Goal: Task Accomplishment & Management: Use online tool/utility

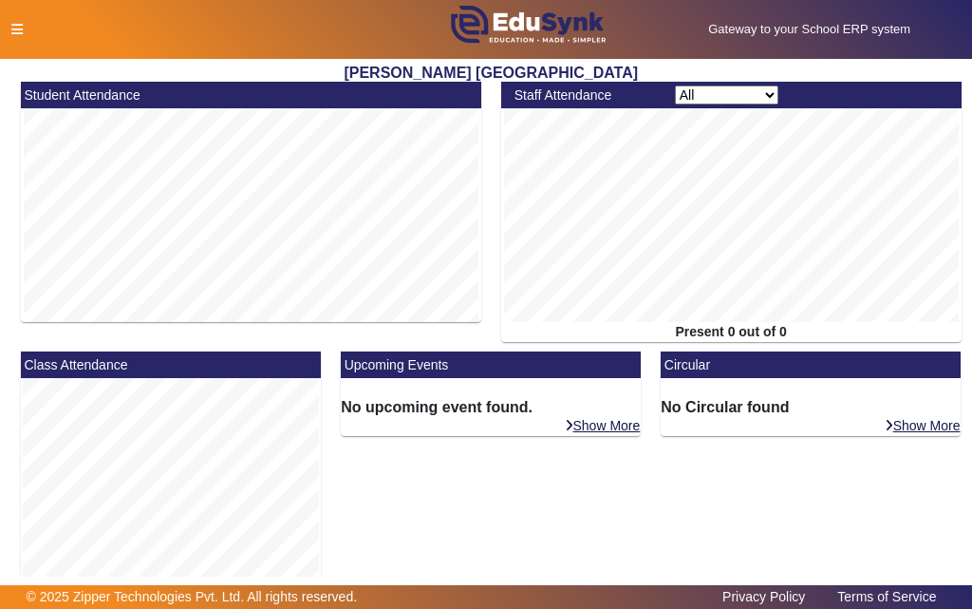
click at [14, 31] on icon at bounding box center [16, 29] width 11 height 13
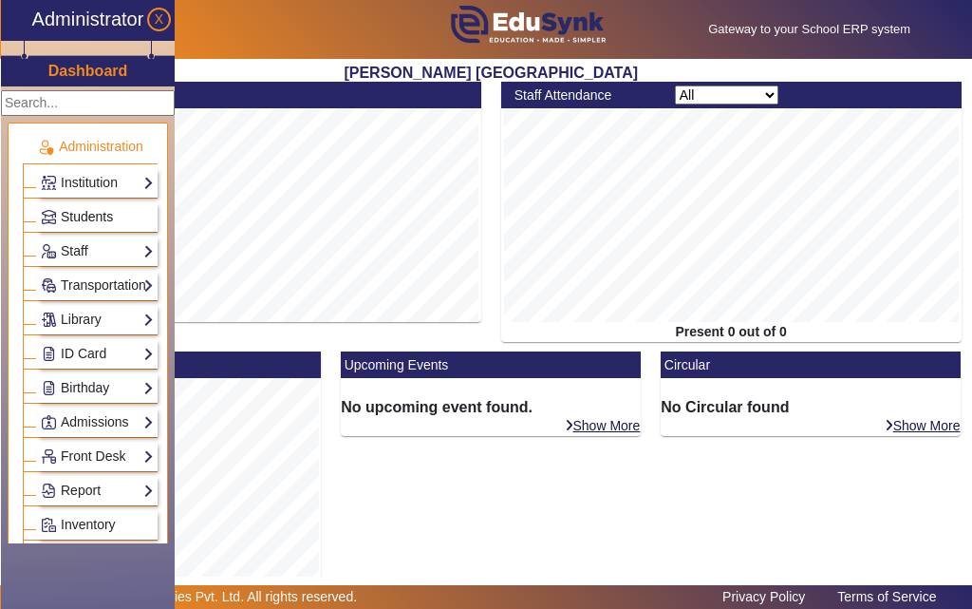
click at [92, 217] on span "Students" at bounding box center [87, 216] width 52 height 15
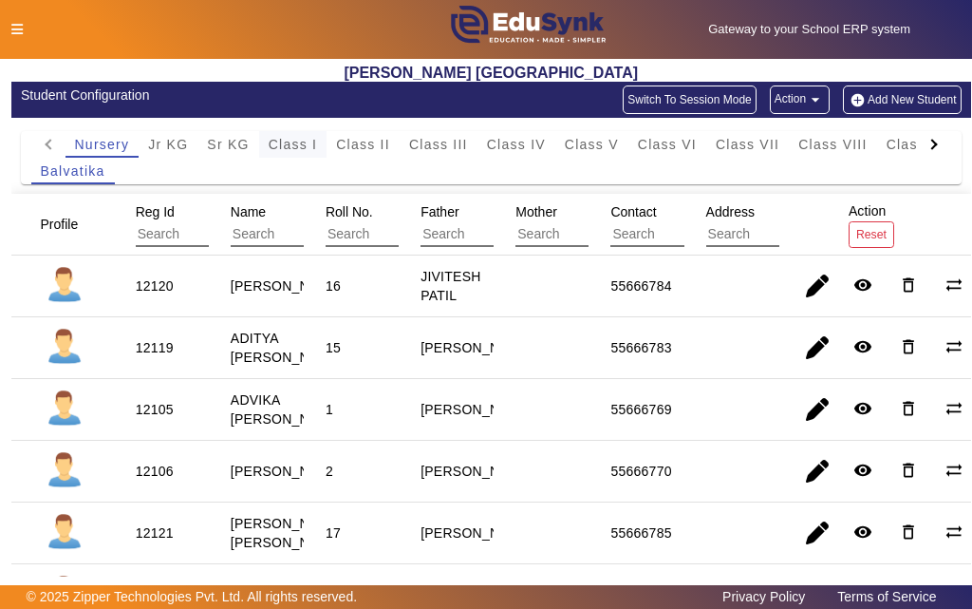
click at [292, 148] on span "Class I" at bounding box center [293, 144] width 49 height 13
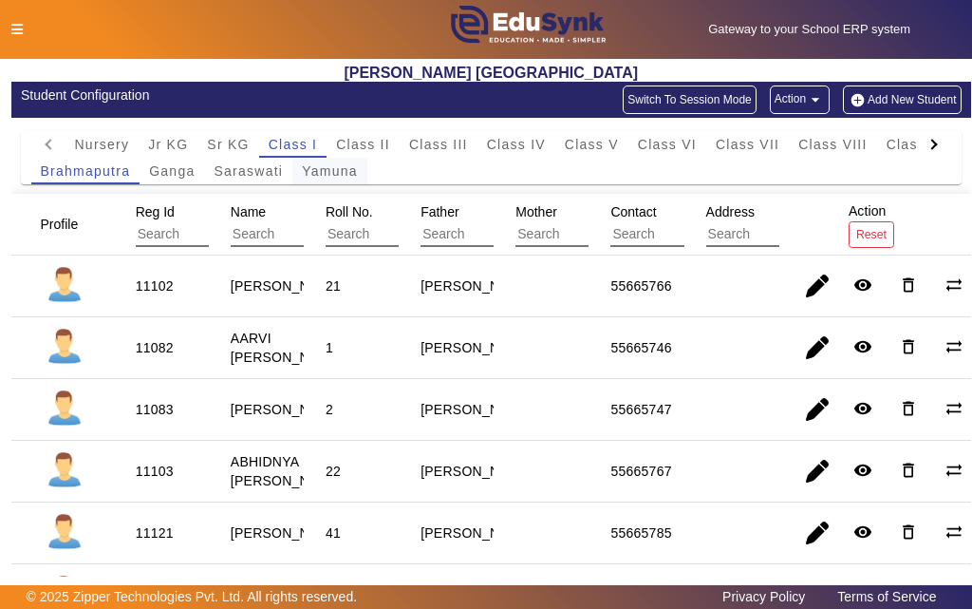
click at [317, 172] on span "Yamuna" at bounding box center [330, 170] width 56 height 13
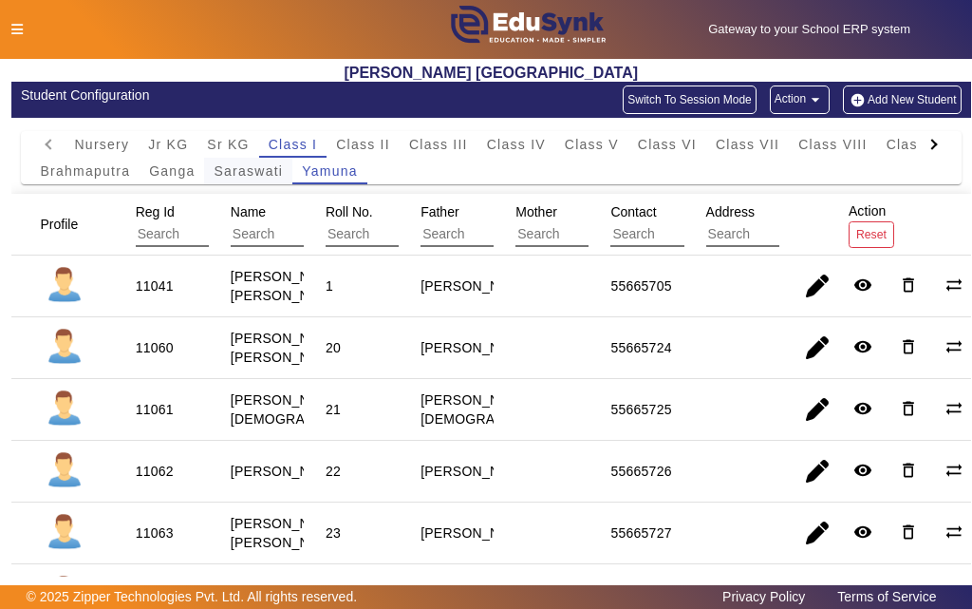
click at [254, 176] on span "Saraswati" at bounding box center [248, 170] width 69 height 13
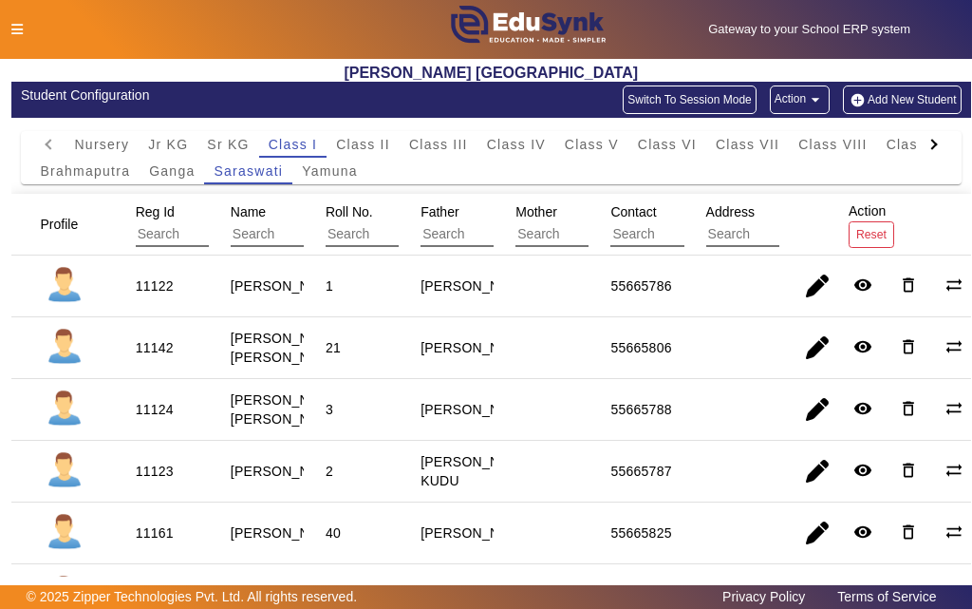
click at [159, 288] on div "11122" at bounding box center [155, 285] width 38 height 19
copy div "11122"
click at [19, 28] on icon at bounding box center [16, 29] width 11 height 13
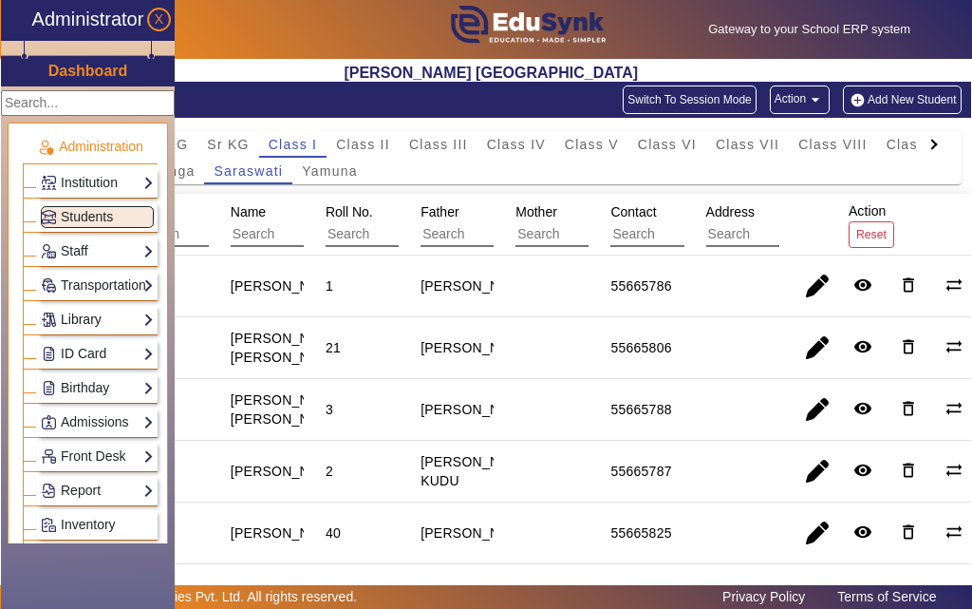
click at [91, 322] on link "Library" at bounding box center [97, 320] width 113 height 22
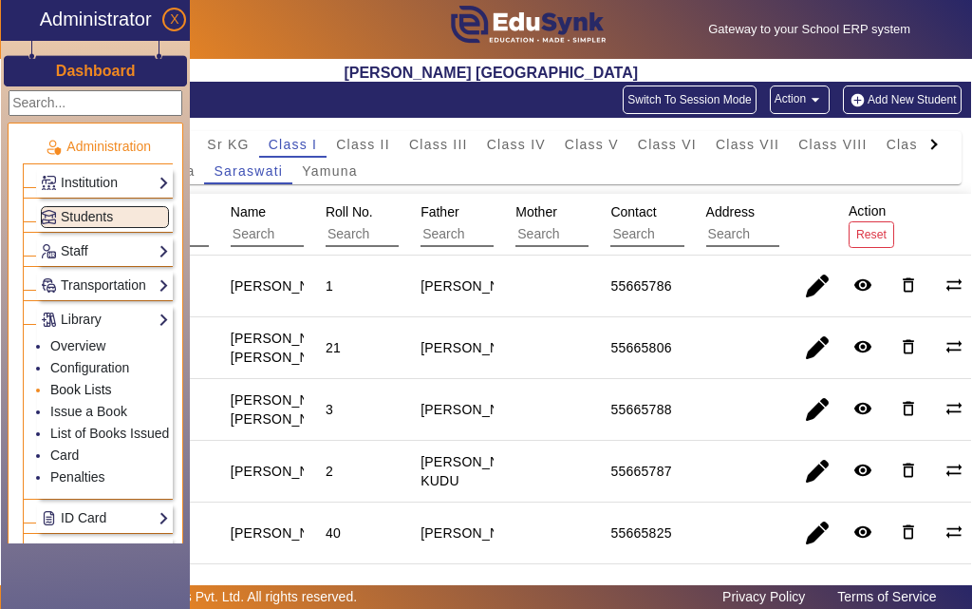
click at [79, 388] on link "Book Lists" at bounding box center [81, 389] width 62 height 15
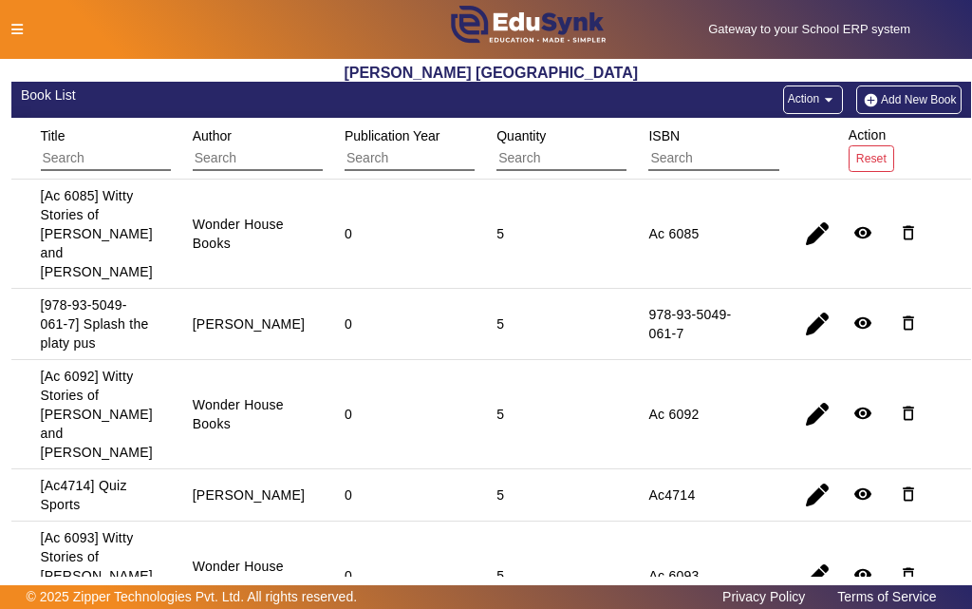
click at [17, 29] on icon at bounding box center [16, 29] width 11 height 13
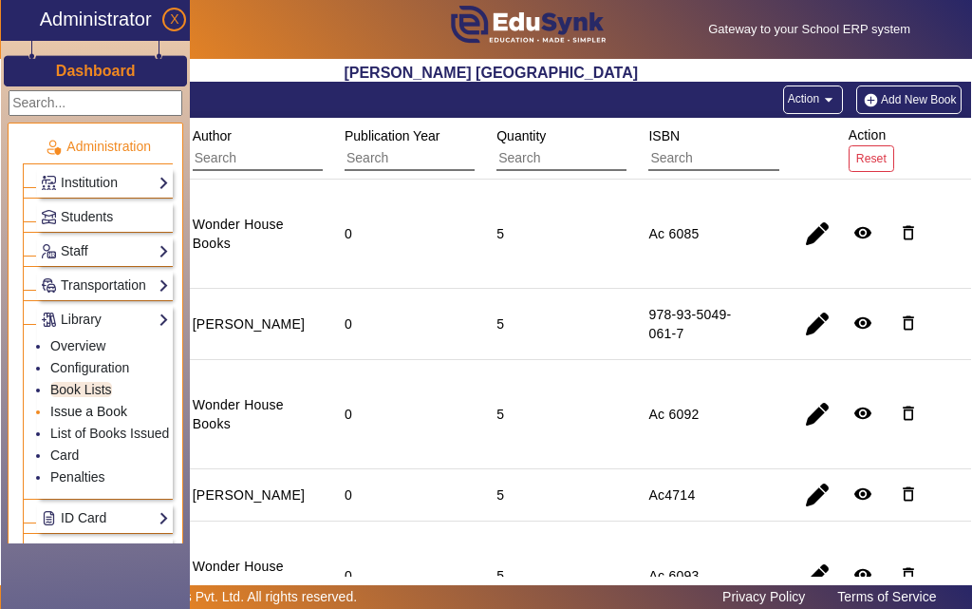
click at [83, 412] on link "Issue a Book" at bounding box center [88, 411] width 77 height 15
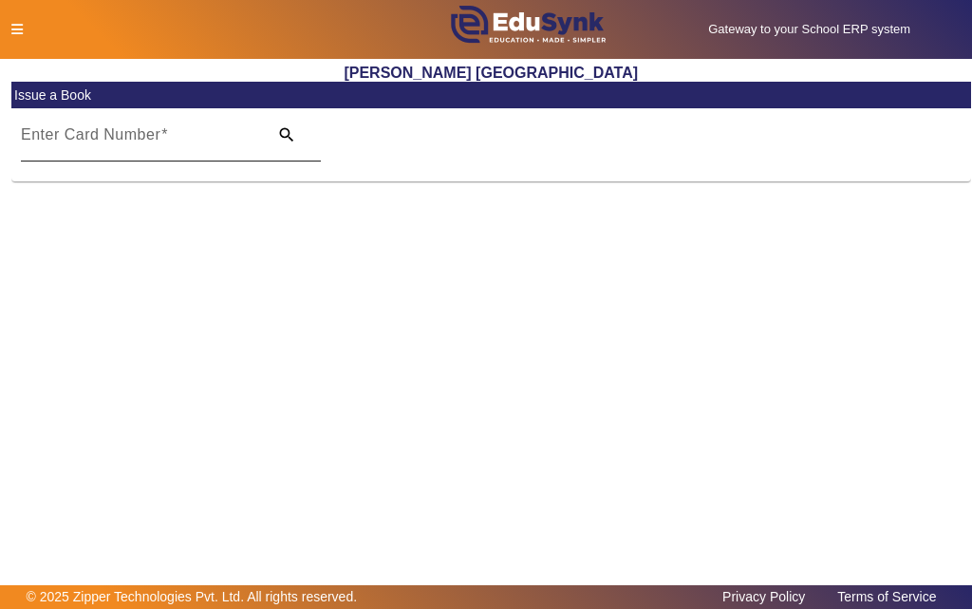
click at [162, 145] on input "Enter Card Number" at bounding box center [138, 142] width 235 height 23
paste input "11122"
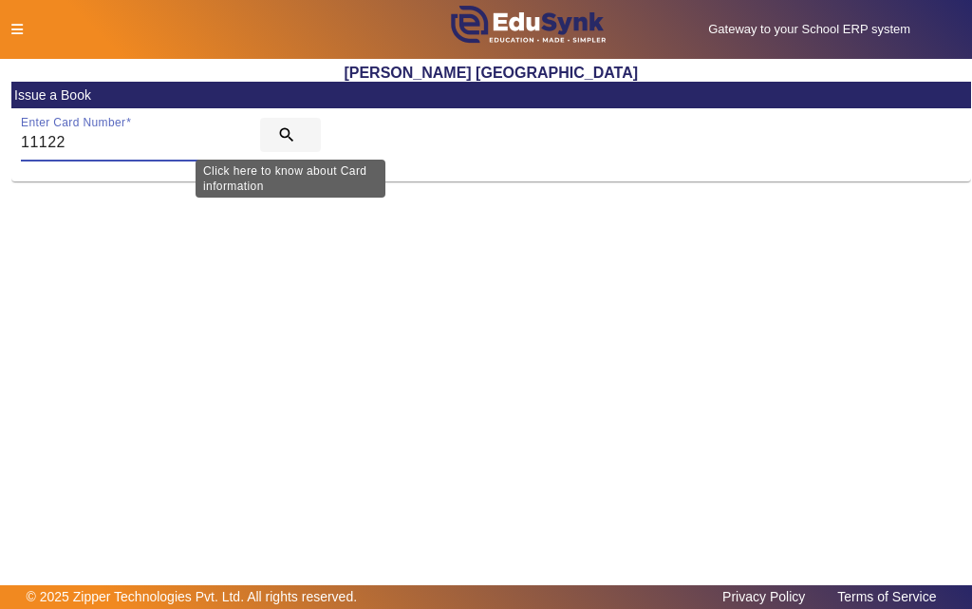
type input "11122"
click at [286, 134] on mat-icon "search" at bounding box center [286, 134] width 19 height 19
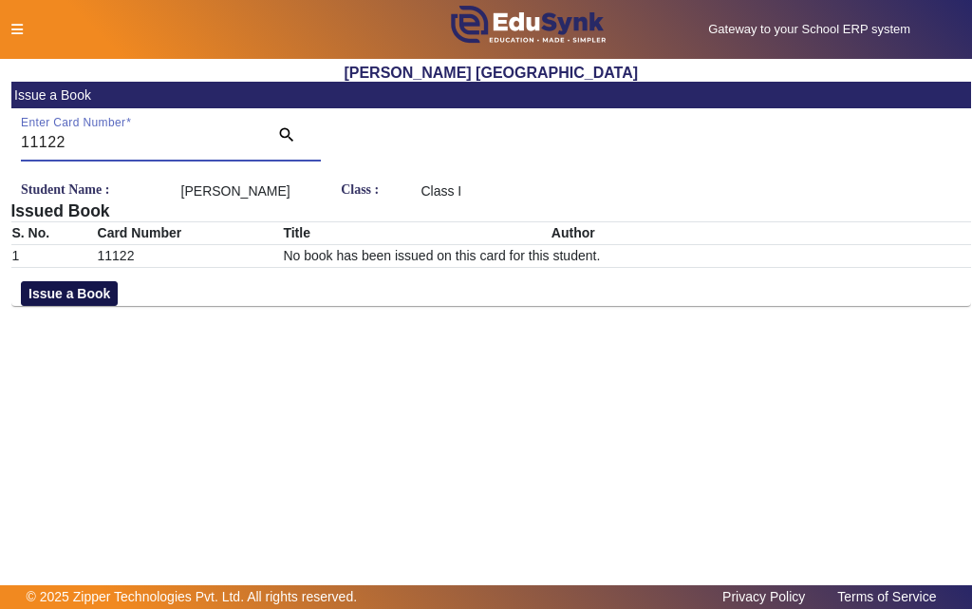
click at [79, 306] on button "Issue a Book" at bounding box center [69, 293] width 97 height 25
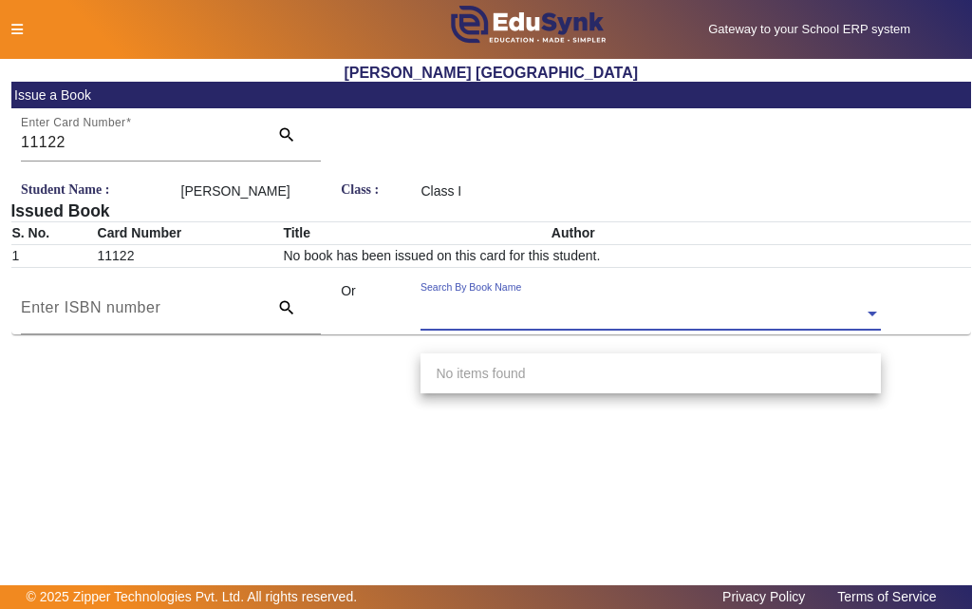
click at [580, 325] on input "text" at bounding box center [651, 315] width 461 height 20
click at [510, 324] on input "text" at bounding box center [651, 315] width 461 height 20
type input "4655"
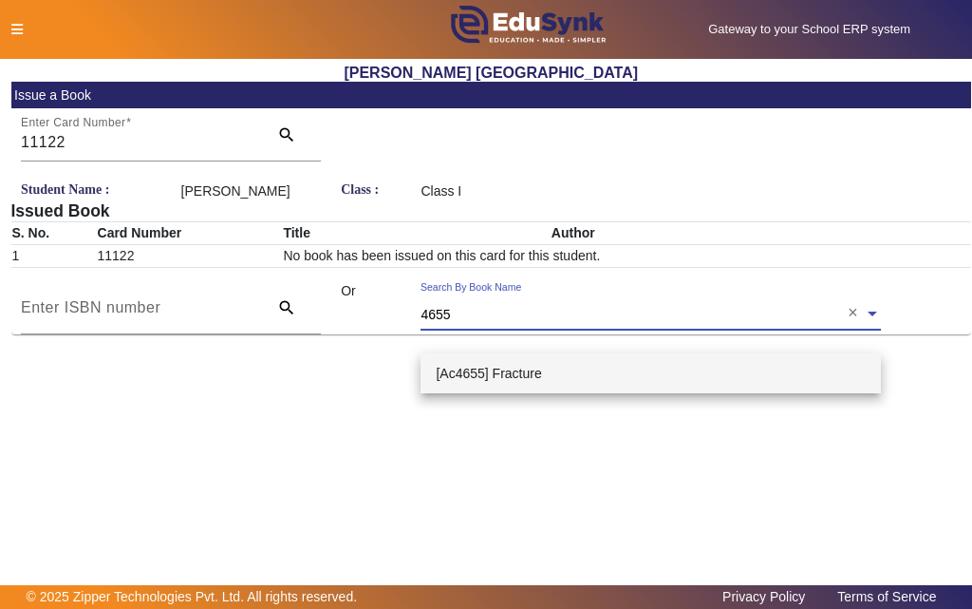
click at [492, 374] on span "[Ac4655] Fracture" at bounding box center [488, 373] width 105 height 15
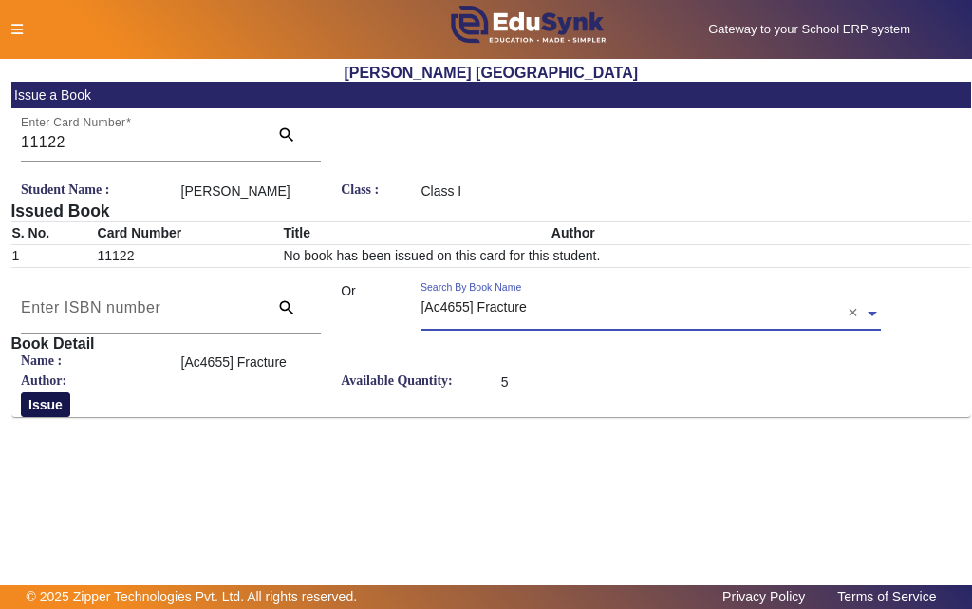
click at [30, 417] on button "Issue" at bounding box center [45, 404] width 49 height 25
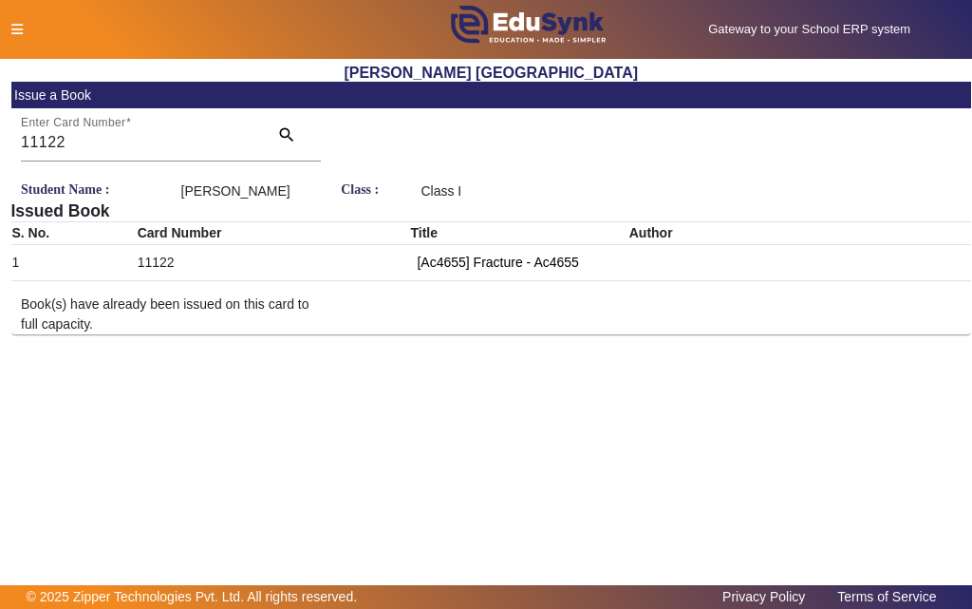
click at [20, 31] on icon at bounding box center [16, 29] width 11 height 13
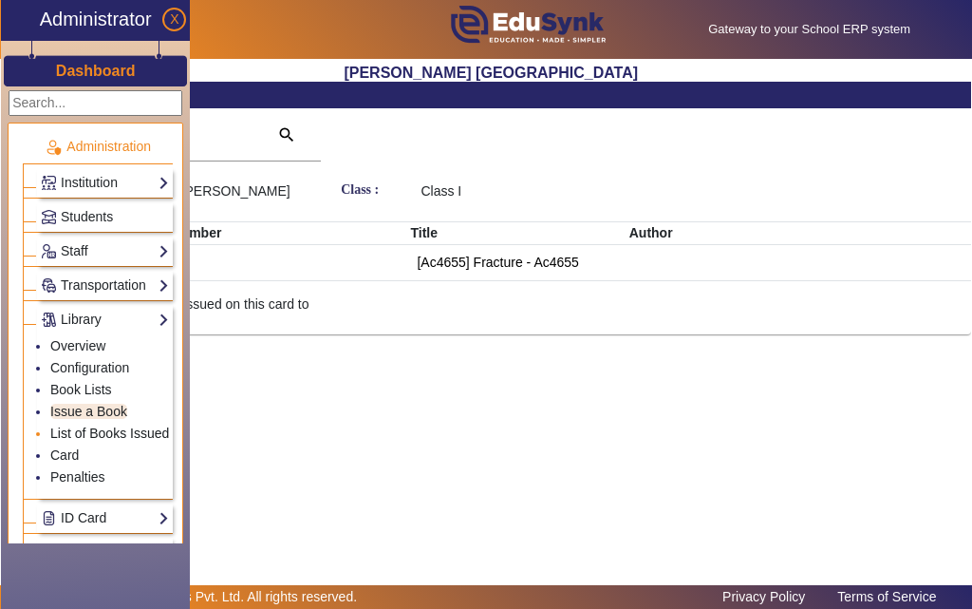
click at [91, 434] on link "List of Books Issued" at bounding box center [109, 432] width 119 height 15
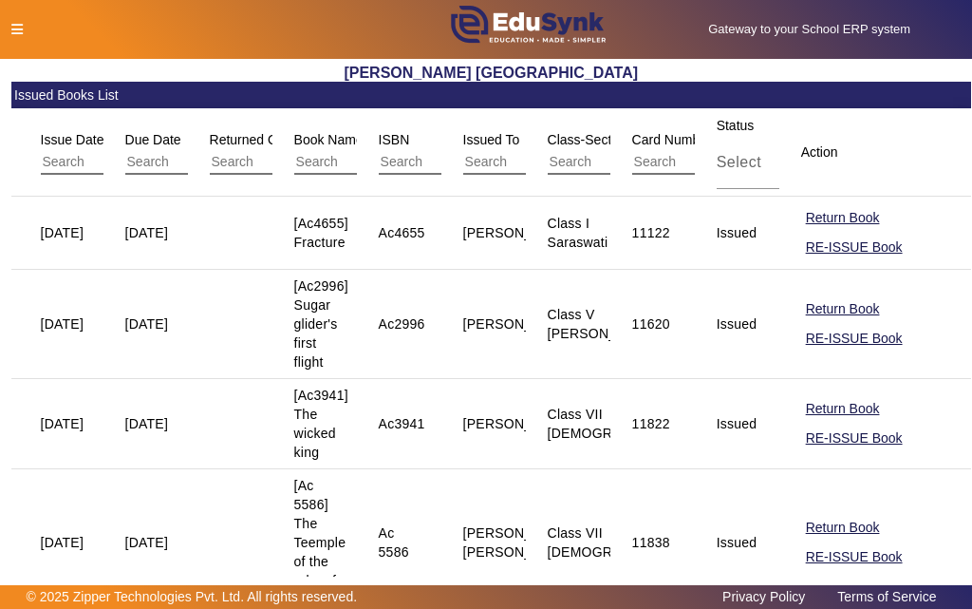
click at [16, 28] on icon at bounding box center [16, 29] width 11 height 13
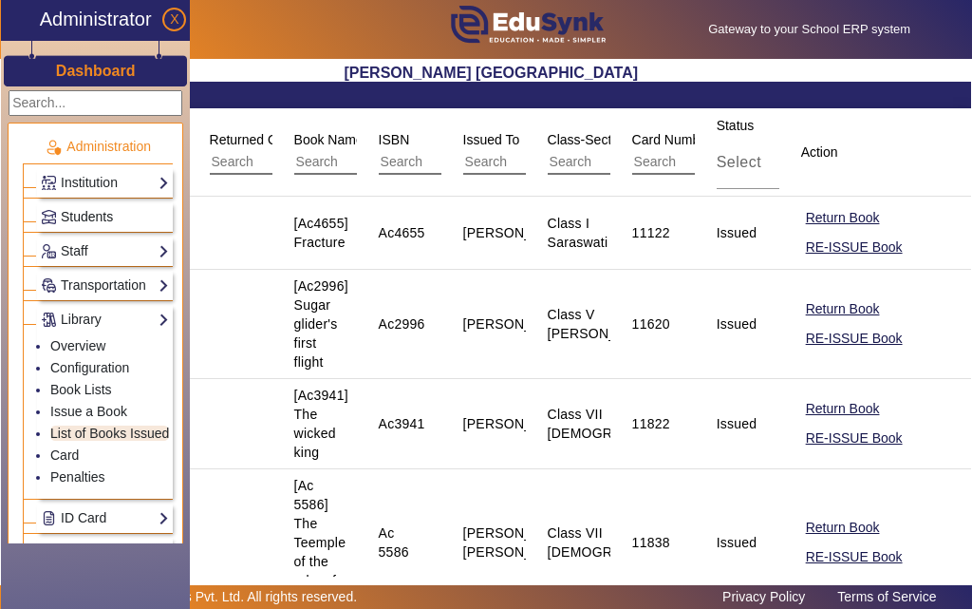
click at [89, 217] on span "Students" at bounding box center [87, 216] width 52 height 15
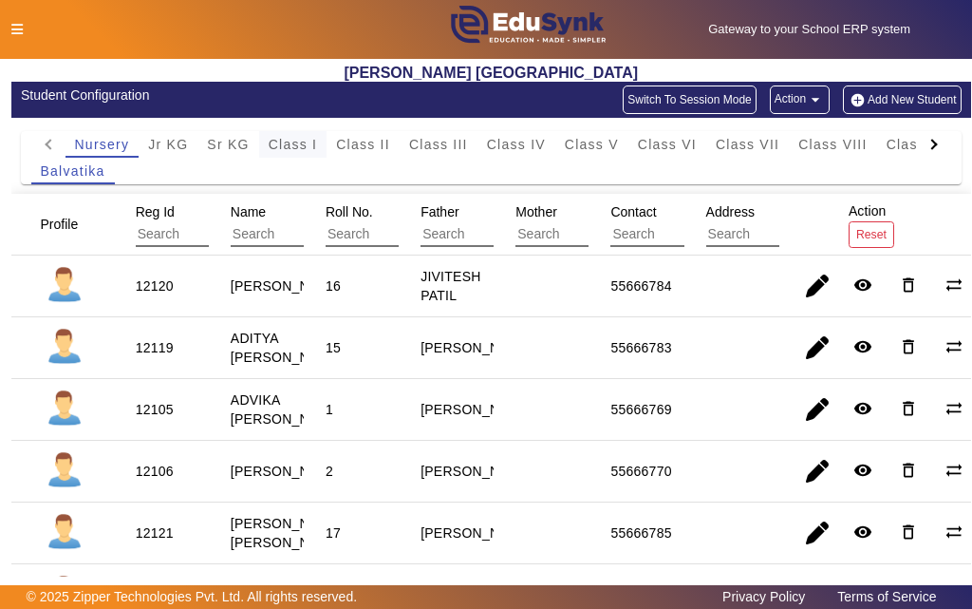
click at [296, 143] on span "Class I" at bounding box center [293, 144] width 49 height 13
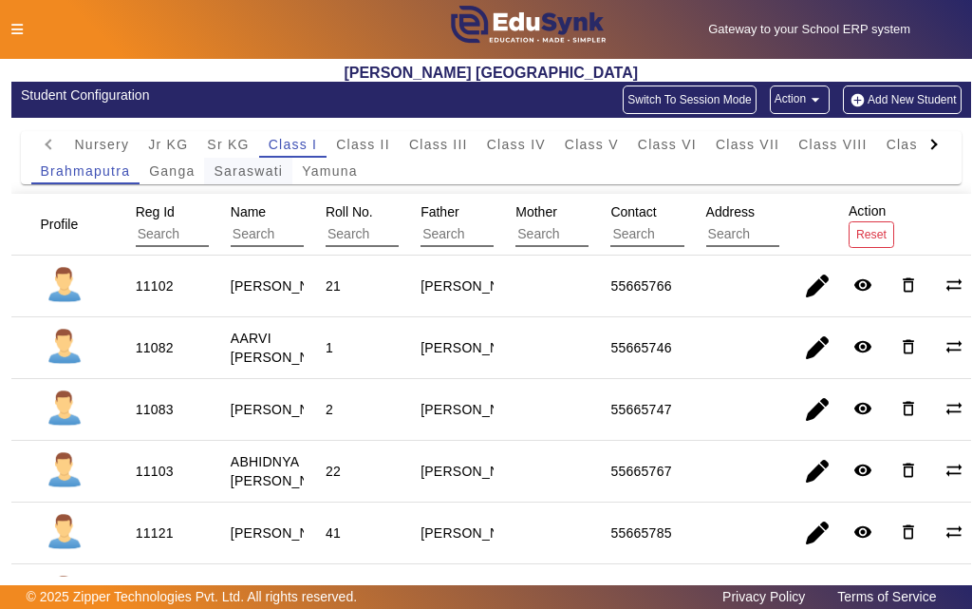
click at [236, 174] on span "Saraswati" at bounding box center [248, 170] width 69 height 13
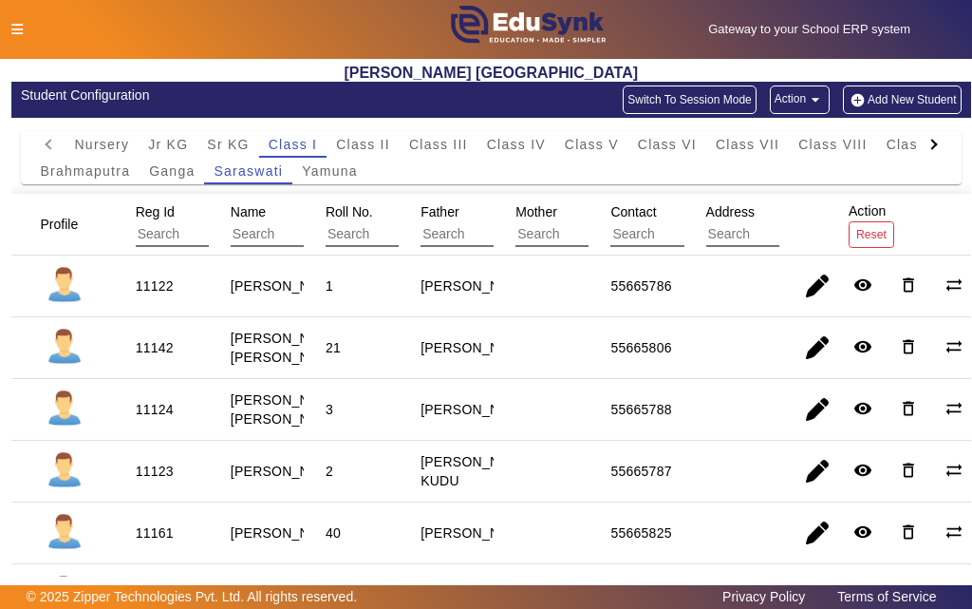
click at [154, 480] on div "11123" at bounding box center [155, 470] width 38 height 19
copy div "11123"
click at [15, 30] on icon at bounding box center [16, 29] width 11 height 13
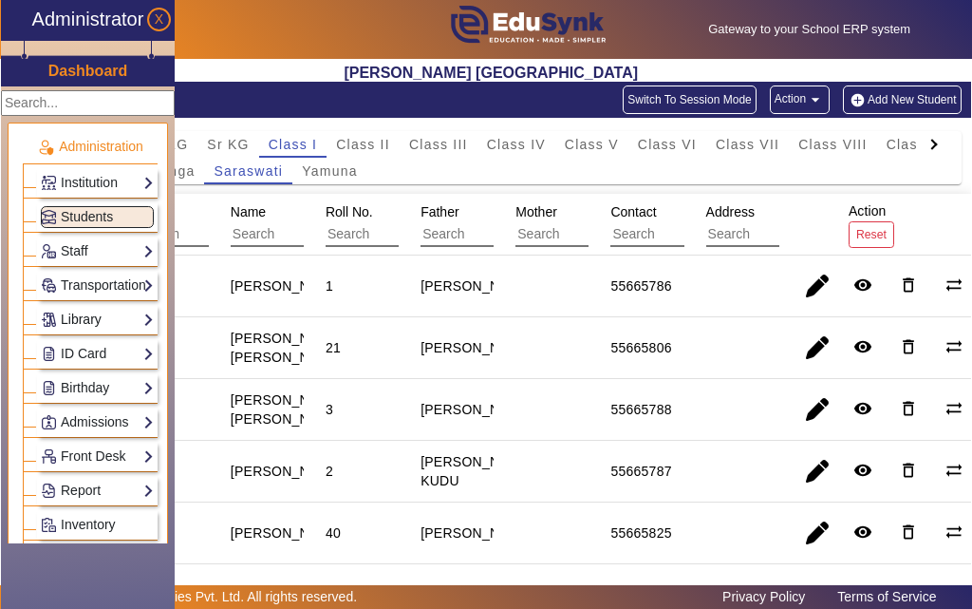
click at [74, 320] on link "Library" at bounding box center [97, 320] width 113 height 22
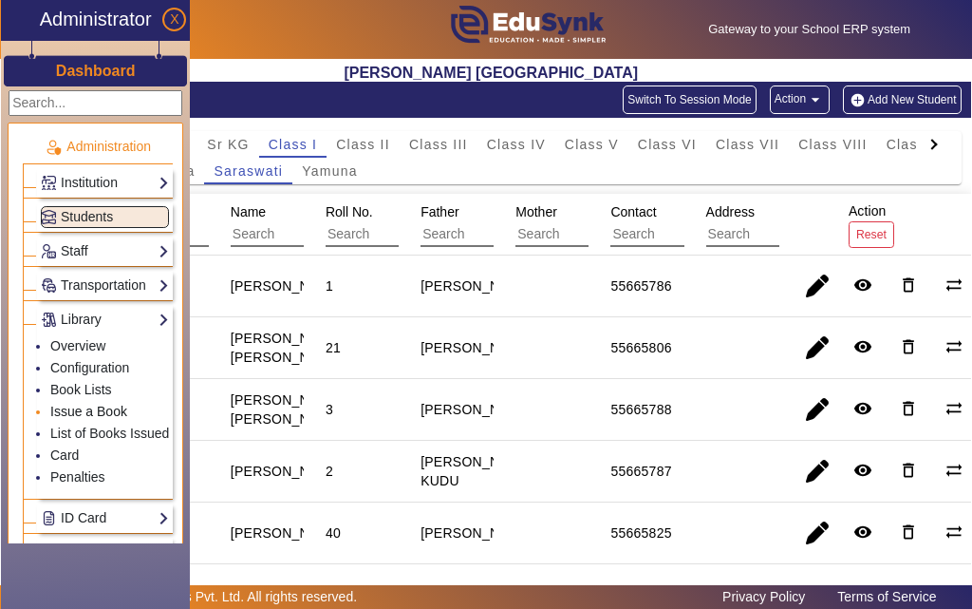
click at [74, 415] on link "Issue a Book" at bounding box center [88, 411] width 77 height 15
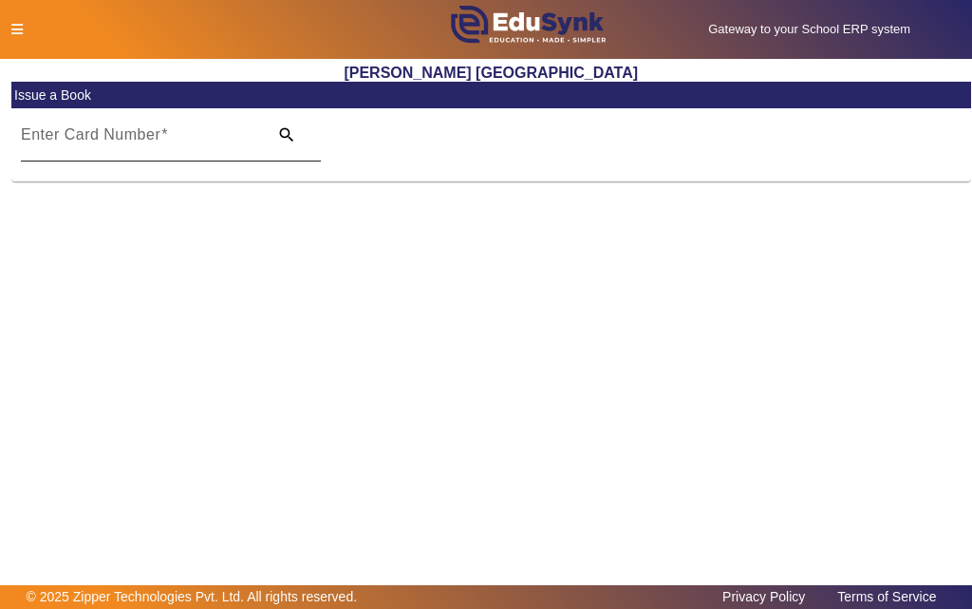
click at [184, 145] on input "Enter Card Number" at bounding box center [138, 142] width 235 height 23
paste input "11123"
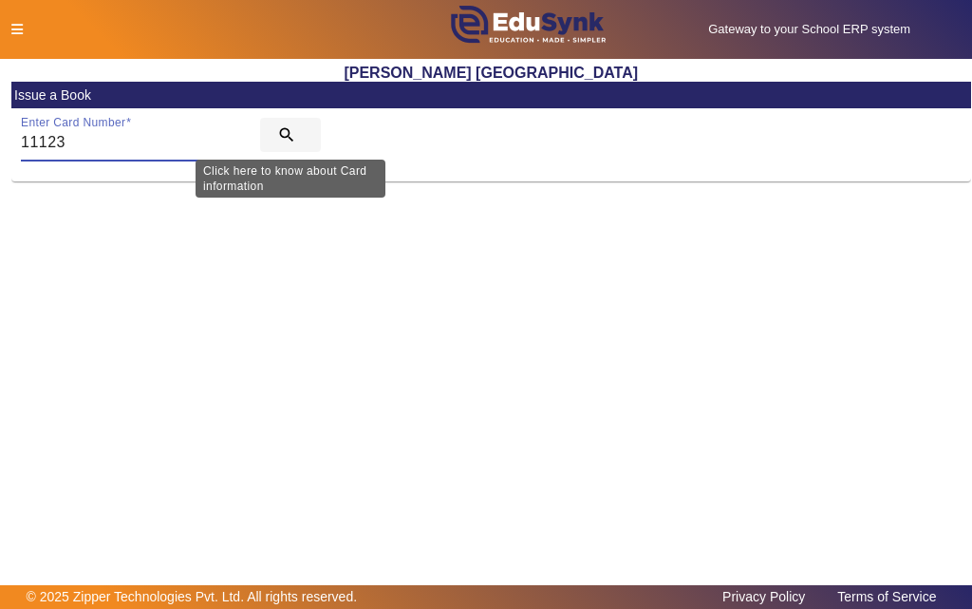
type input "11123"
click at [285, 133] on mat-icon "search" at bounding box center [286, 134] width 19 height 19
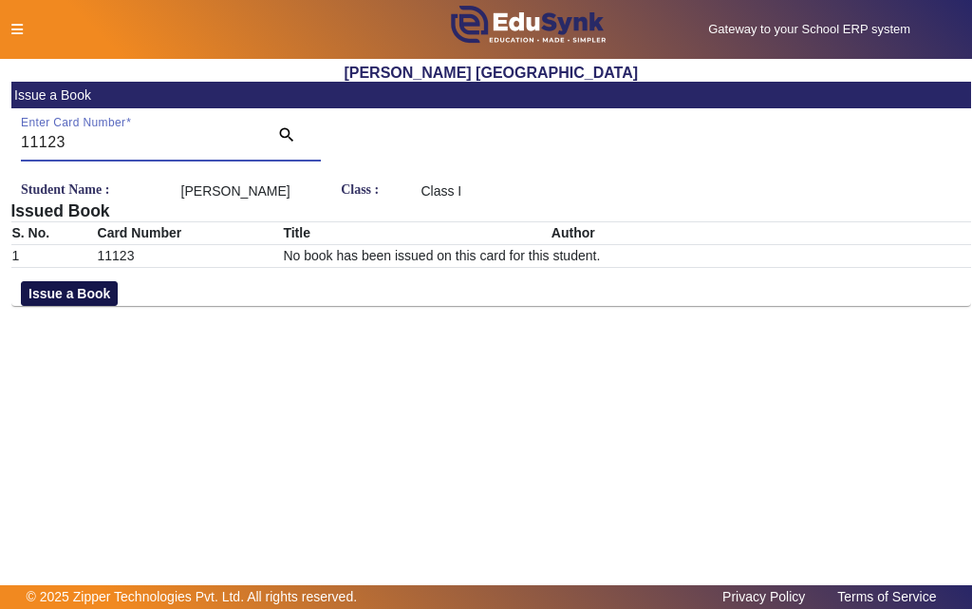
click at [57, 306] on button "Issue a Book" at bounding box center [69, 293] width 97 height 25
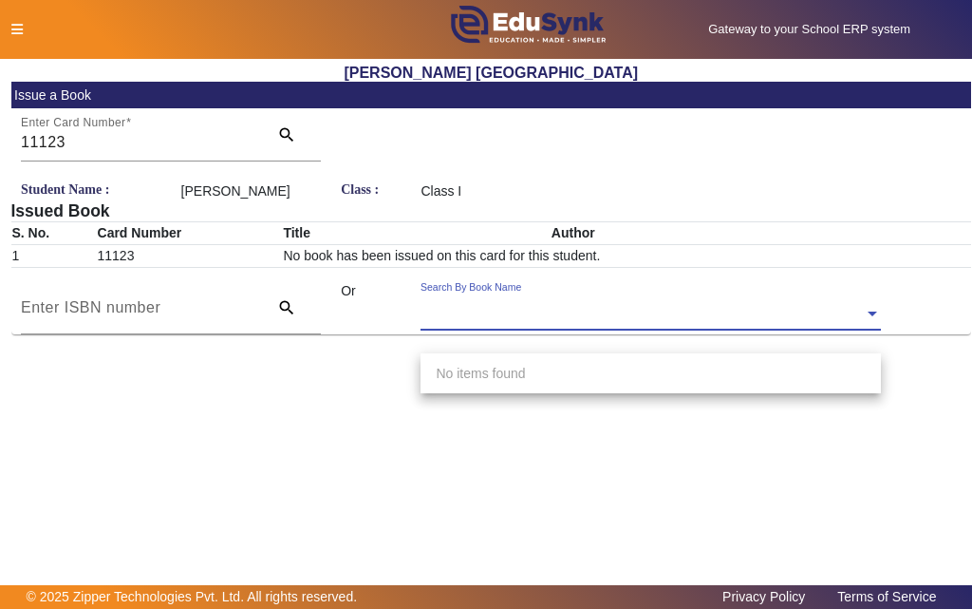
click at [630, 303] on div "Search By Book Name" at bounding box center [642, 292] width 443 height 22
type input "3037"
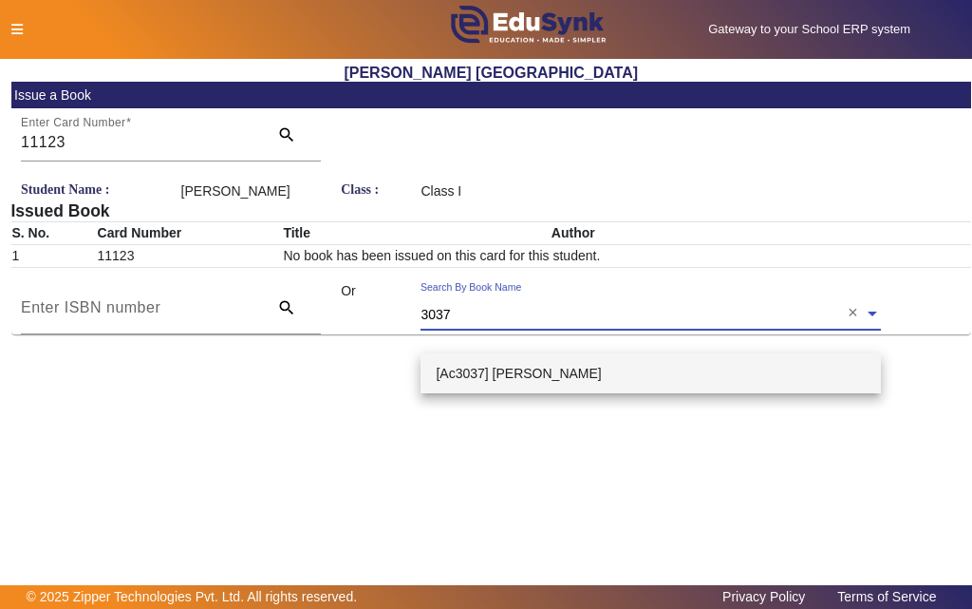
click at [473, 367] on span "[Ac3037] [PERSON_NAME]" at bounding box center [518, 373] width 165 height 15
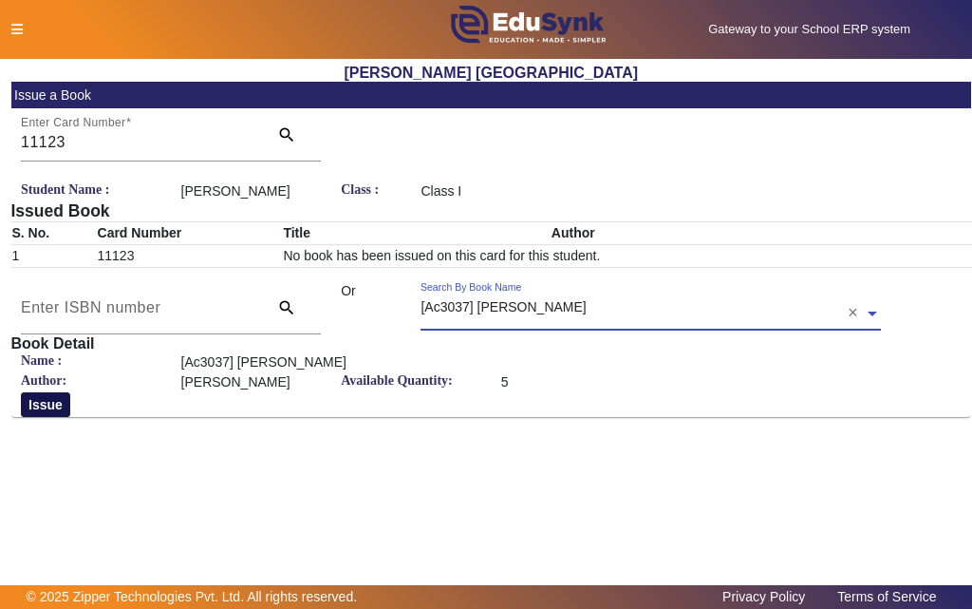
click at [51, 417] on button "Issue" at bounding box center [45, 404] width 49 height 25
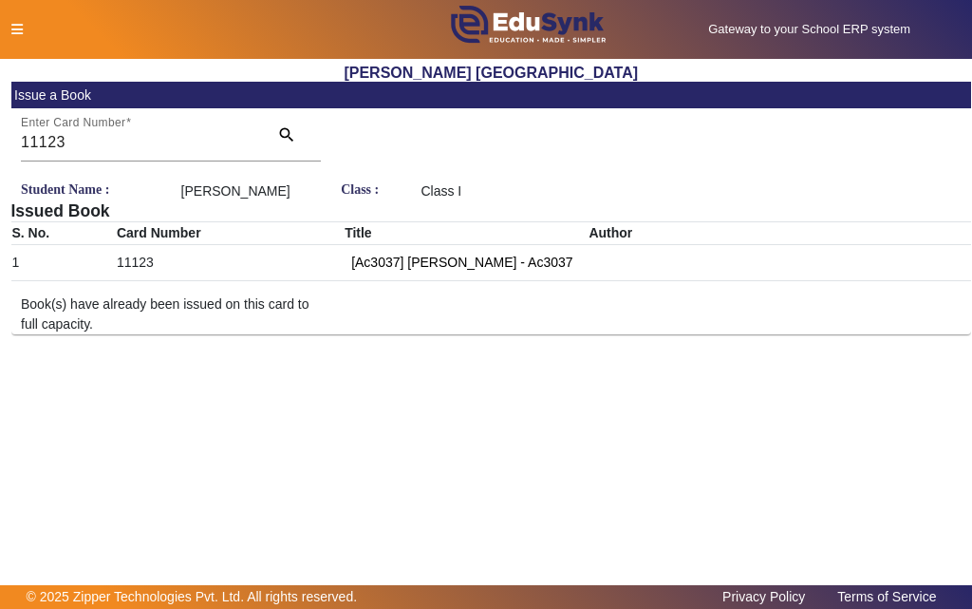
click at [14, 27] on icon at bounding box center [16, 29] width 11 height 13
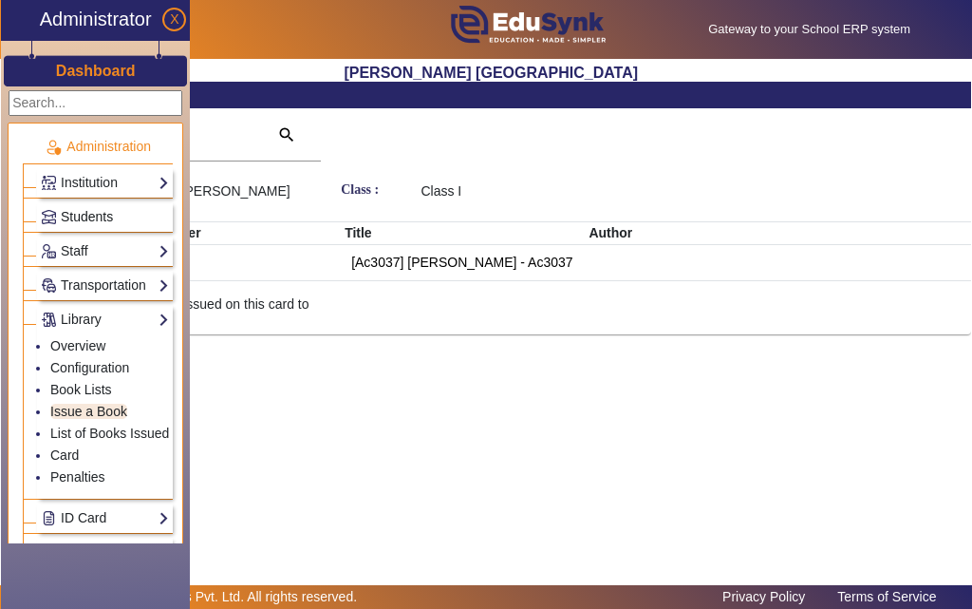
click at [81, 216] on span "Students" at bounding box center [87, 216] width 52 height 15
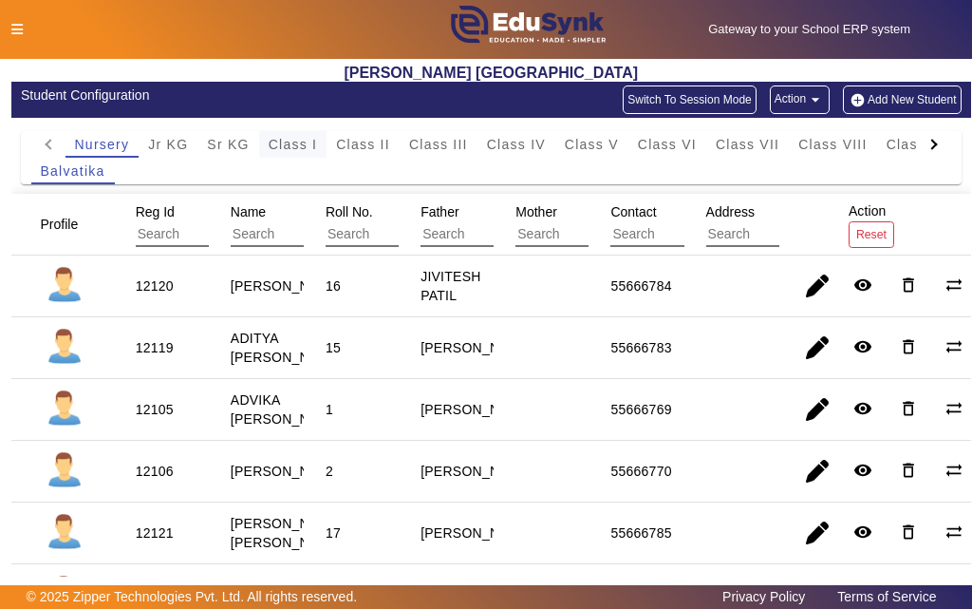
click at [307, 148] on span "Class I" at bounding box center [293, 144] width 49 height 13
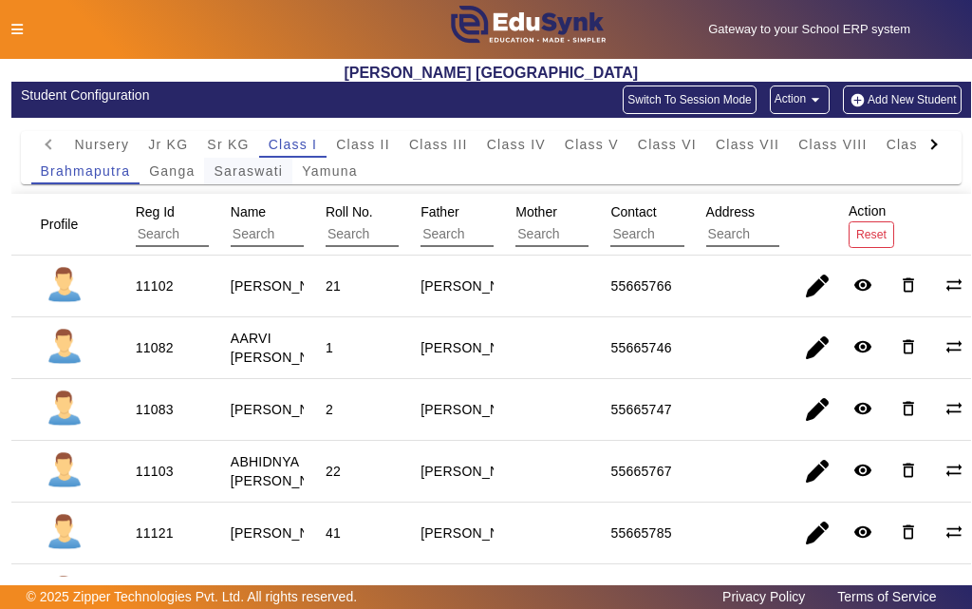
click at [247, 172] on span "Saraswati" at bounding box center [248, 170] width 69 height 13
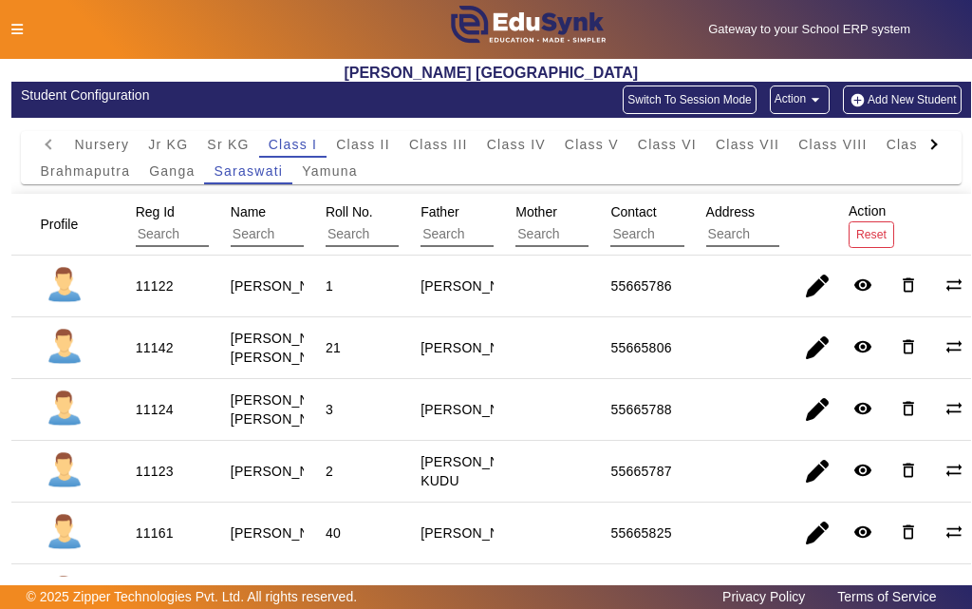
click at [165, 419] on div "11124" at bounding box center [155, 409] width 38 height 19
copy div "11124"
click at [16, 28] on icon at bounding box center [16, 29] width 11 height 13
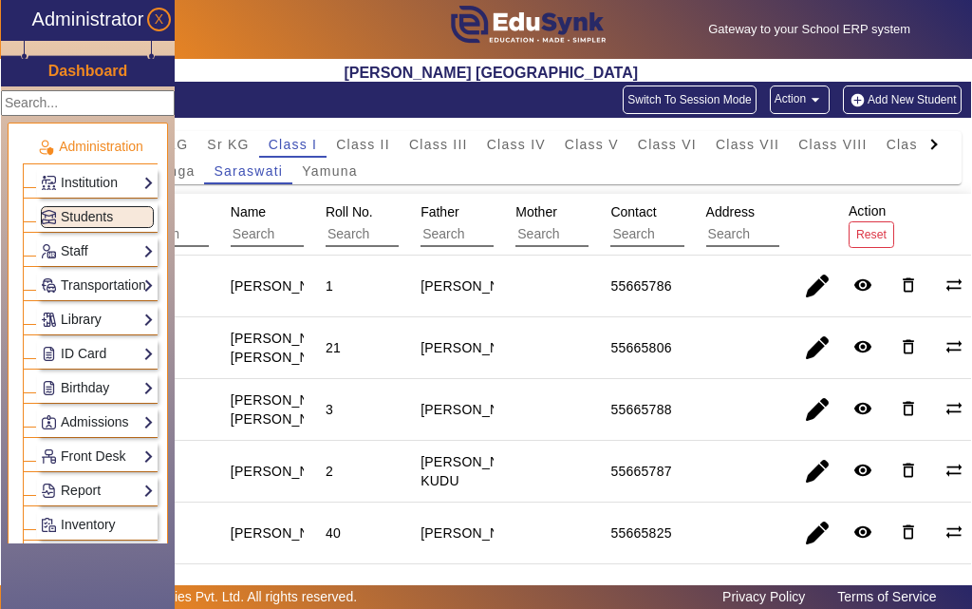
click at [63, 314] on link "Library" at bounding box center [97, 320] width 113 height 22
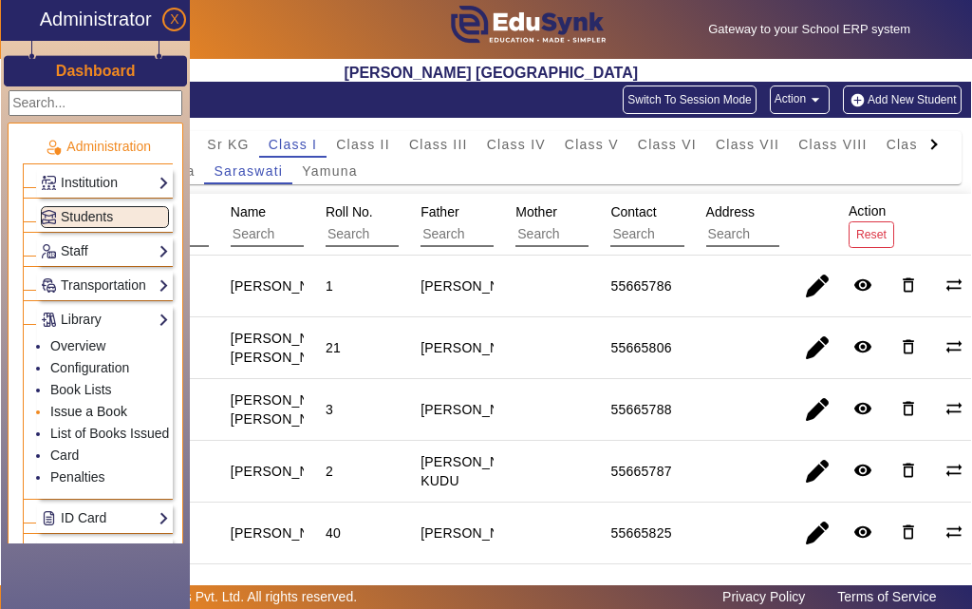
click at [70, 413] on link "Issue a Book" at bounding box center [88, 411] width 77 height 15
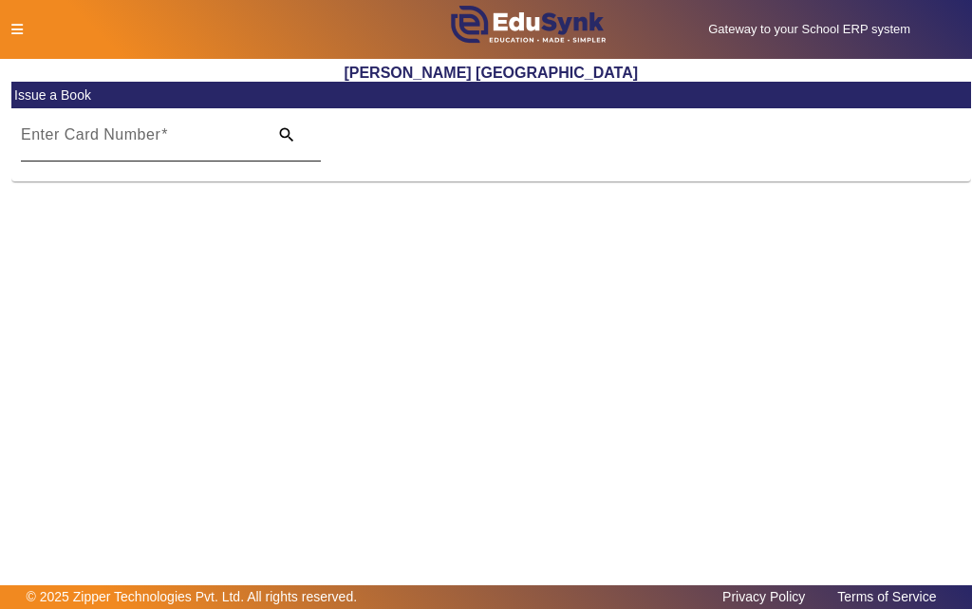
click at [111, 145] on input "Enter Card Number" at bounding box center [138, 142] width 235 height 23
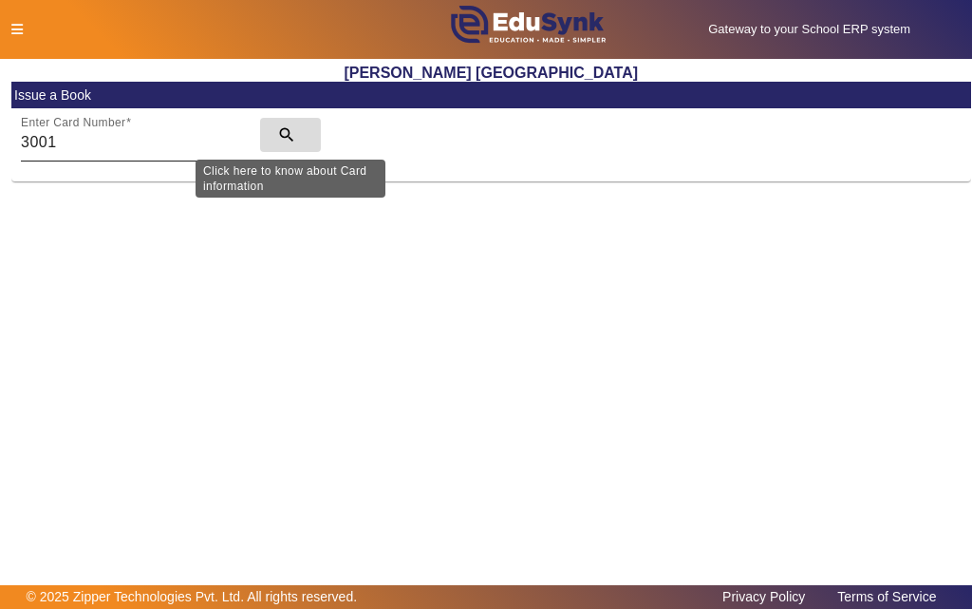
click at [289, 133] on mat-icon "search" at bounding box center [286, 134] width 19 height 19
click at [284, 132] on mat-icon "search" at bounding box center [286, 134] width 19 height 19
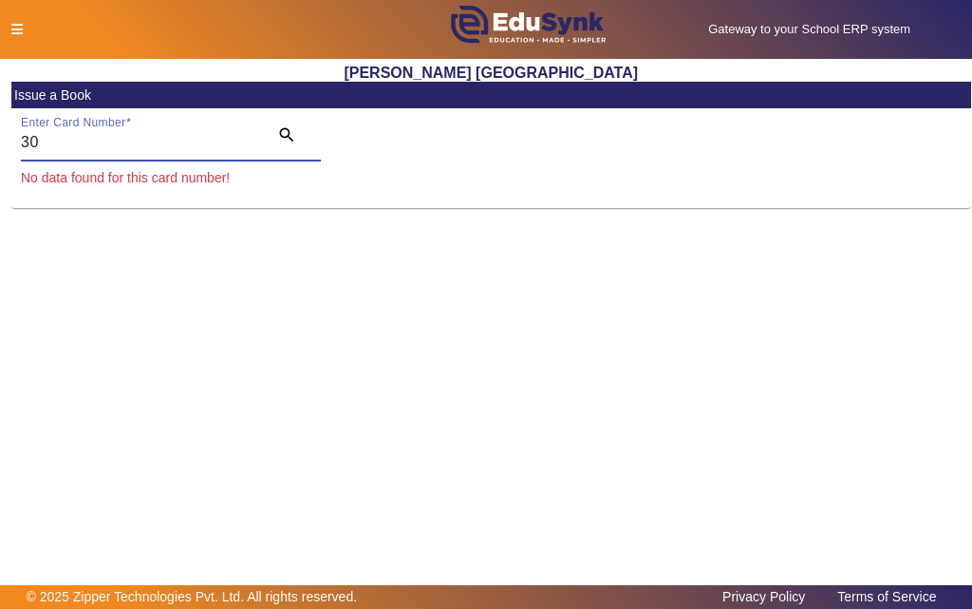
type input "3"
click at [15, 28] on icon at bounding box center [16, 29] width 11 height 13
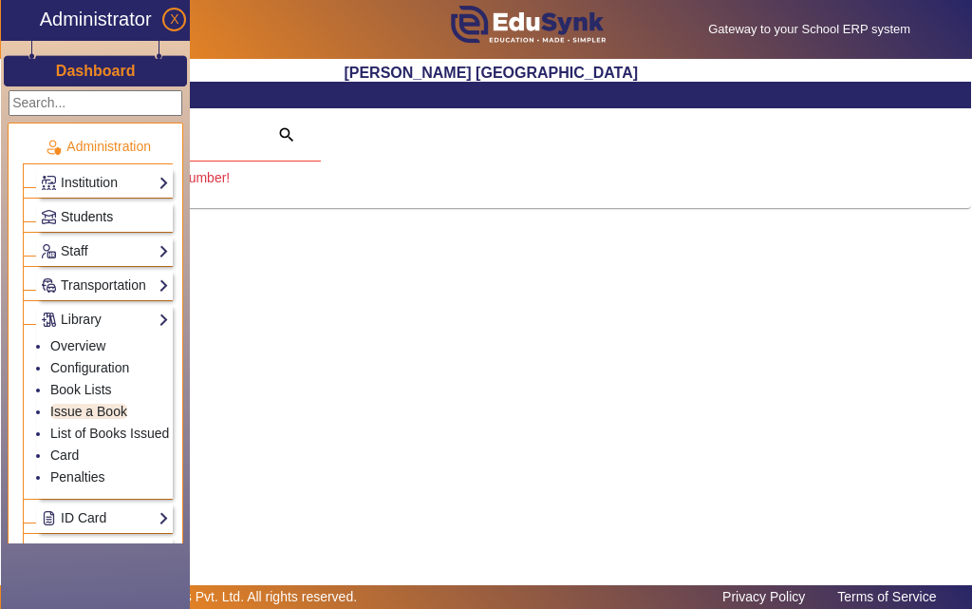
click at [79, 216] on span "Students" at bounding box center [87, 216] width 52 height 15
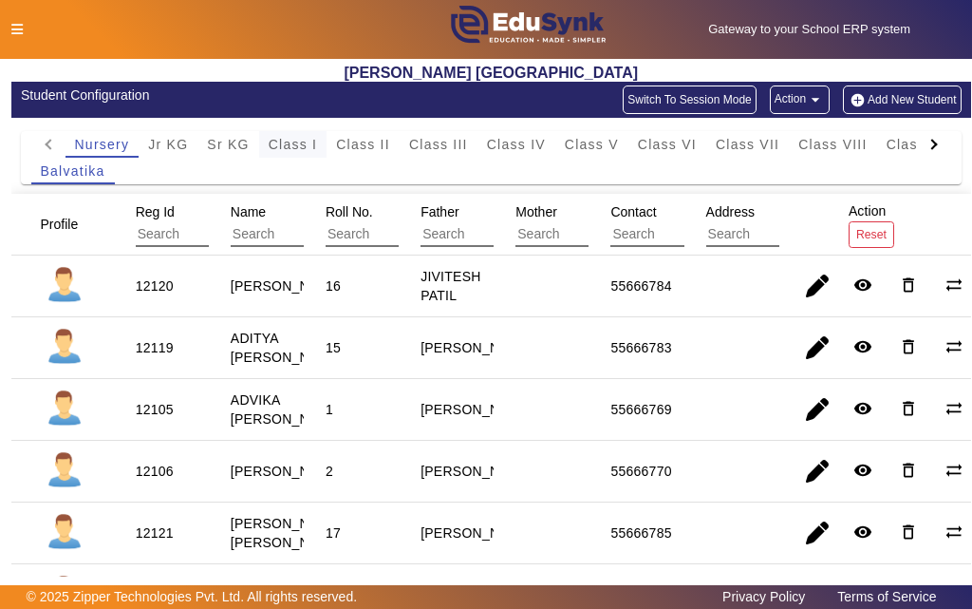
click at [290, 142] on span "Class I" at bounding box center [293, 144] width 49 height 13
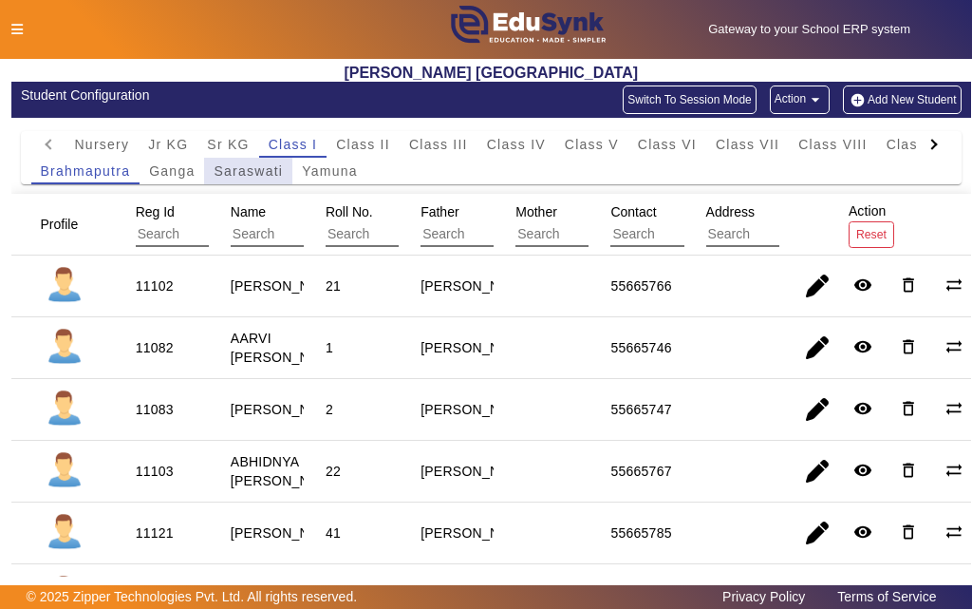
click at [238, 172] on span "Saraswati" at bounding box center [248, 170] width 69 height 13
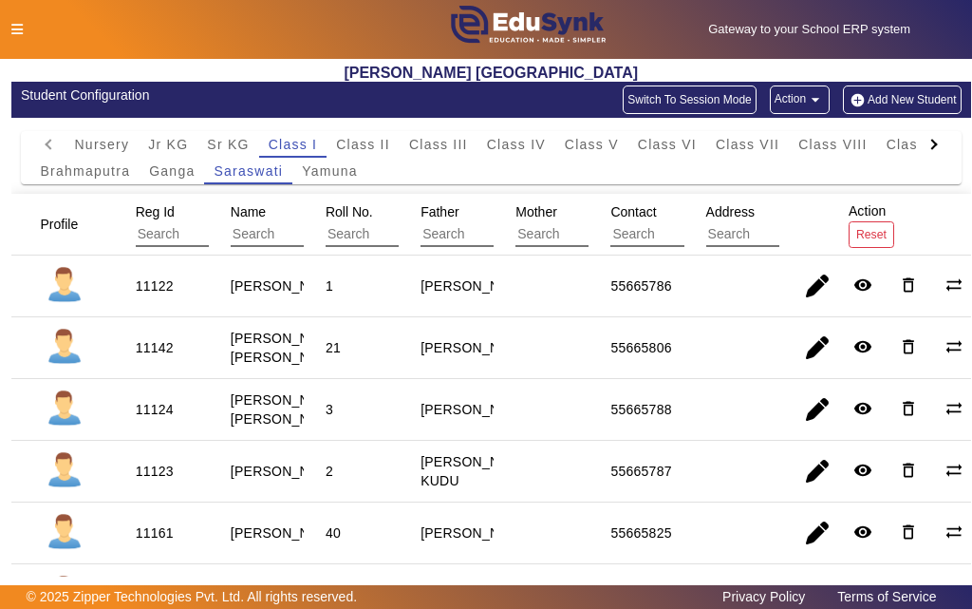
click at [160, 419] on div "11124" at bounding box center [155, 409] width 38 height 19
copy div "11124"
click at [15, 28] on icon at bounding box center [16, 29] width 11 height 13
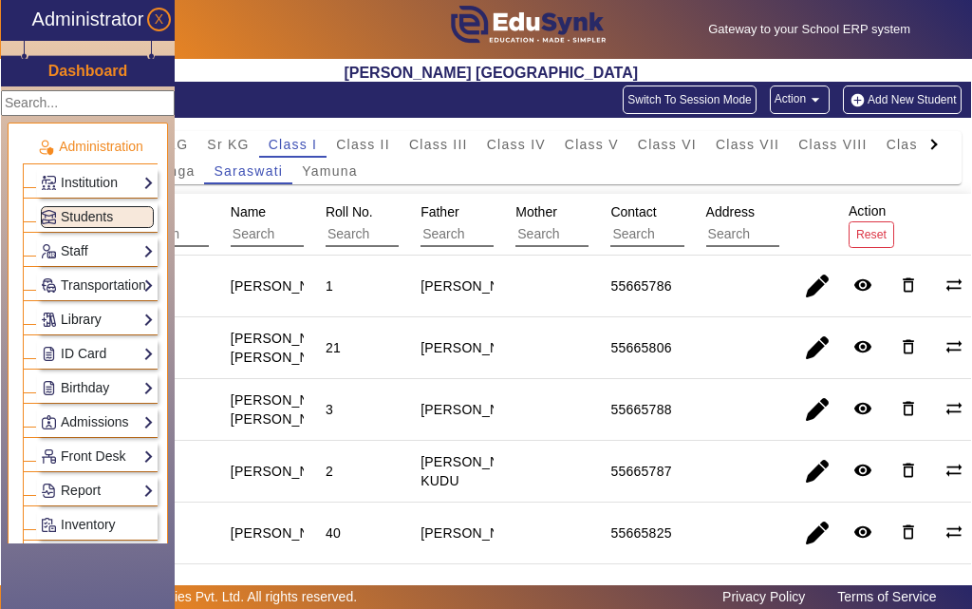
click at [78, 318] on link "Library" at bounding box center [97, 320] width 113 height 22
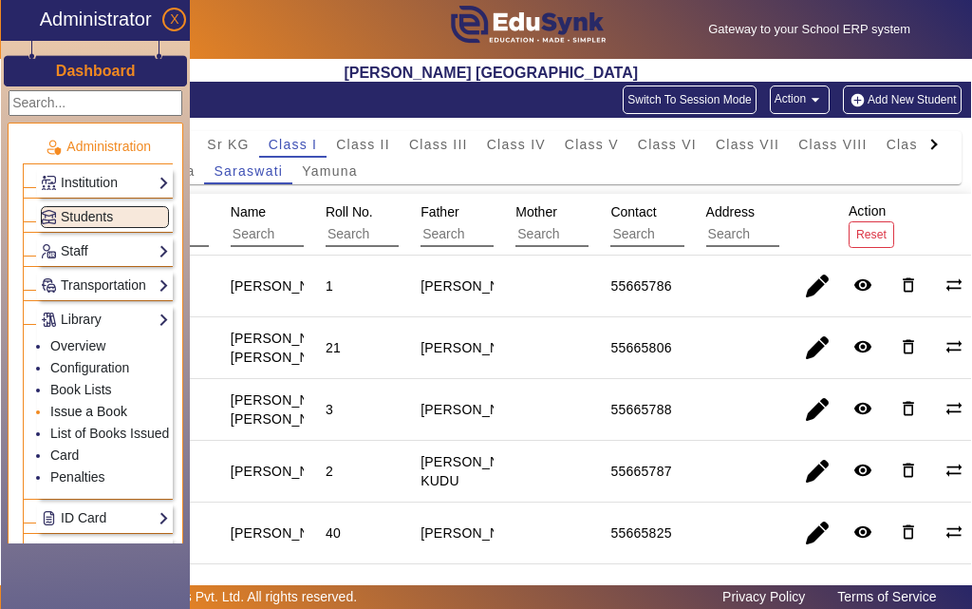
click at [79, 412] on link "Issue a Book" at bounding box center [88, 411] width 77 height 15
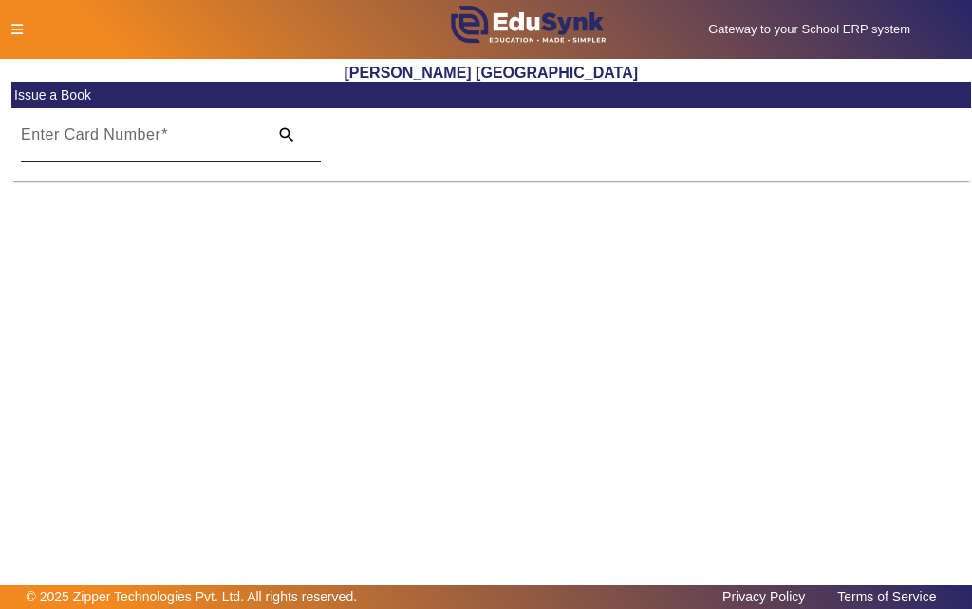
click at [184, 137] on input "Enter Card Number" at bounding box center [138, 142] width 235 height 23
paste input "11124"
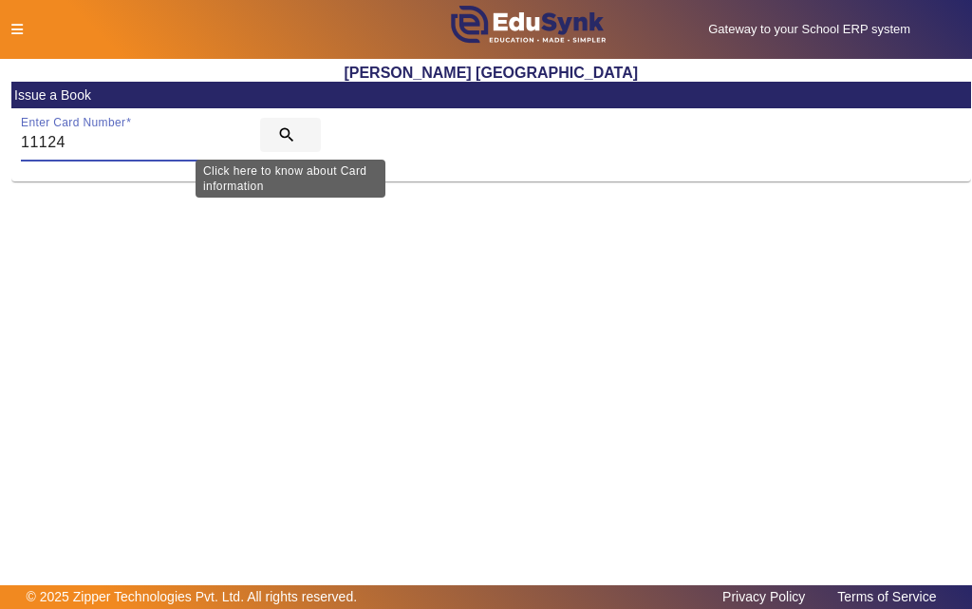
type input "11124"
click at [285, 133] on mat-icon "search" at bounding box center [286, 134] width 19 height 19
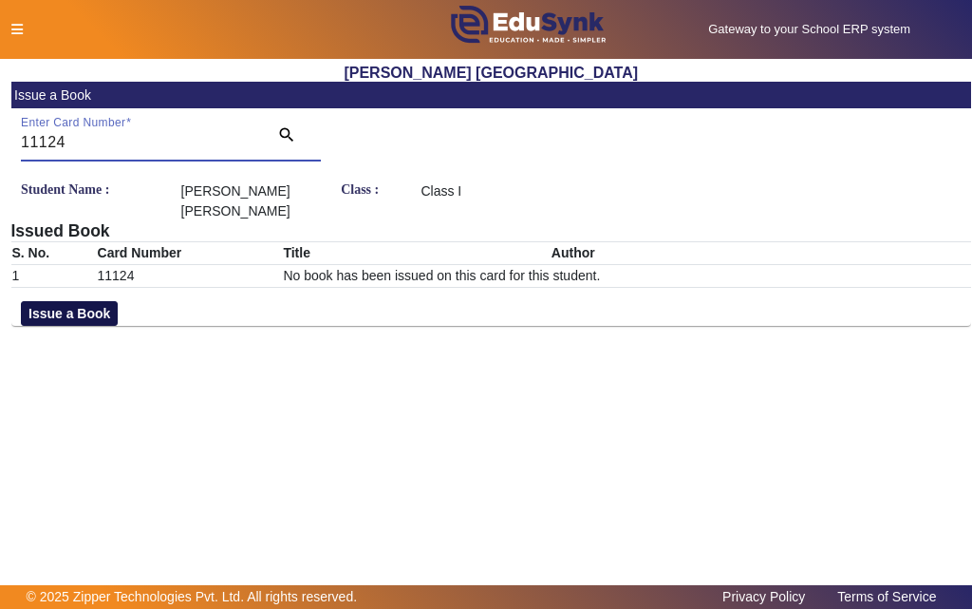
click at [66, 301] on button "Issue a Book" at bounding box center [69, 313] width 97 height 25
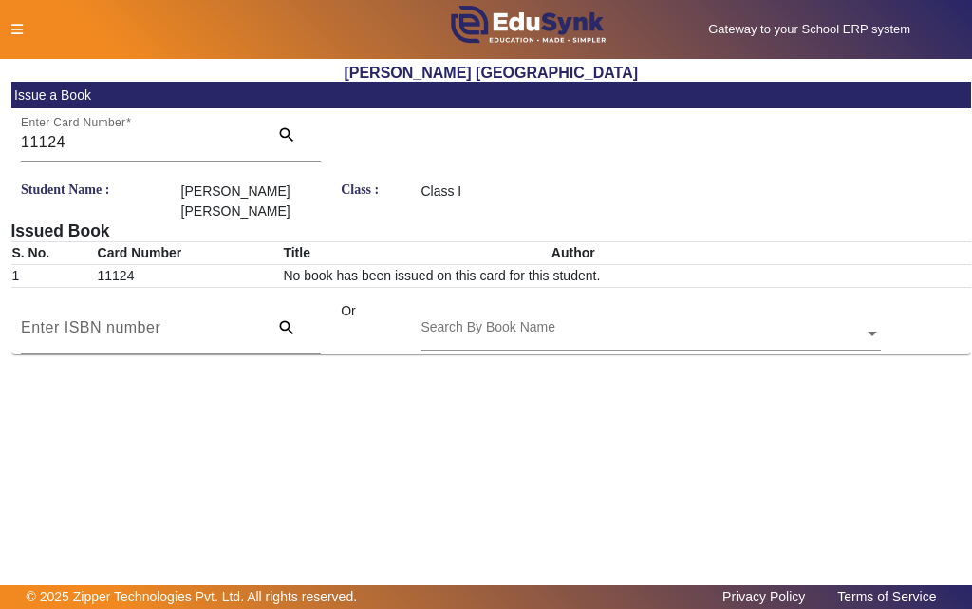
click at [612, 325] on input "text" at bounding box center [651, 335] width 461 height 20
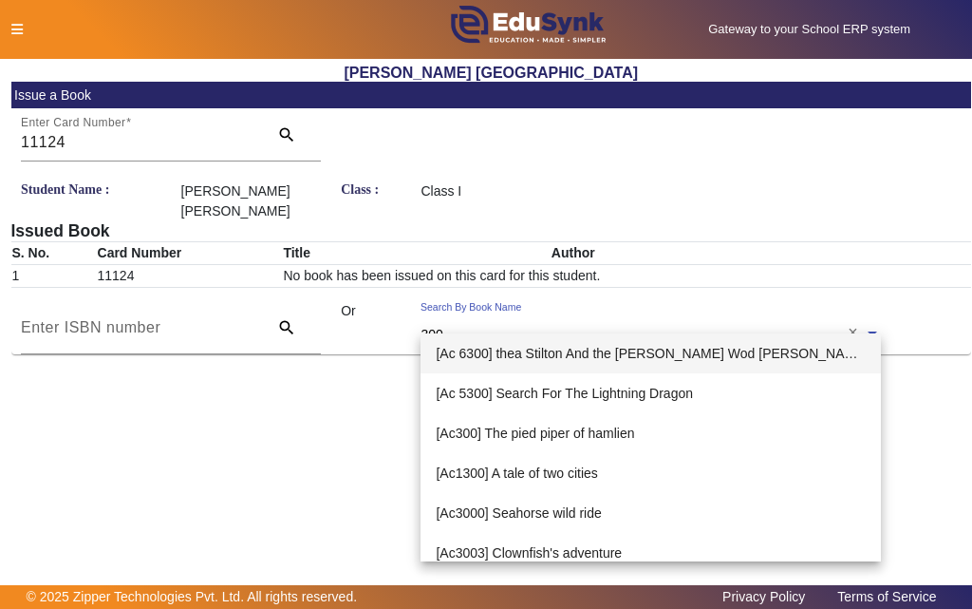
type input "3001"
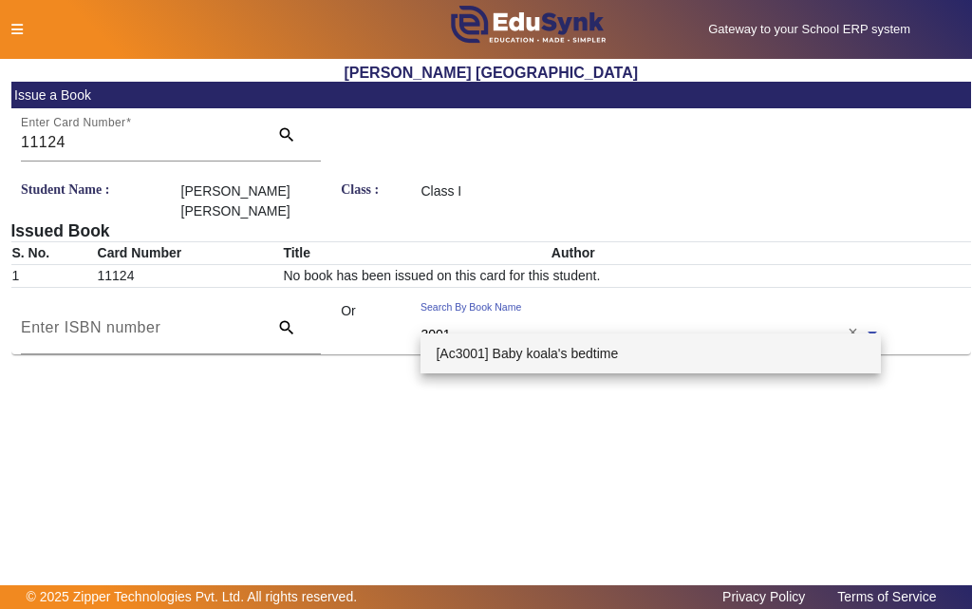
click at [513, 355] on span "[Ac3001] Baby koala's bedtime" at bounding box center [527, 353] width 182 height 15
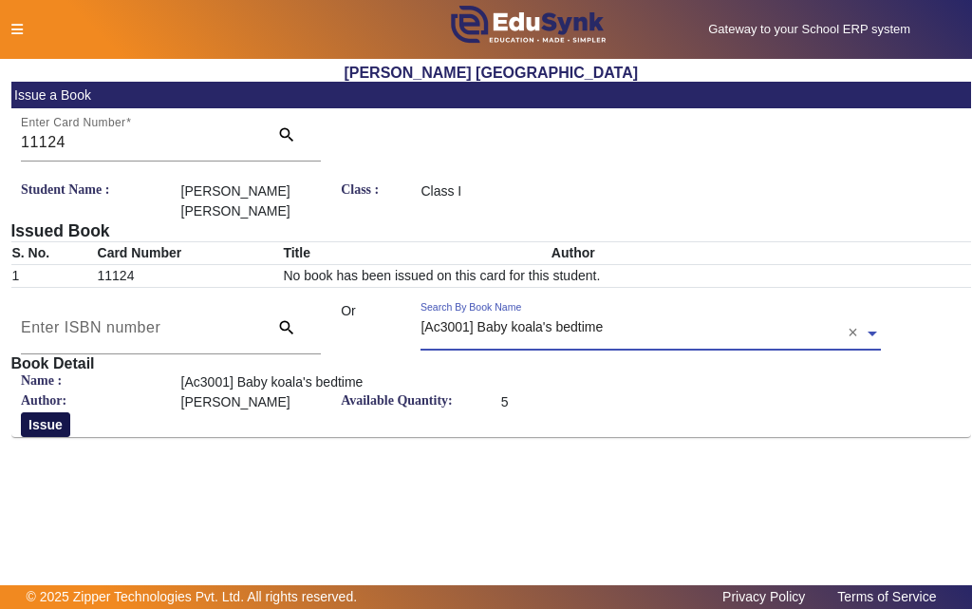
click at [53, 412] on button "Issue" at bounding box center [45, 424] width 49 height 25
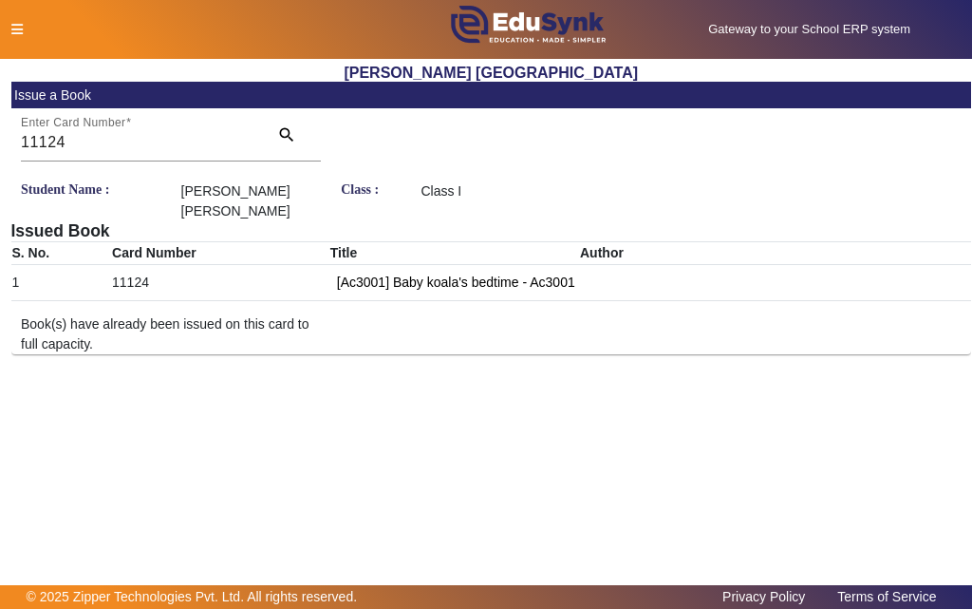
click at [12, 30] on icon at bounding box center [16, 29] width 11 height 13
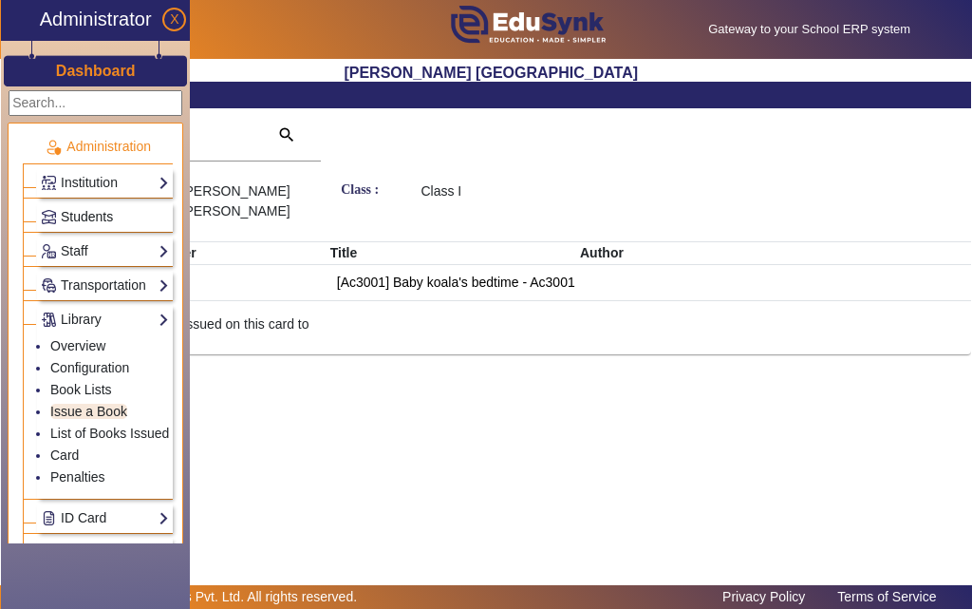
click at [85, 222] on span "Students" at bounding box center [87, 216] width 52 height 15
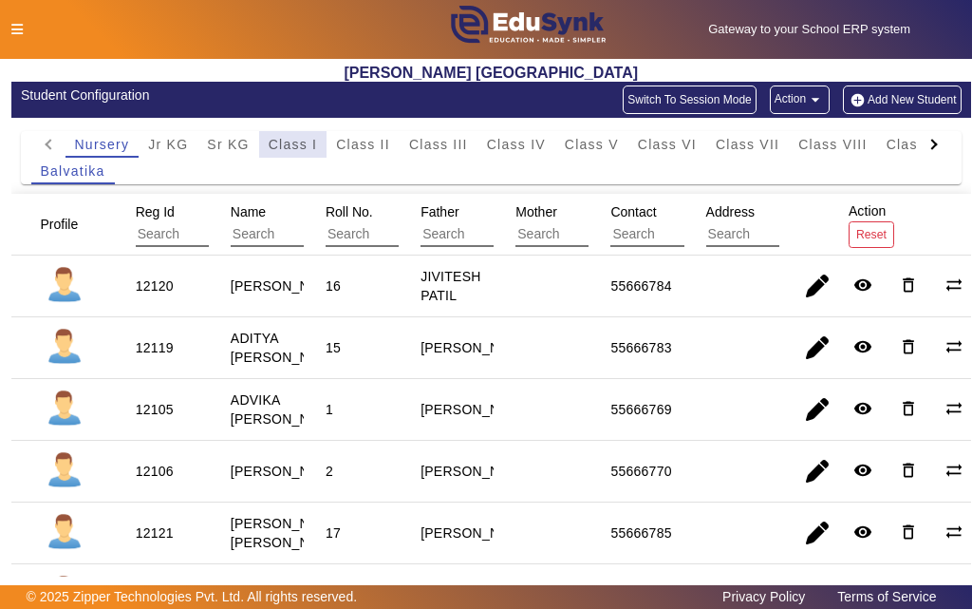
click at [290, 145] on span "Class I" at bounding box center [293, 144] width 49 height 13
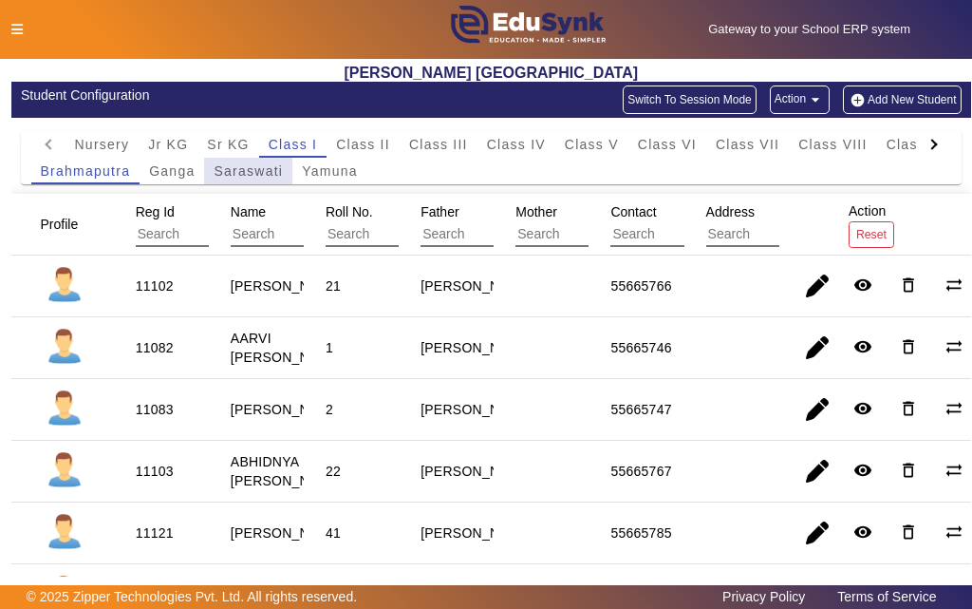
click at [232, 170] on span "Saraswati" at bounding box center [248, 170] width 69 height 13
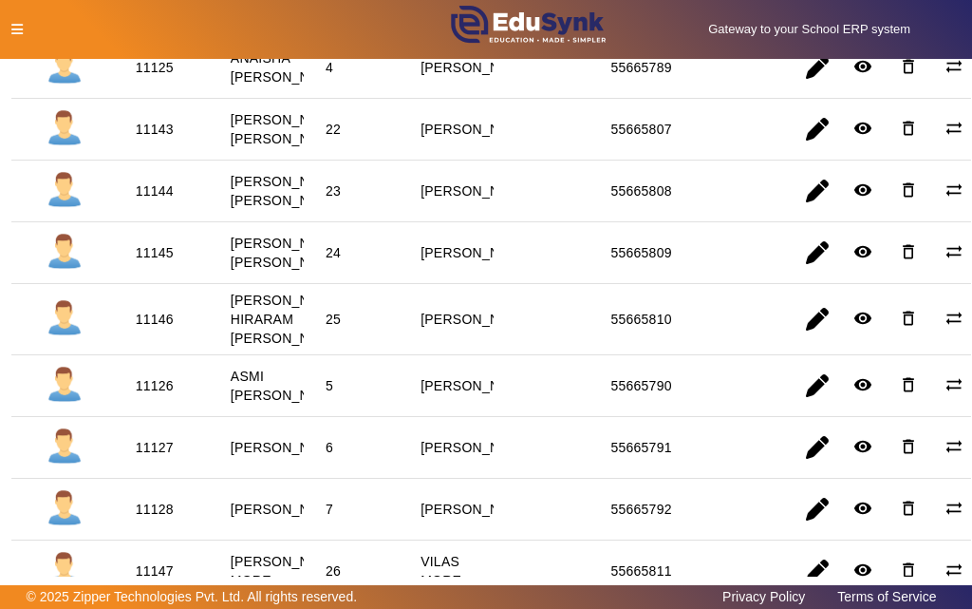
scroll to position [570, 0]
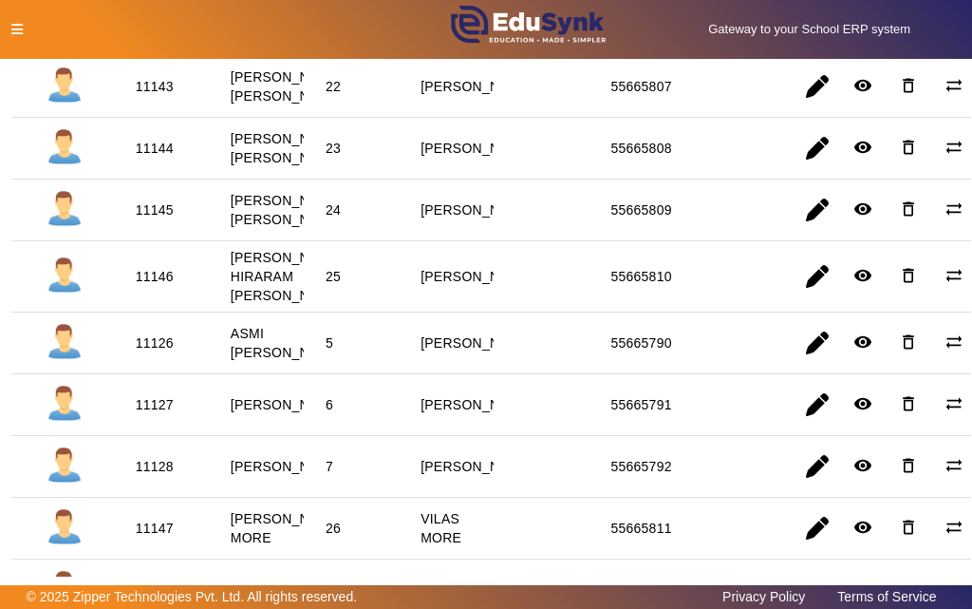
click at [146, 359] on div "11126" at bounding box center [154, 343] width 51 height 32
click at [148, 352] on div "11126" at bounding box center [155, 342] width 38 height 19
copy div "11126"
click at [22, 24] on icon at bounding box center [16, 29] width 11 height 13
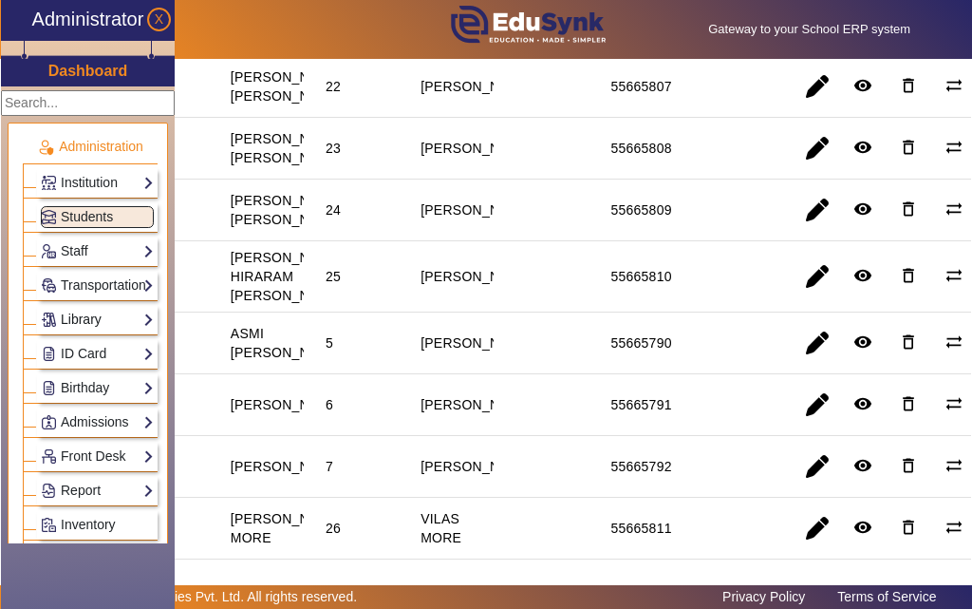
click at [91, 314] on link "Library" at bounding box center [97, 320] width 113 height 22
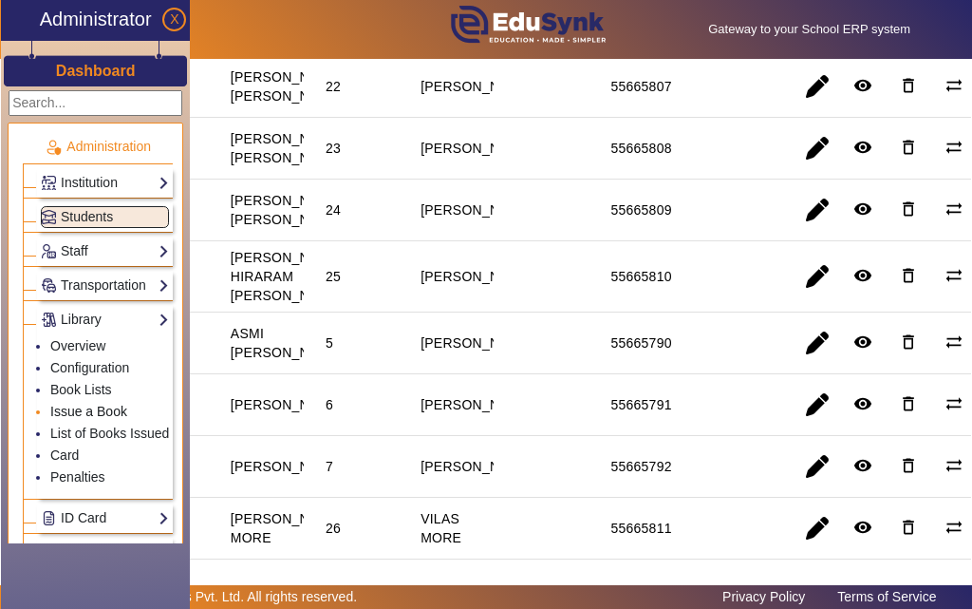
click at [95, 409] on link "Issue a Book" at bounding box center [88, 411] width 77 height 15
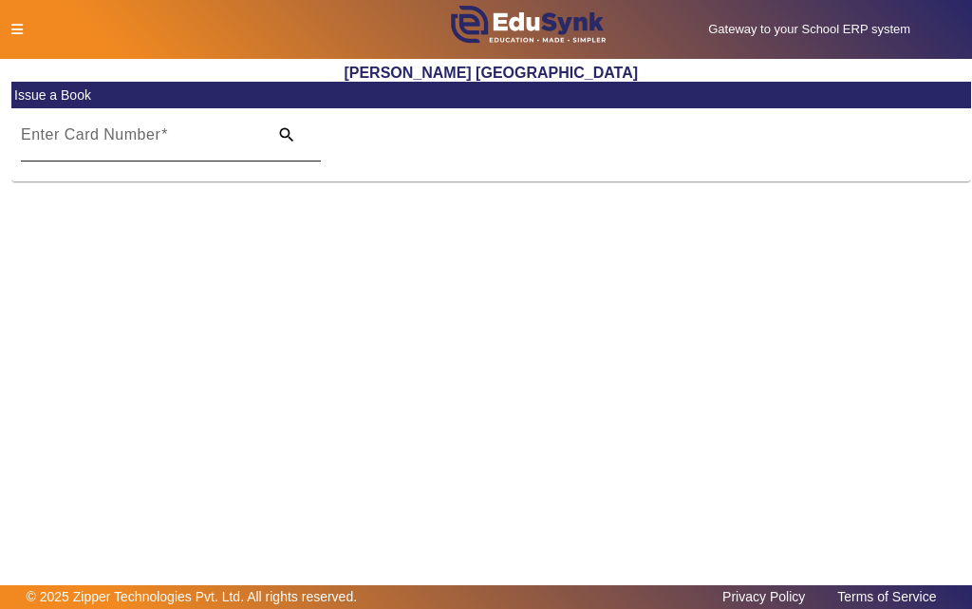
click at [173, 145] on input "Enter Card Number" at bounding box center [138, 142] width 235 height 23
paste input "11126"
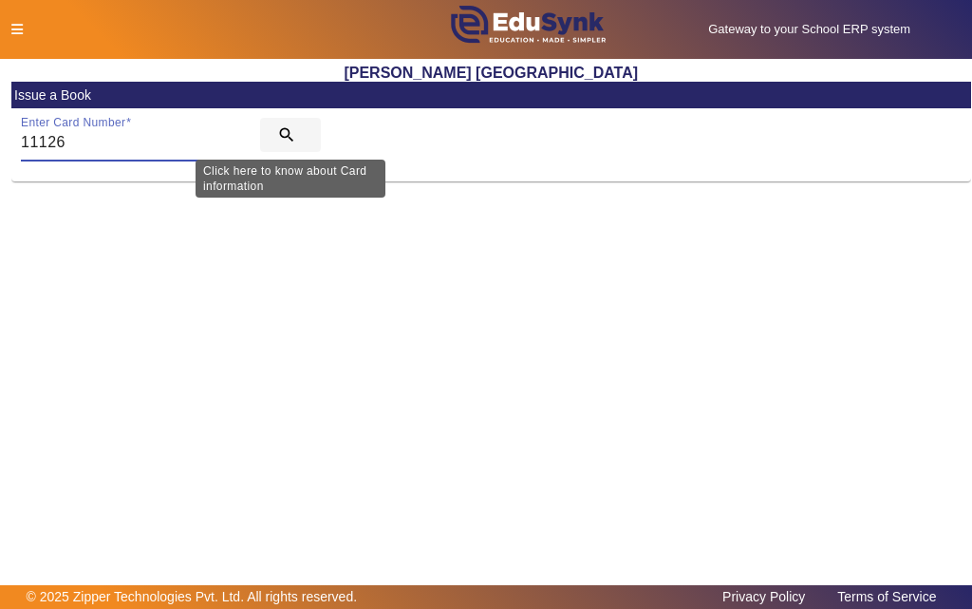
type input "11126"
click at [284, 134] on mat-icon "search" at bounding box center [286, 134] width 19 height 19
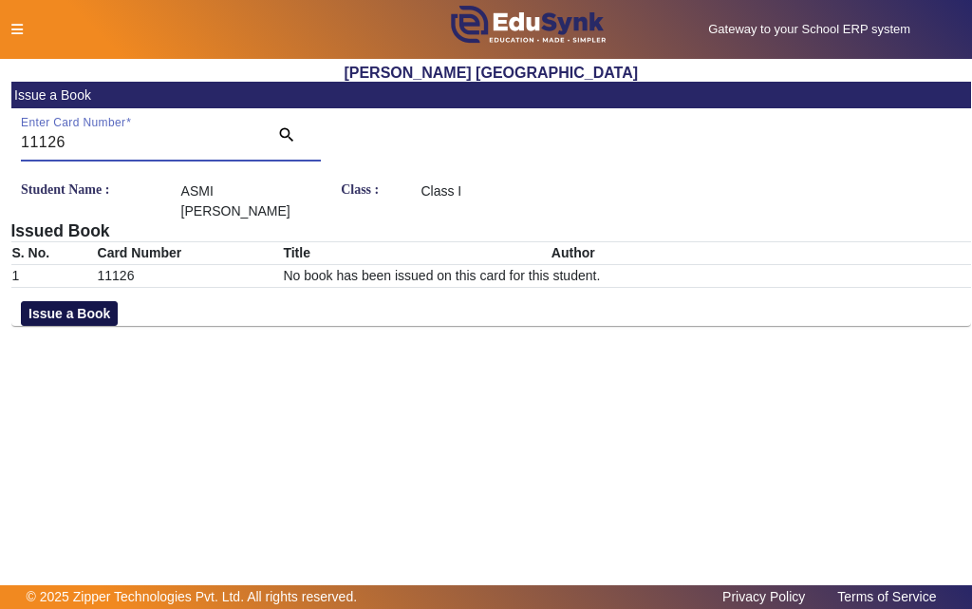
click at [56, 318] on button "Issue a Book" at bounding box center [69, 313] width 97 height 25
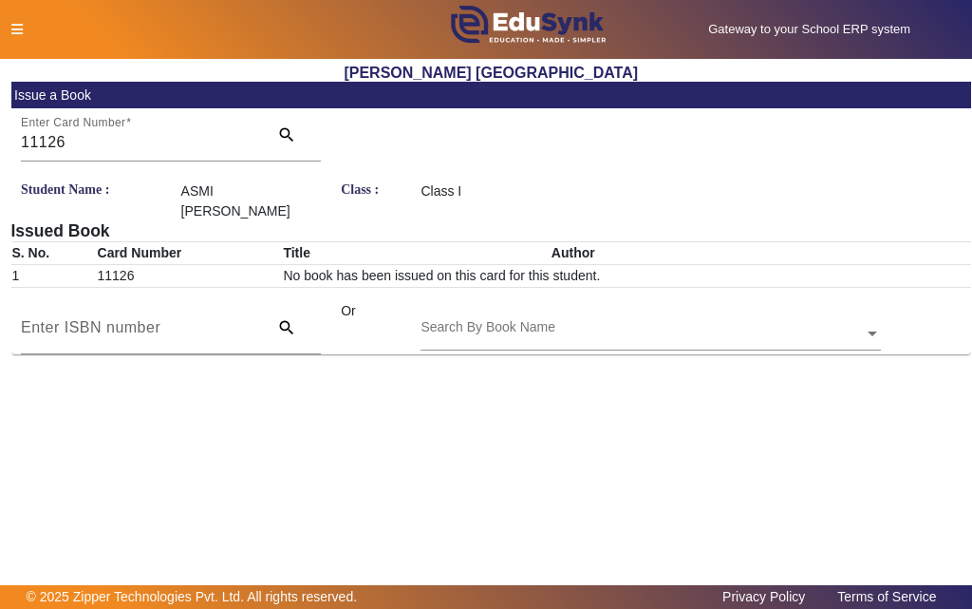
click at [586, 328] on input "text" at bounding box center [651, 335] width 461 height 20
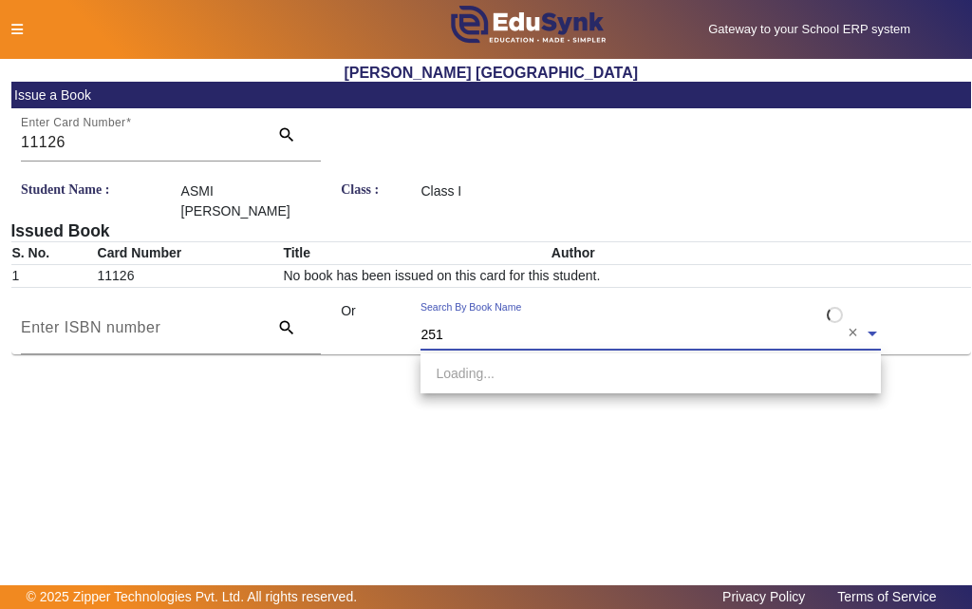
type input "2515"
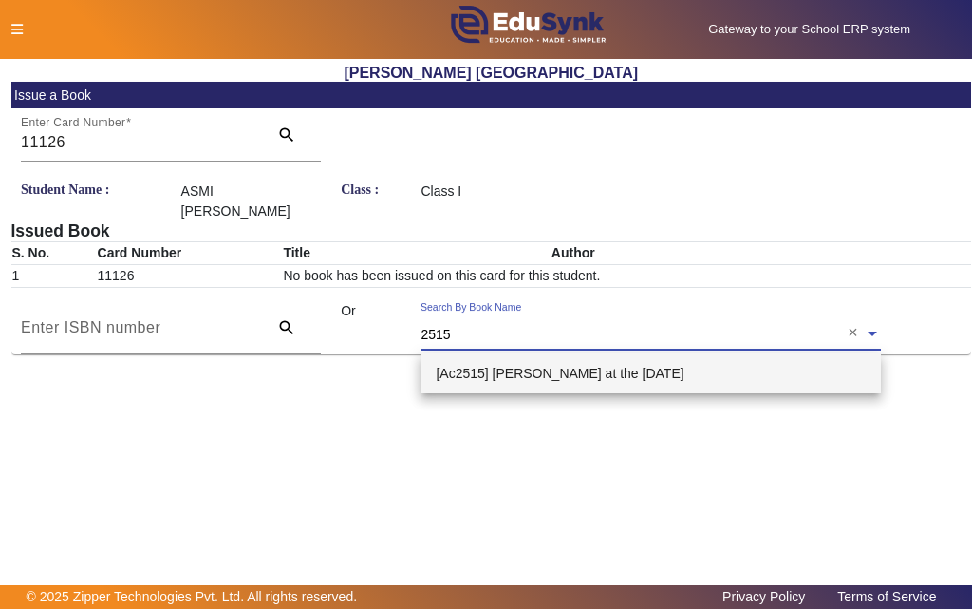
click at [484, 365] on div "[Ac2515] [PERSON_NAME] at the [DATE]" at bounding box center [651, 373] width 461 height 40
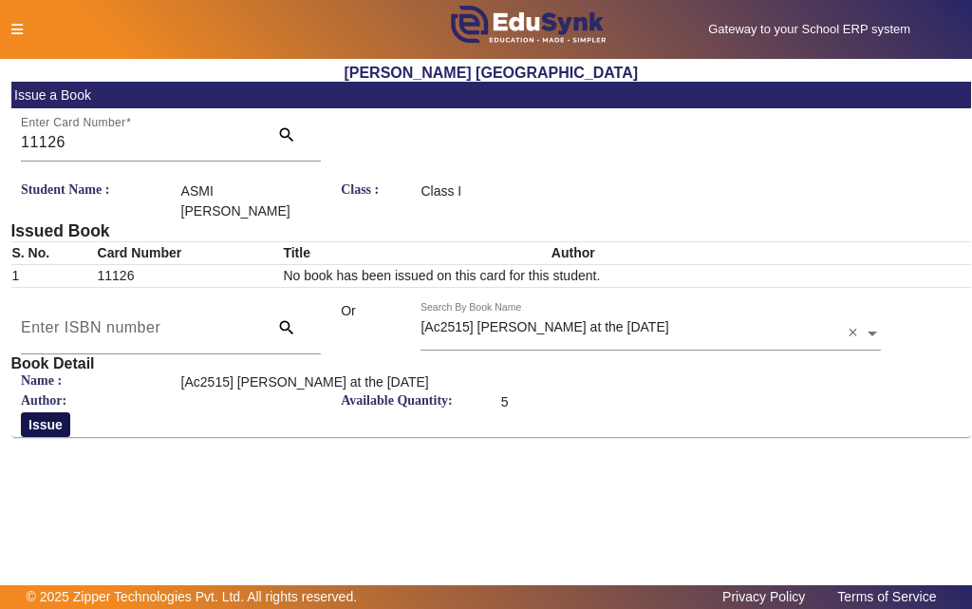
click at [43, 420] on button "Issue" at bounding box center [45, 424] width 49 height 25
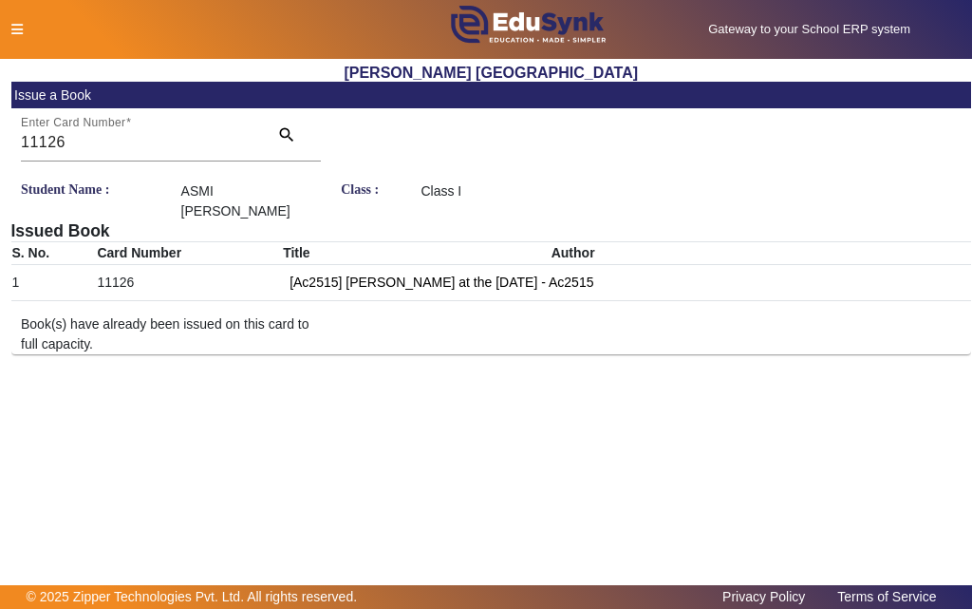
click at [21, 29] on icon at bounding box center [16, 29] width 11 height 13
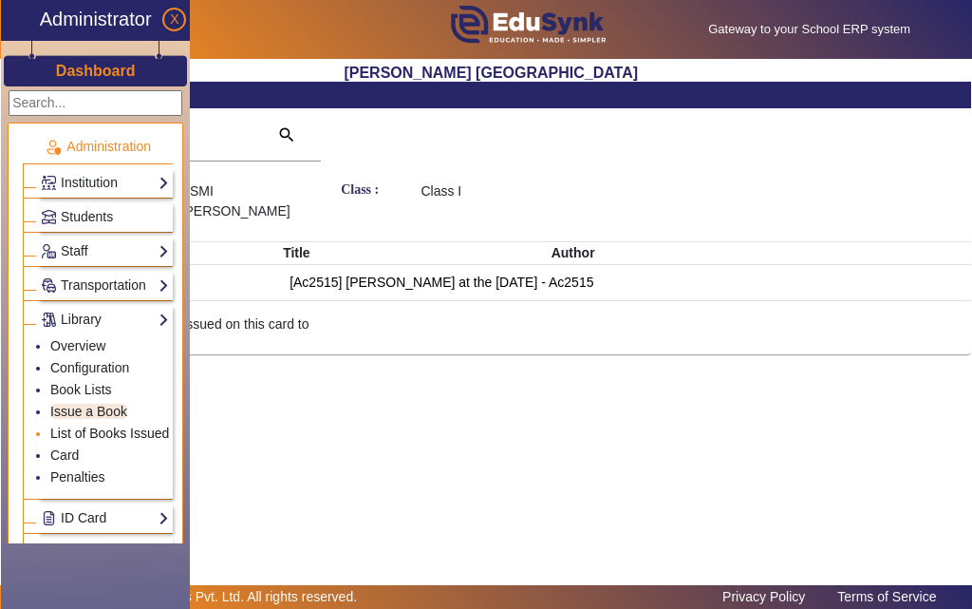
click at [79, 435] on link "List of Books Issued" at bounding box center [109, 432] width 119 height 15
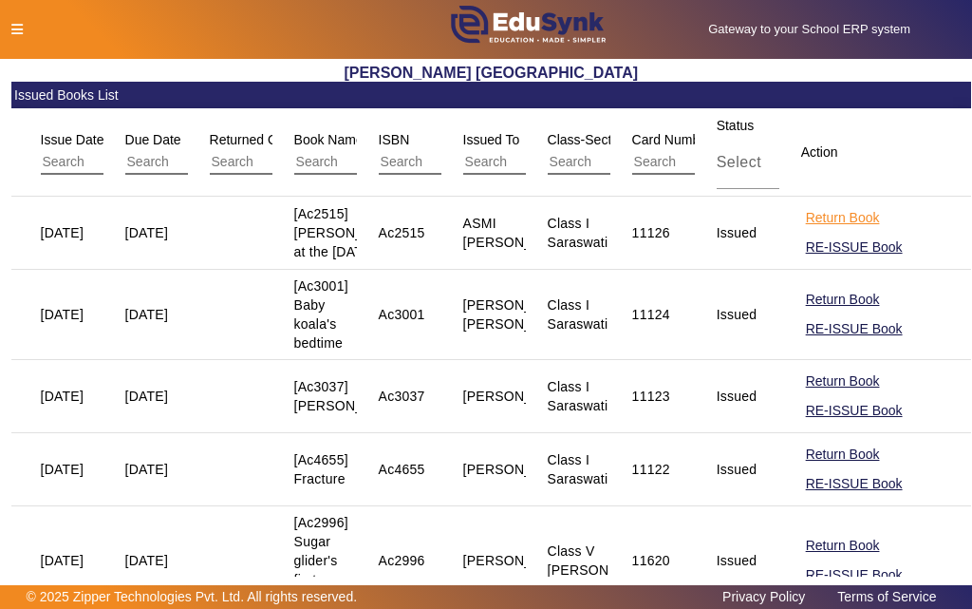
click at [818, 228] on button "Return Book" at bounding box center [843, 218] width 78 height 24
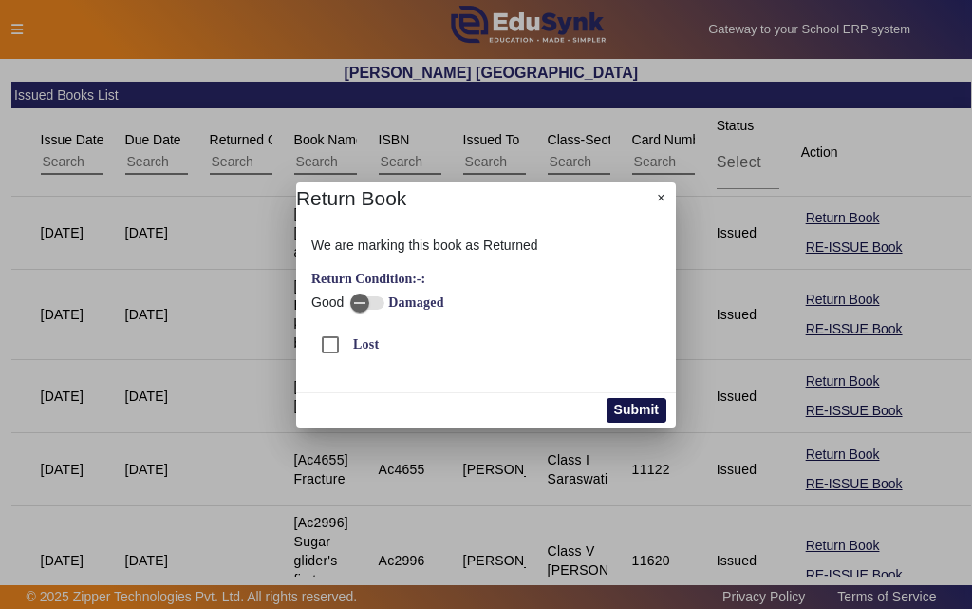
click at [638, 410] on button "Submit" at bounding box center [637, 410] width 60 height 25
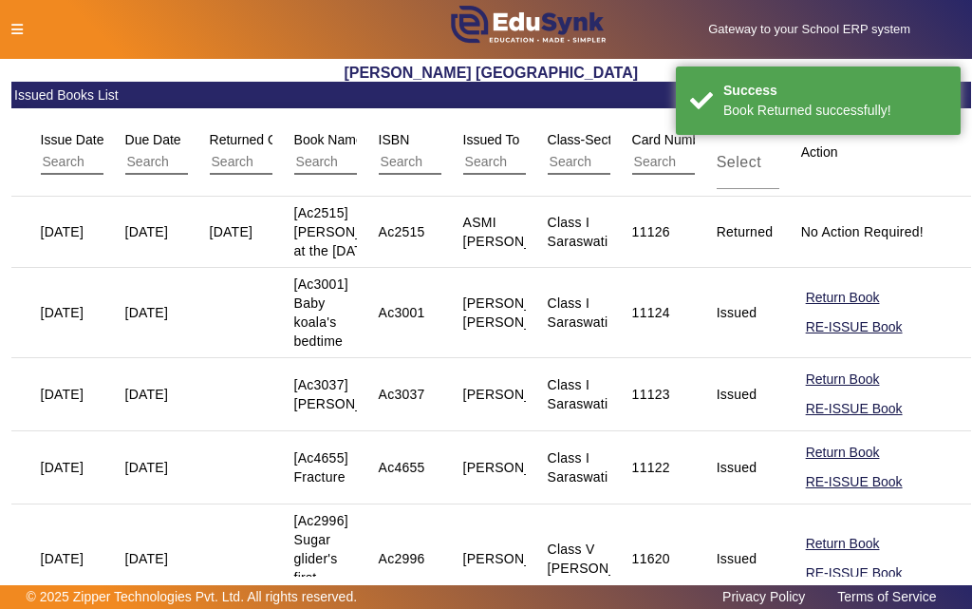
click at [12, 28] on icon at bounding box center [16, 29] width 11 height 13
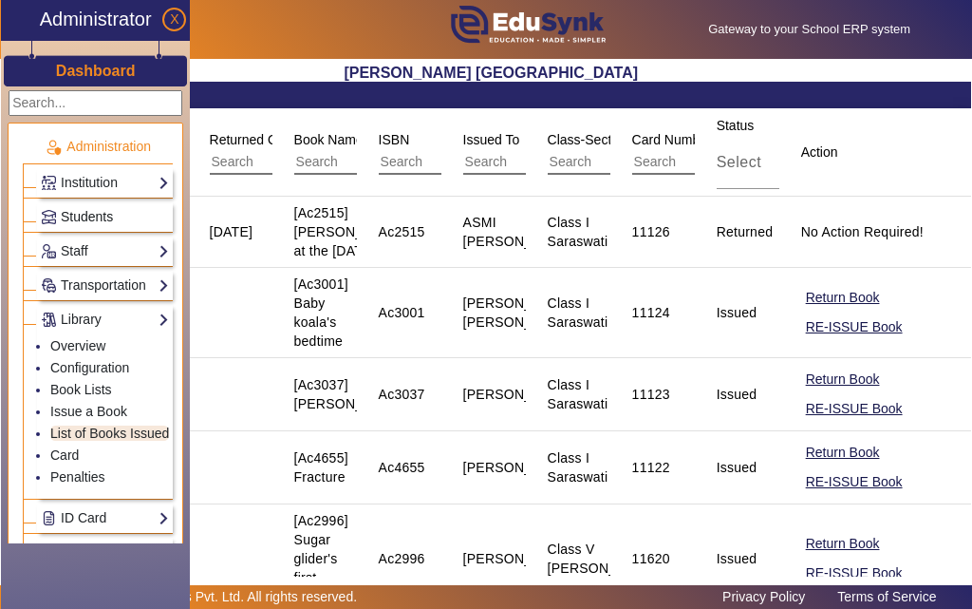
click at [82, 219] on span "Students" at bounding box center [87, 216] width 52 height 15
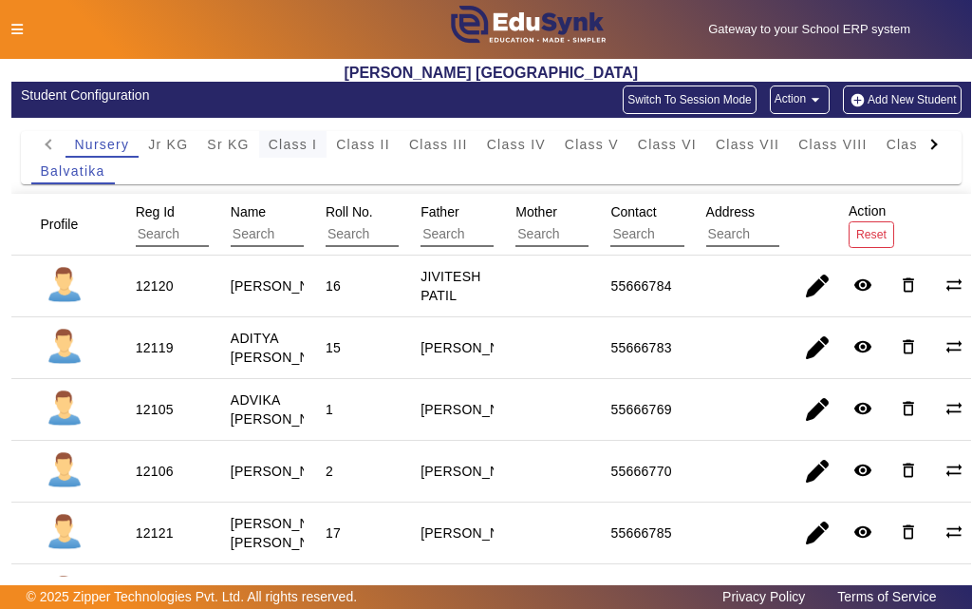
click at [286, 146] on span "Class I" at bounding box center [293, 144] width 49 height 13
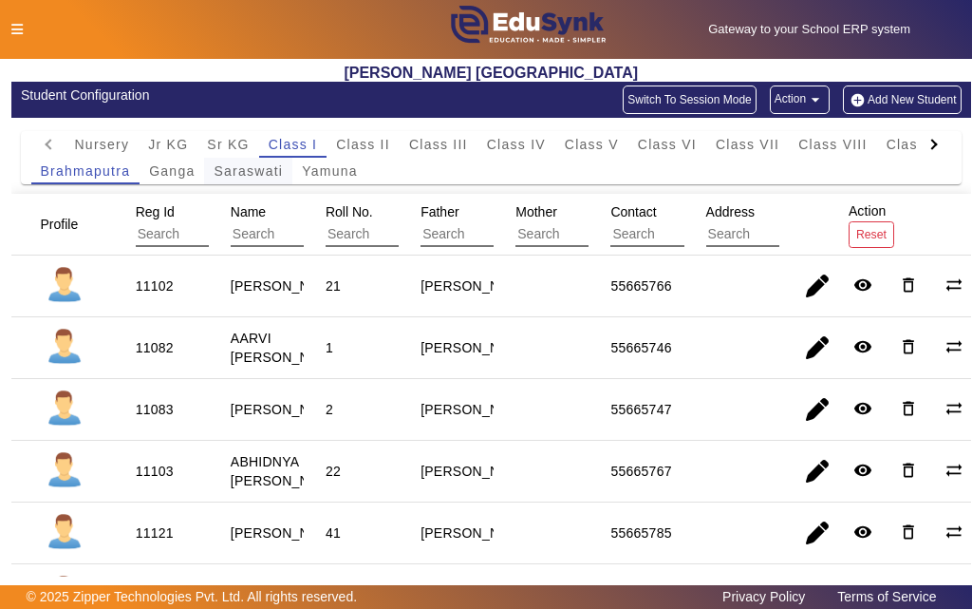
click at [237, 170] on span "Saraswati" at bounding box center [248, 170] width 69 height 13
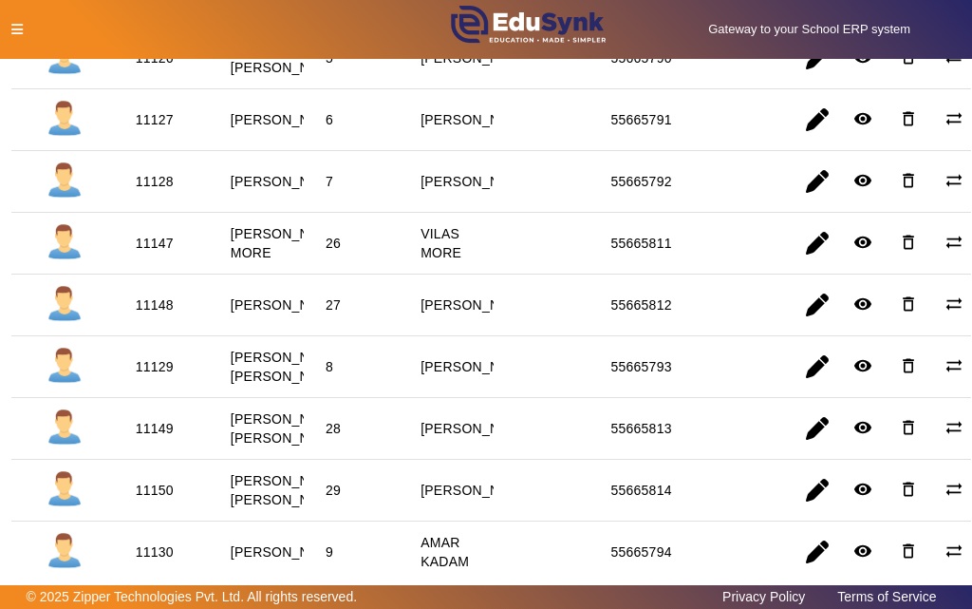
scroll to position [949, 0]
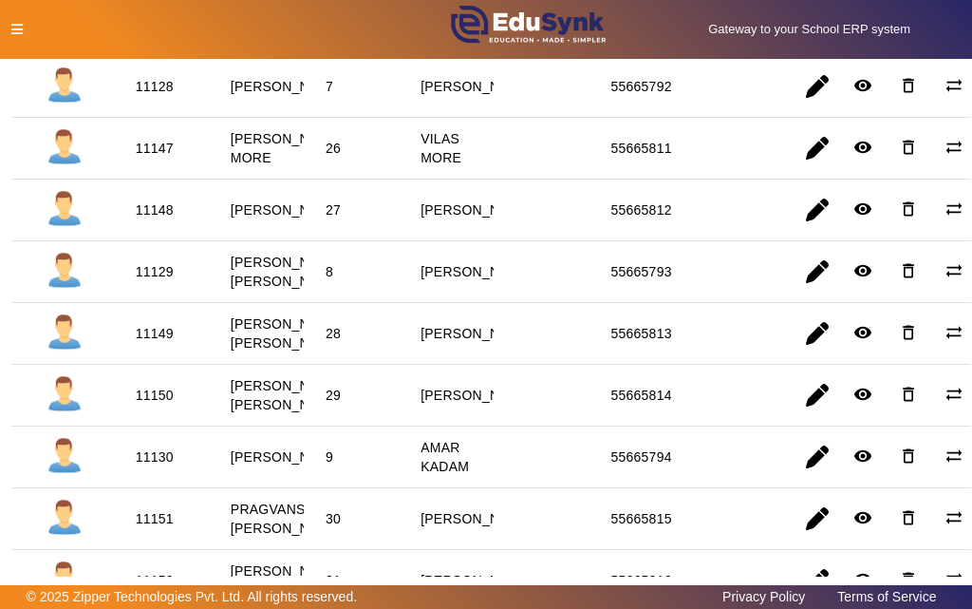
click at [150, 281] on div "11129" at bounding box center [155, 271] width 38 height 19
copy div "11129"
click at [13, 25] on icon at bounding box center [16, 29] width 11 height 13
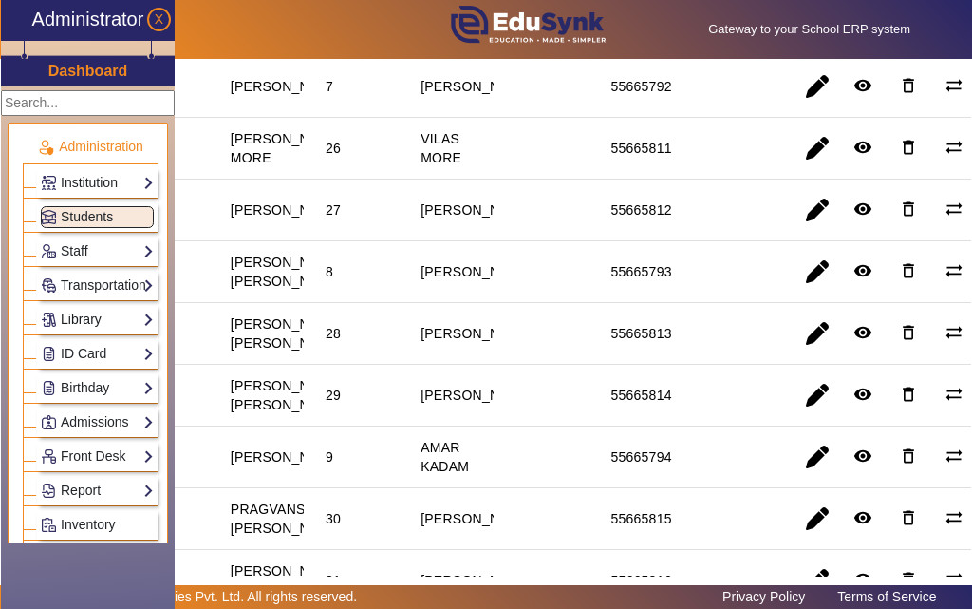
click at [85, 317] on link "Library" at bounding box center [97, 320] width 113 height 22
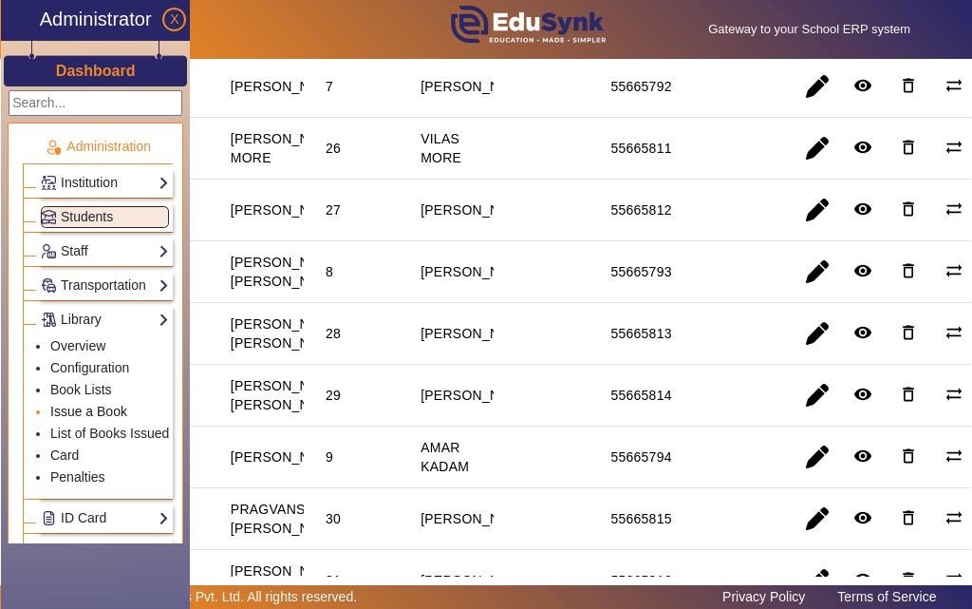
click at [79, 408] on link "Issue a Book" at bounding box center [88, 411] width 77 height 15
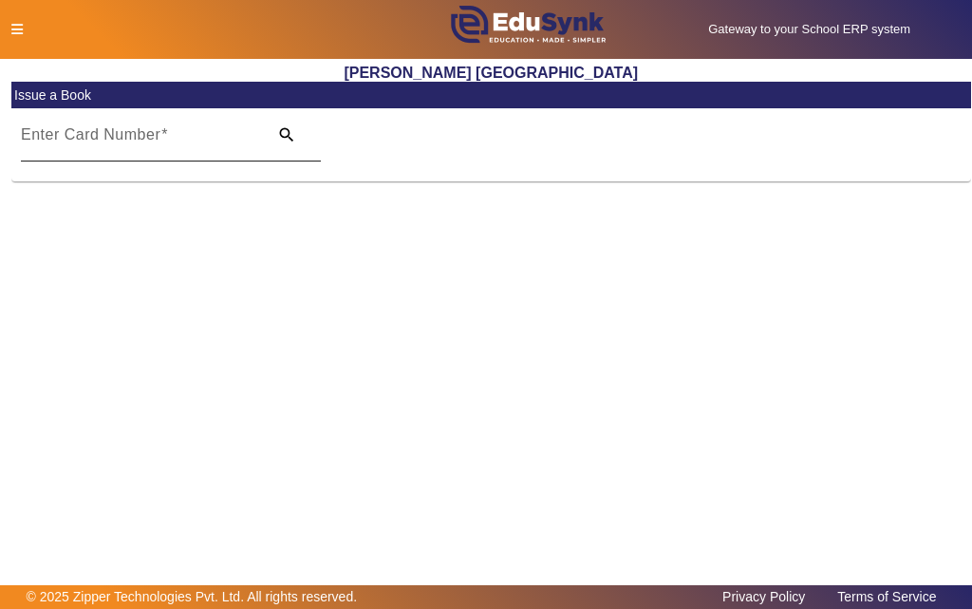
click at [196, 144] on input "Enter Card Number" at bounding box center [138, 142] width 235 height 23
paste input "11129"
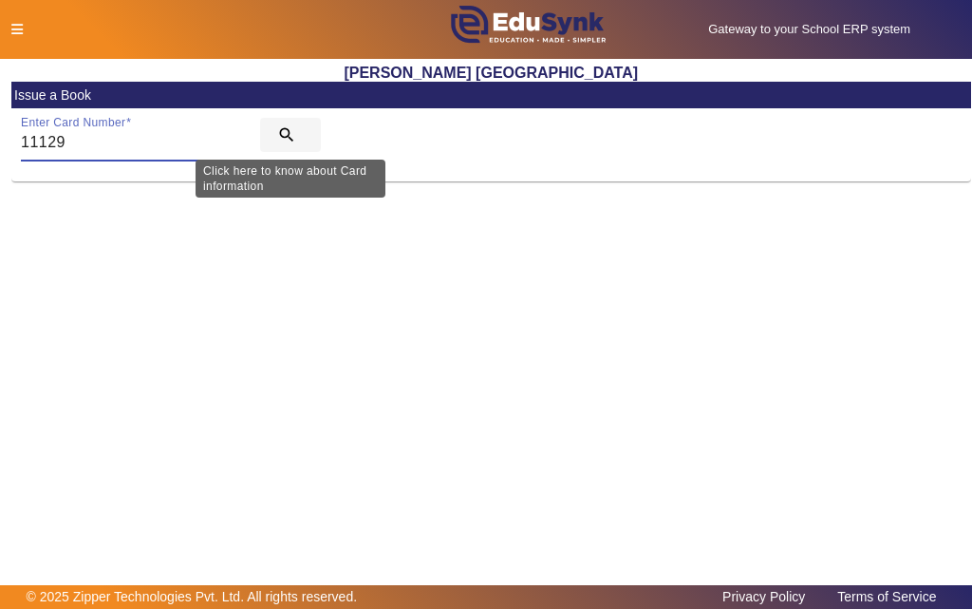
type input "11129"
click at [287, 132] on mat-icon "search" at bounding box center [286, 134] width 19 height 19
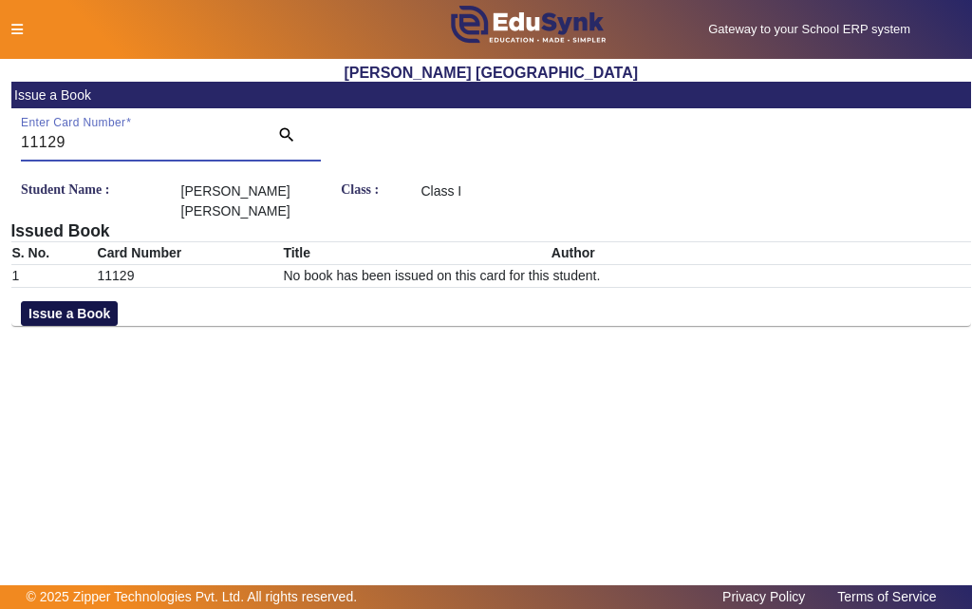
click at [67, 307] on button "Issue a Book" at bounding box center [69, 313] width 97 height 25
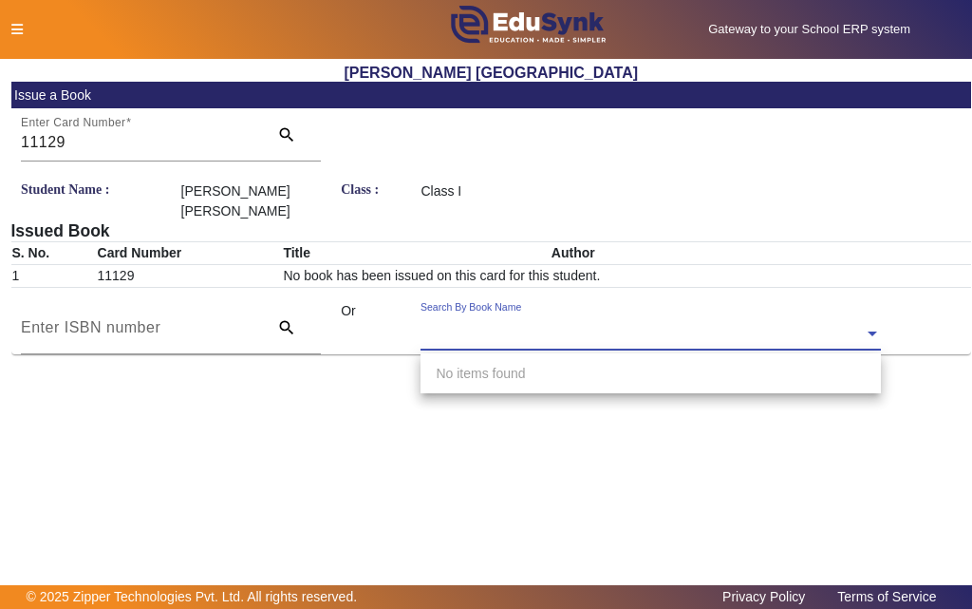
click at [625, 318] on div "Search By Book Name" at bounding box center [642, 312] width 443 height 22
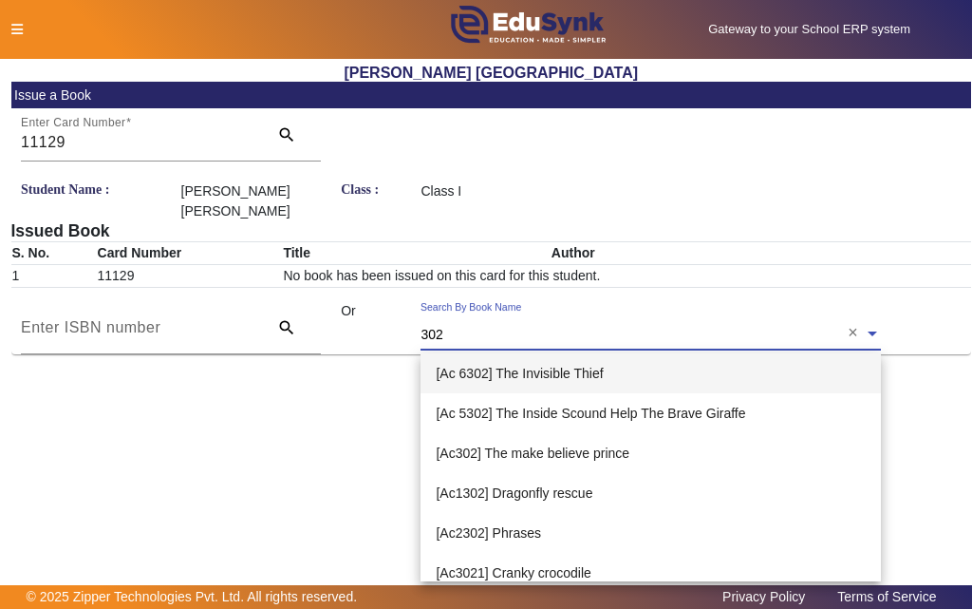
type input "3024"
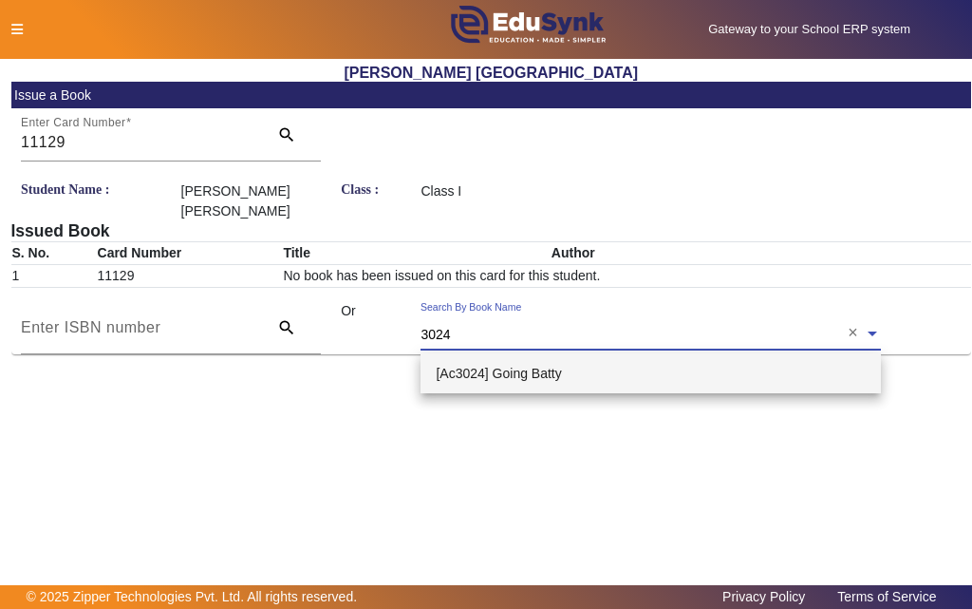
click at [464, 373] on span "[Ac3024] Going Batty" at bounding box center [498, 373] width 125 height 15
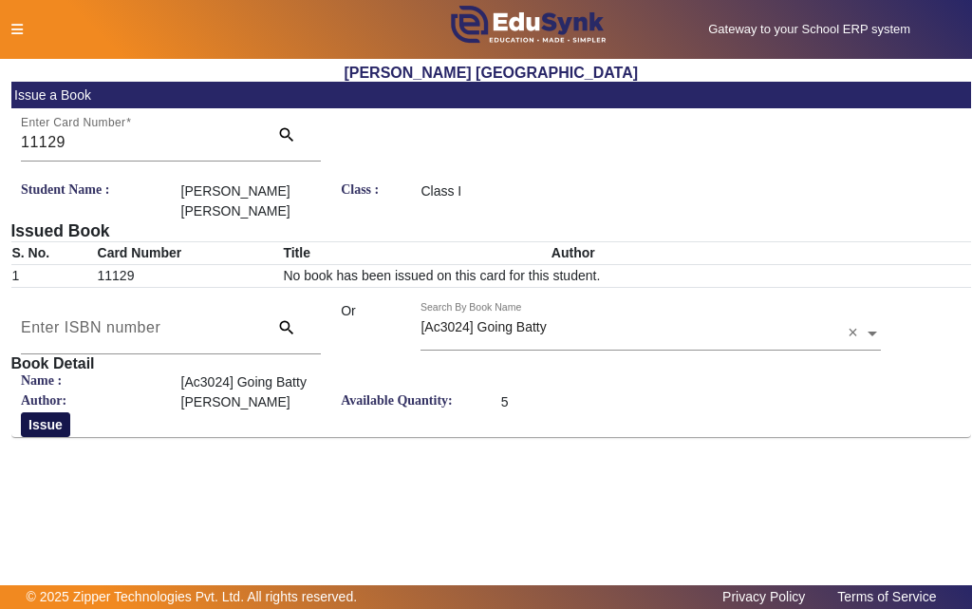
click at [47, 419] on button "Issue" at bounding box center [45, 424] width 49 height 25
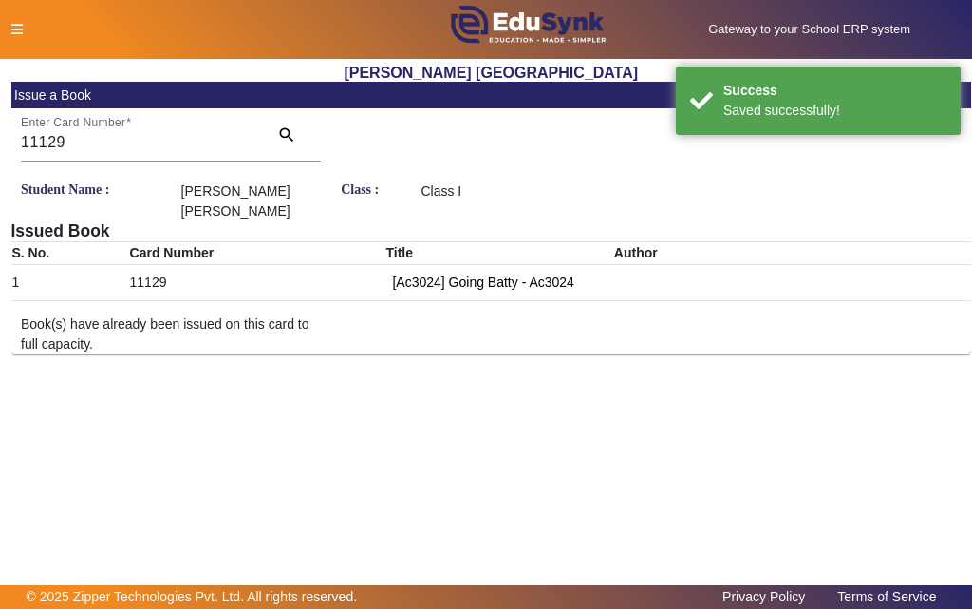
click at [13, 28] on icon at bounding box center [16, 29] width 11 height 13
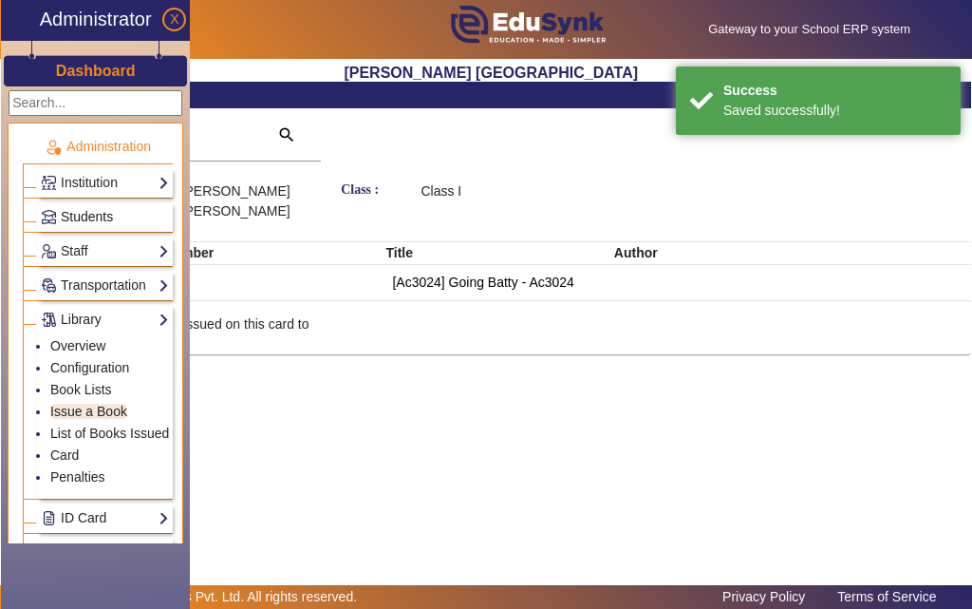
click at [81, 215] on span "Students" at bounding box center [87, 216] width 52 height 15
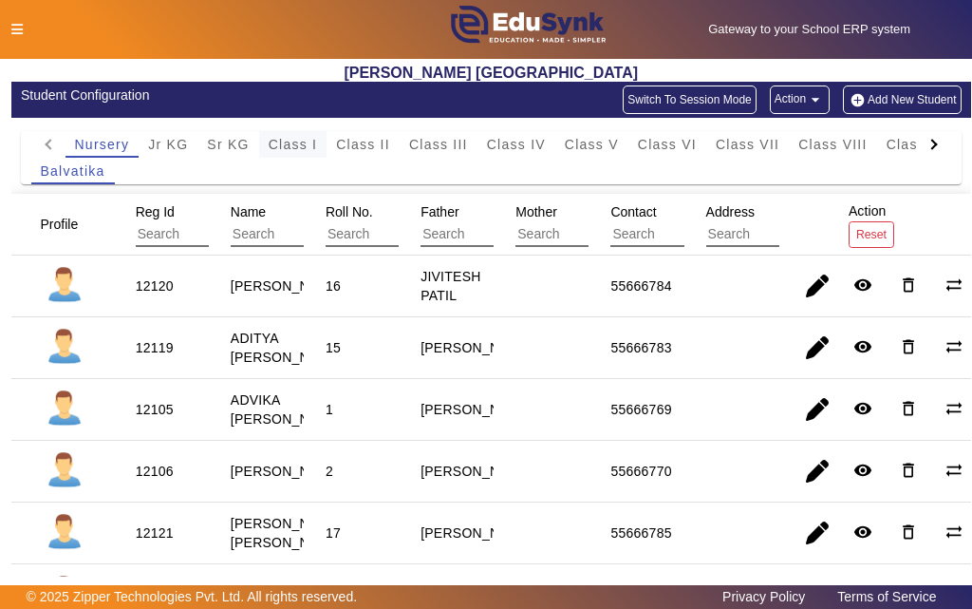
click at [308, 144] on span "Class I" at bounding box center [293, 144] width 49 height 13
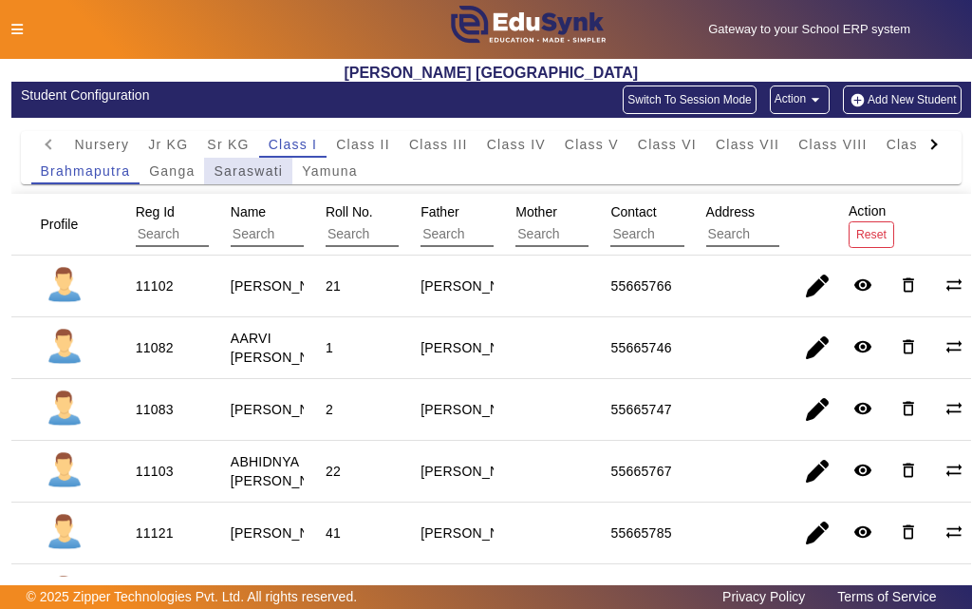
click at [224, 167] on span "Saraswati" at bounding box center [248, 170] width 69 height 13
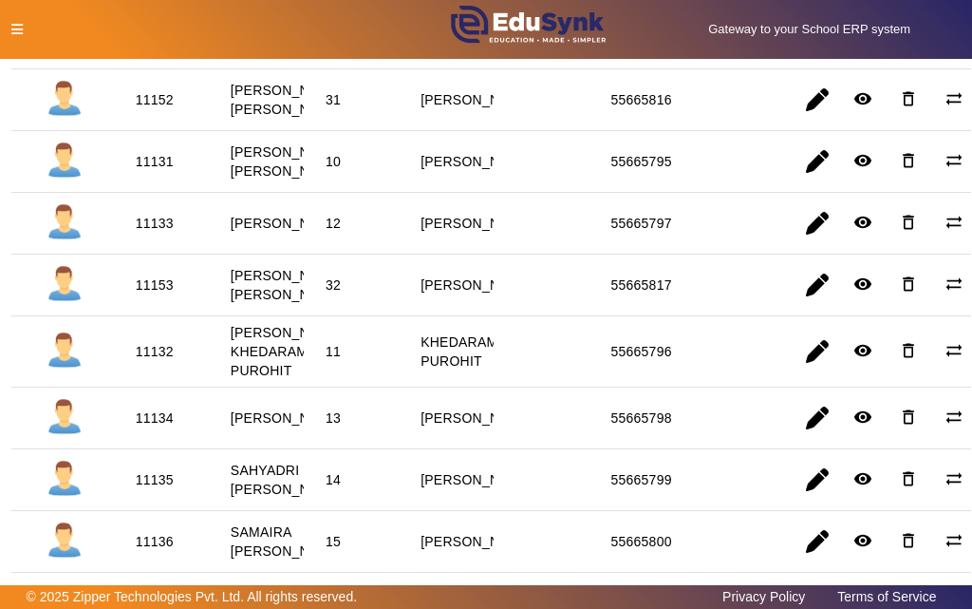
scroll to position [1240, 0]
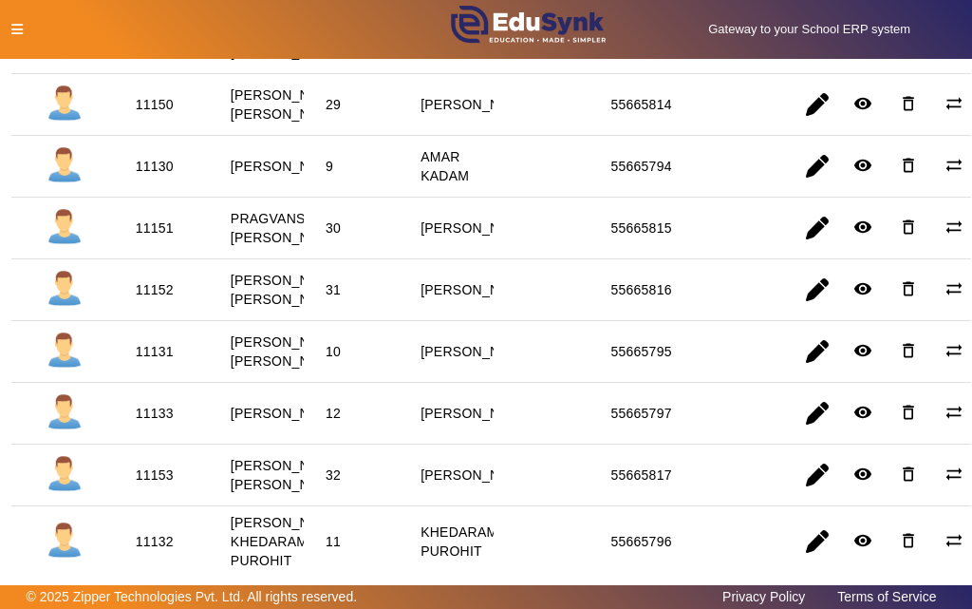
click at [147, 176] on div "11130" at bounding box center [155, 166] width 38 height 19
copy div "11130"
click at [13, 30] on icon at bounding box center [16, 29] width 11 height 13
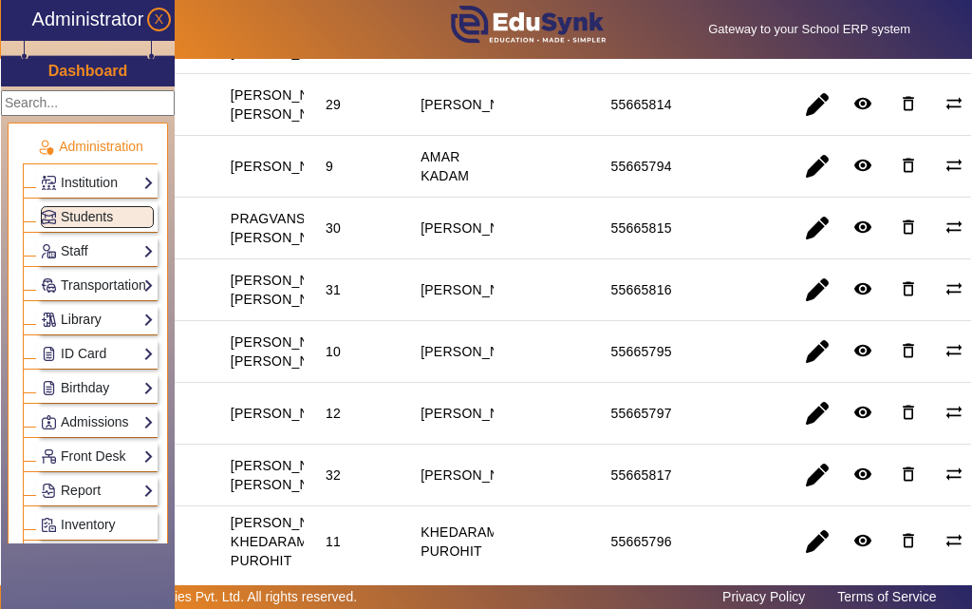
click at [81, 322] on link "Library" at bounding box center [97, 320] width 113 height 22
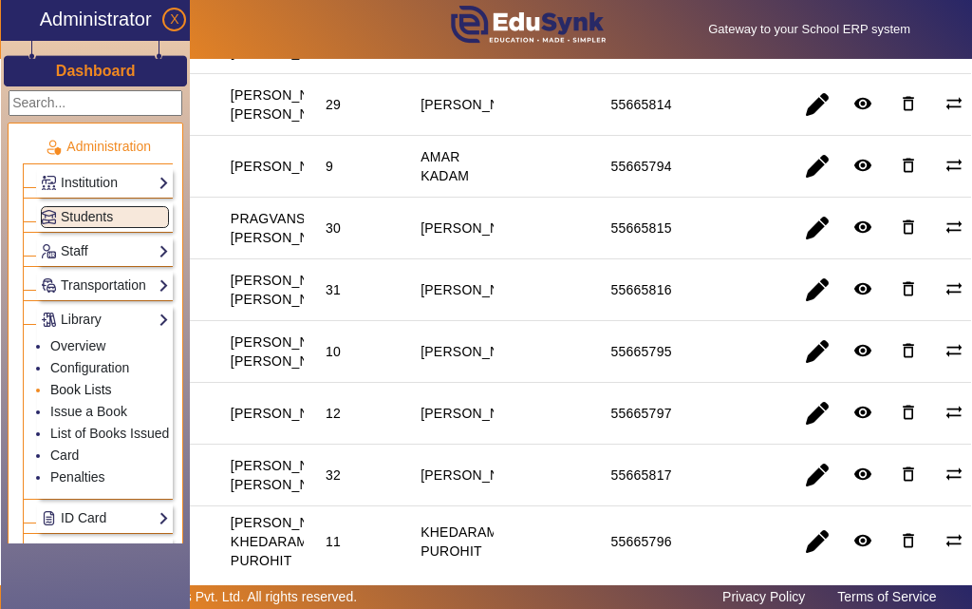
click at [85, 388] on link "Book Lists" at bounding box center [81, 389] width 62 height 15
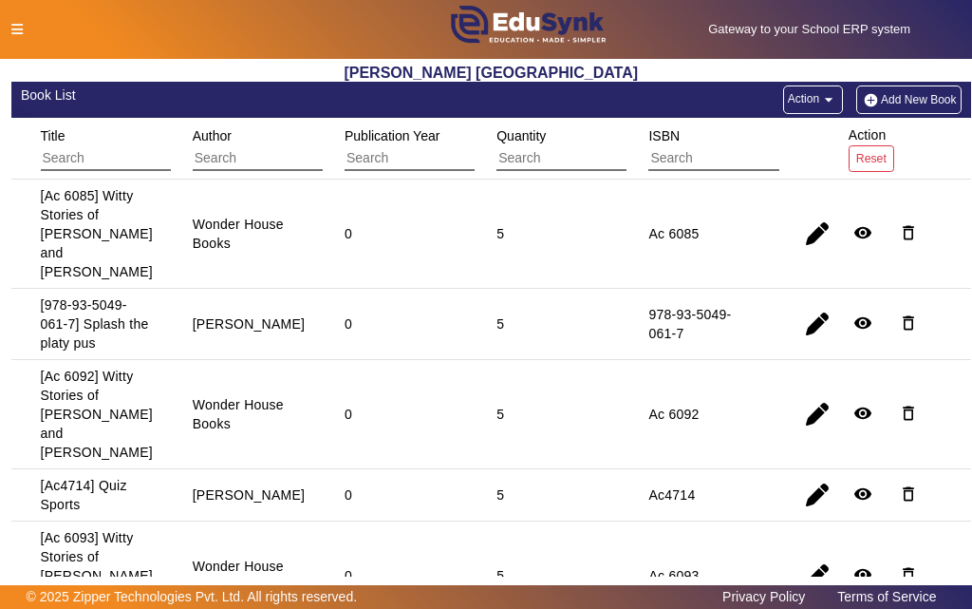
click at [17, 26] on icon at bounding box center [16, 29] width 11 height 13
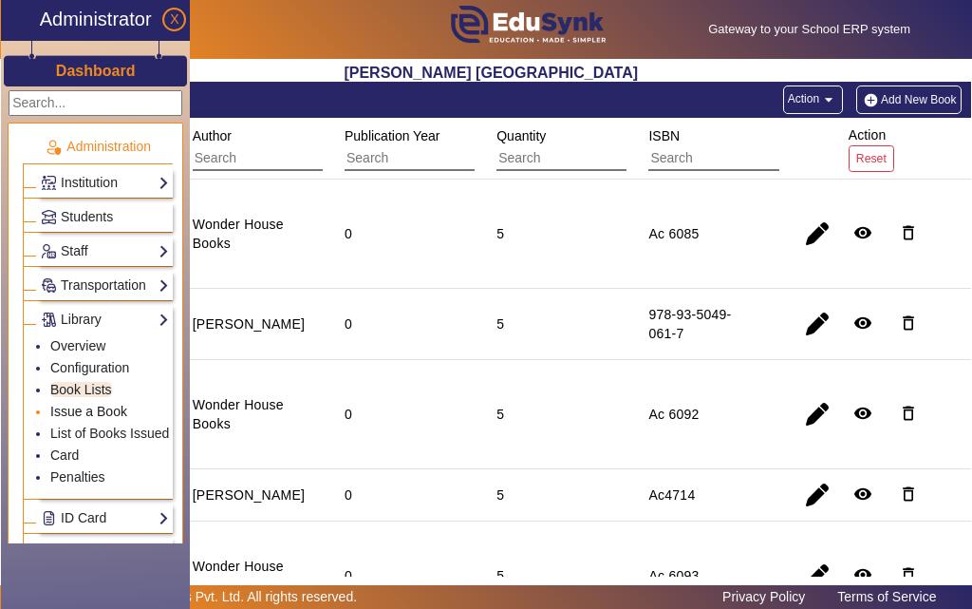
click at [84, 408] on link "Issue a Book" at bounding box center [88, 411] width 77 height 15
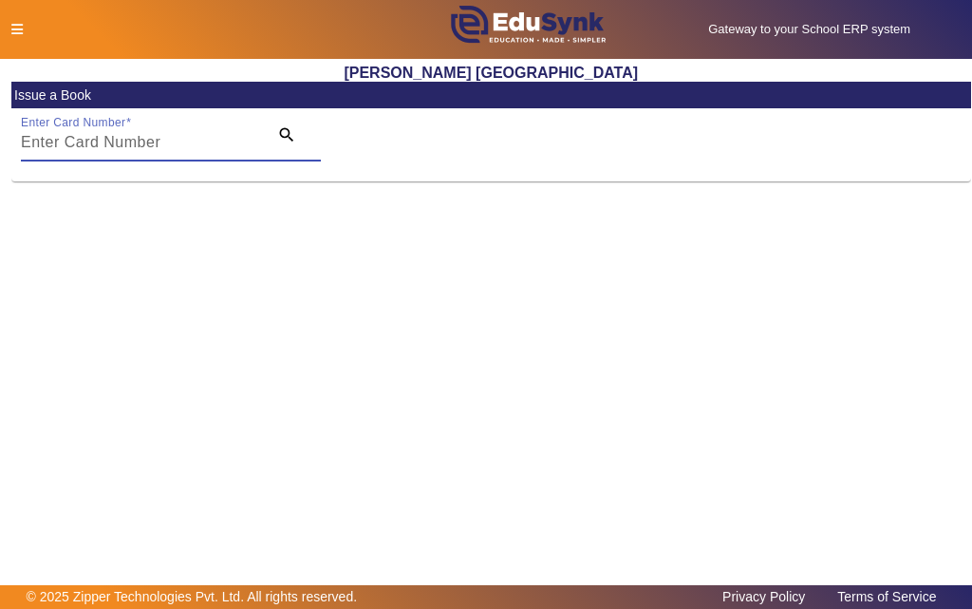
click at [189, 137] on input "Enter Card Number" at bounding box center [138, 142] width 235 height 23
paste input "11130"
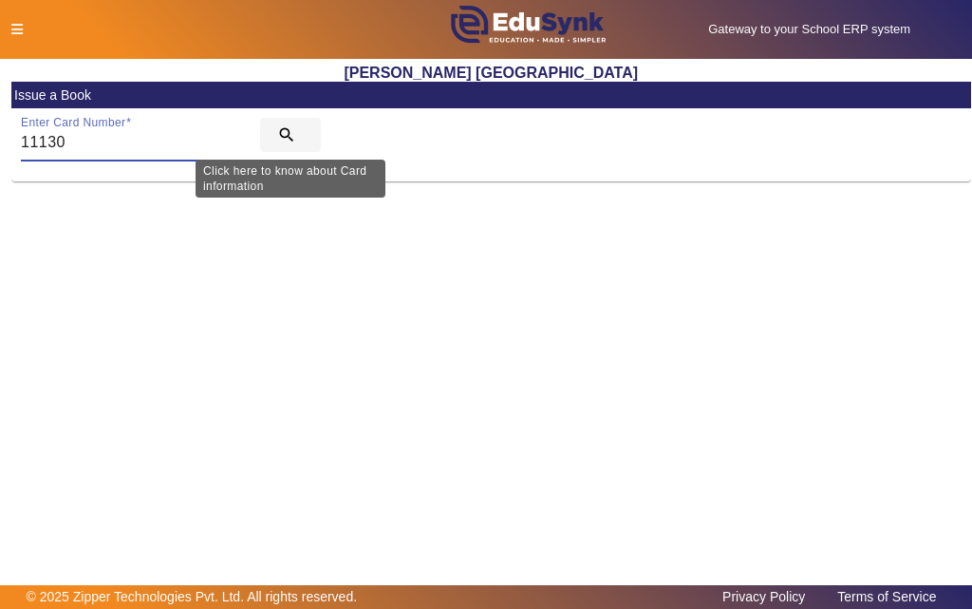
type input "11130"
click at [288, 132] on mat-icon "search" at bounding box center [286, 134] width 19 height 19
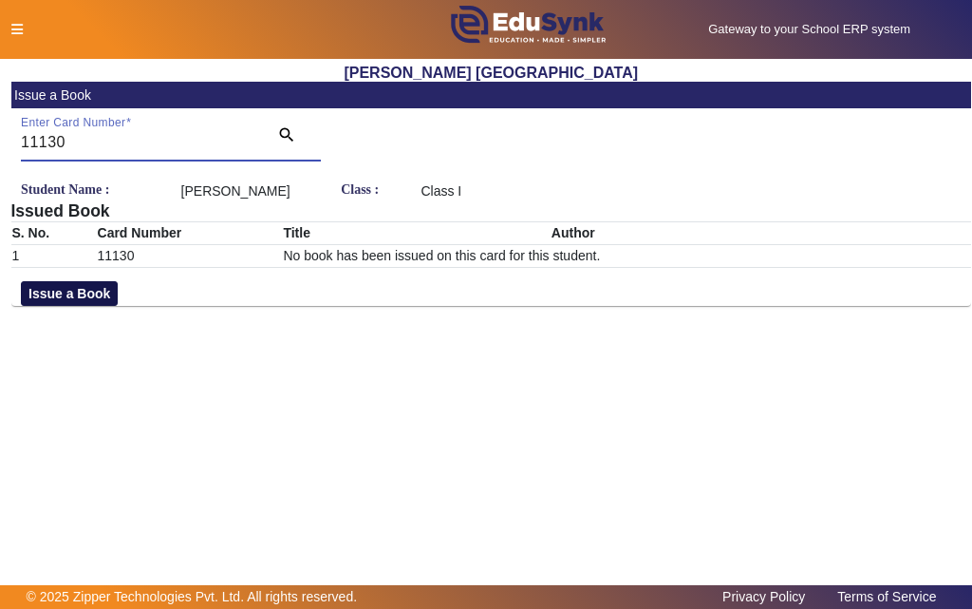
click at [107, 306] on button "Issue a Book" at bounding box center [69, 293] width 97 height 25
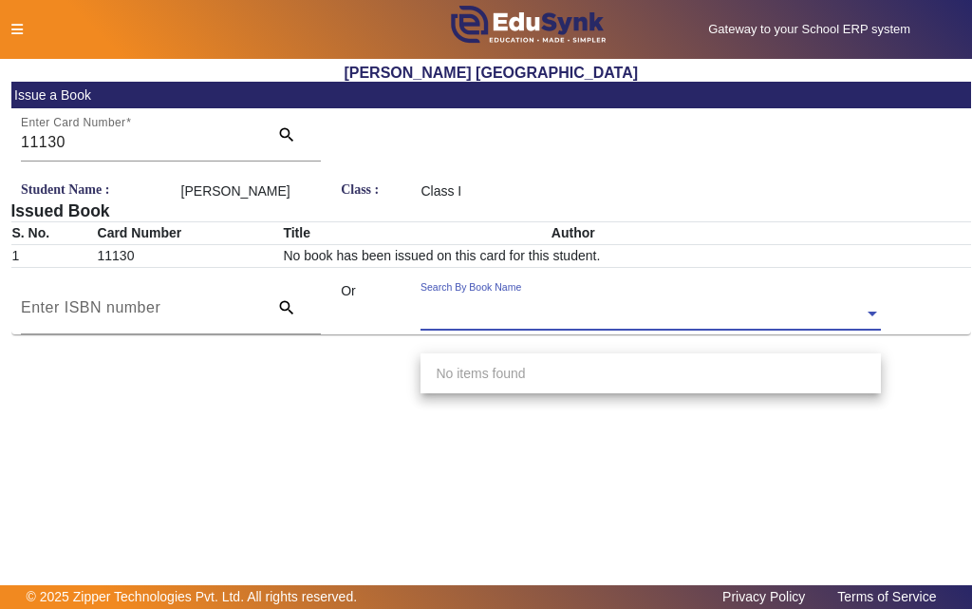
click at [600, 325] on input "text" at bounding box center [651, 315] width 461 height 20
type input "124"
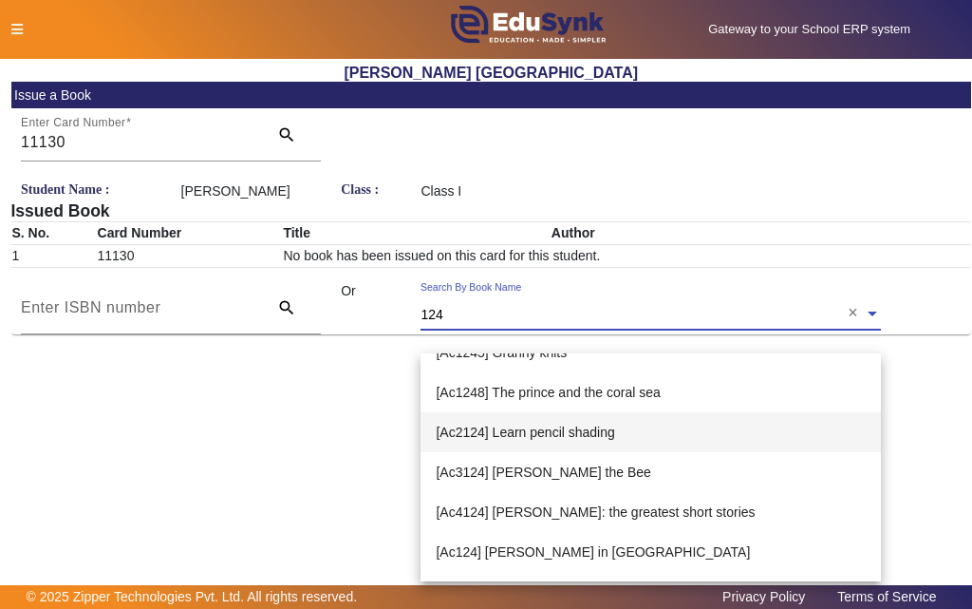
scroll to position [450, 0]
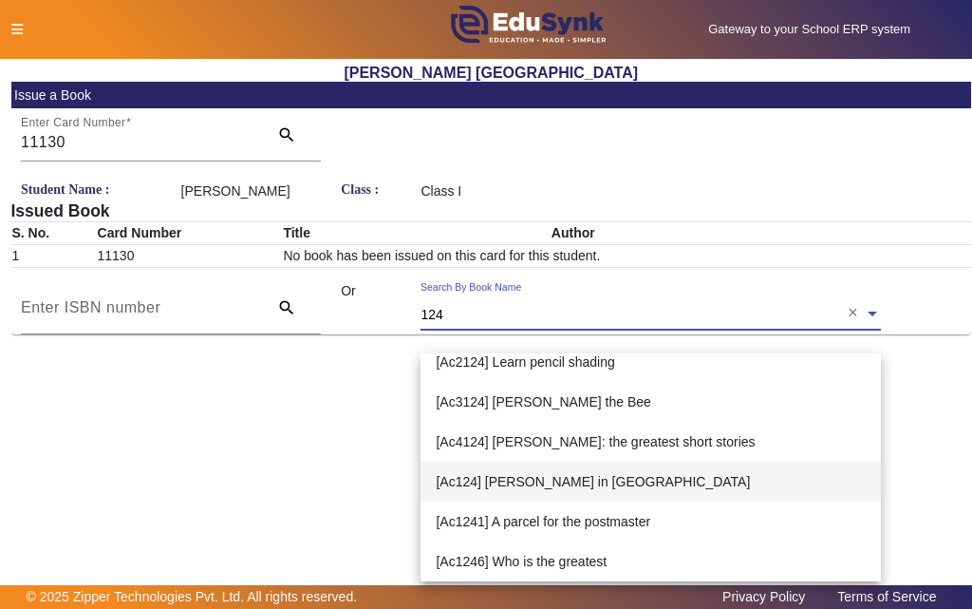
click at [500, 487] on span "[Ac124] [PERSON_NAME] in [GEOGRAPHIC_DATA]" at bounding box center [593, 481] width 314 height 15
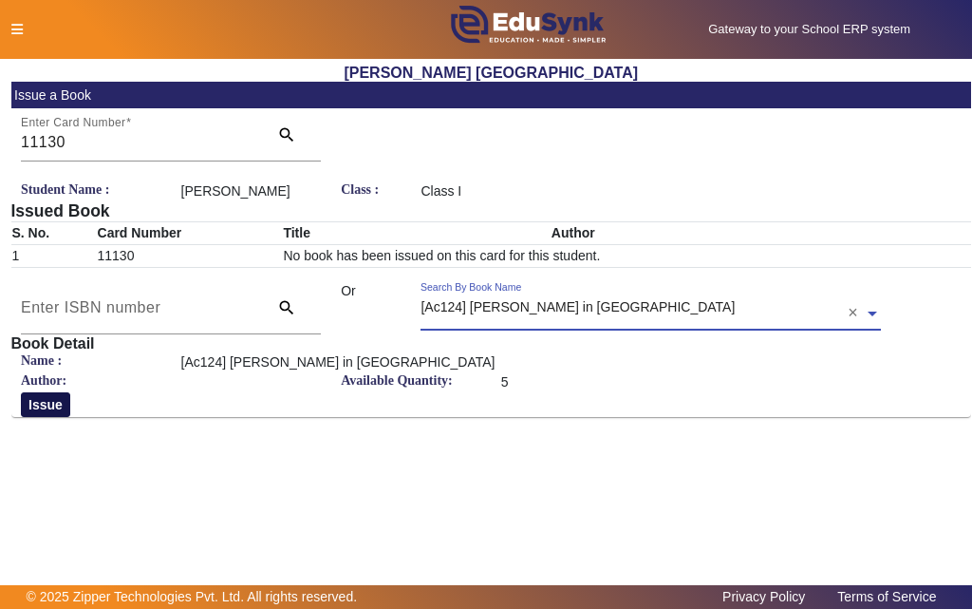
click at [43, 417] on button "Issue" at bounding box center [45, 404] width 49 height 25
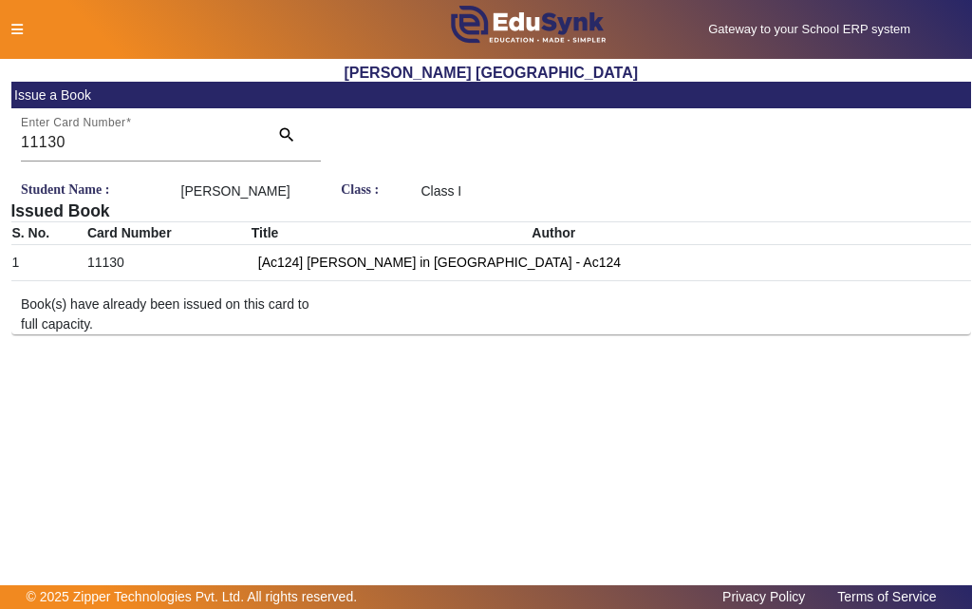
click at [19, 28] on icon at bounding box center [16, 29] width 11 height 13
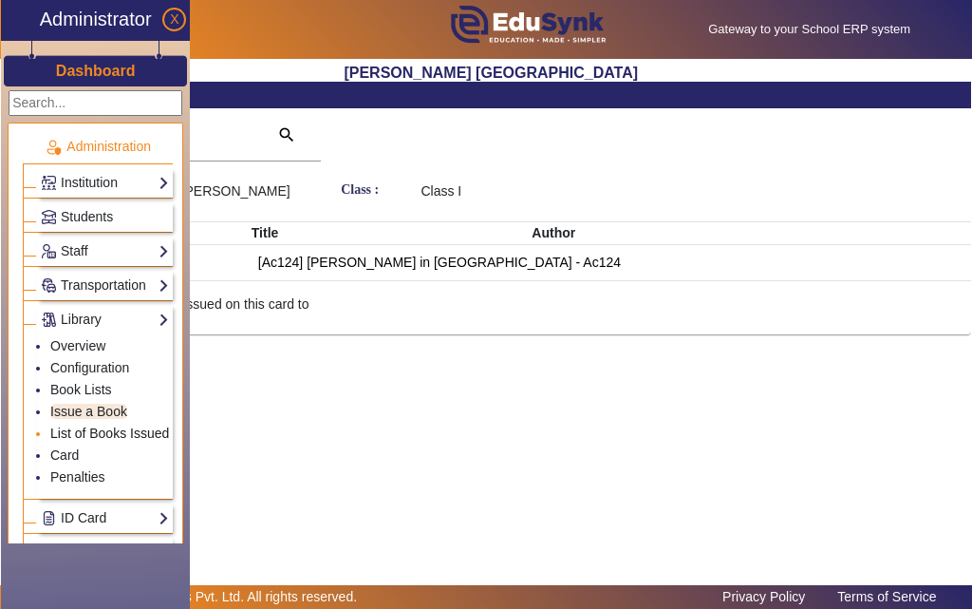
click at [93, 434] on link "List of Books Issued" at bounding box center [109, 432] width 119 height 15
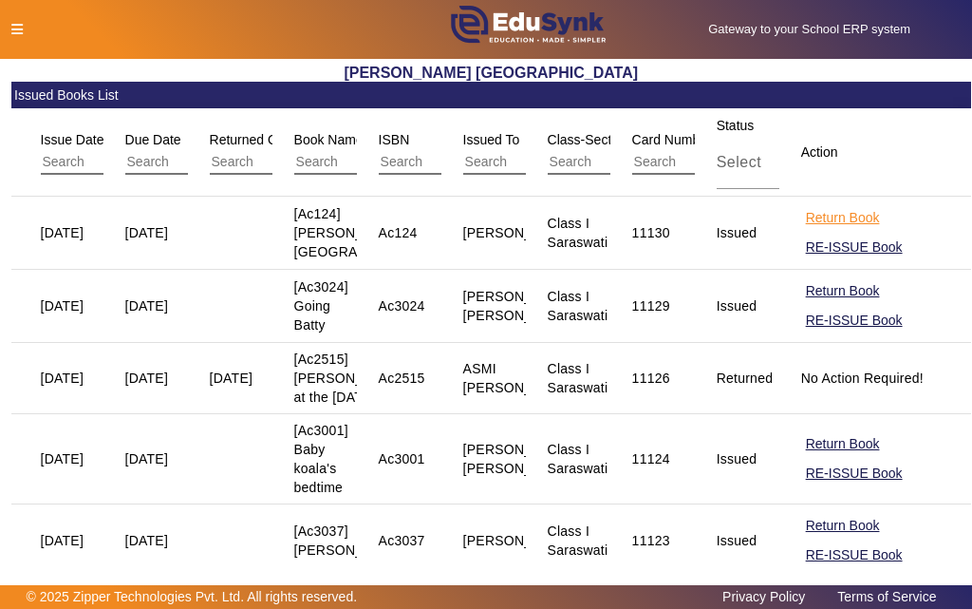
click at [811, 224] on button "Return Book" at bounding box center [843, 218] width 78 height 24
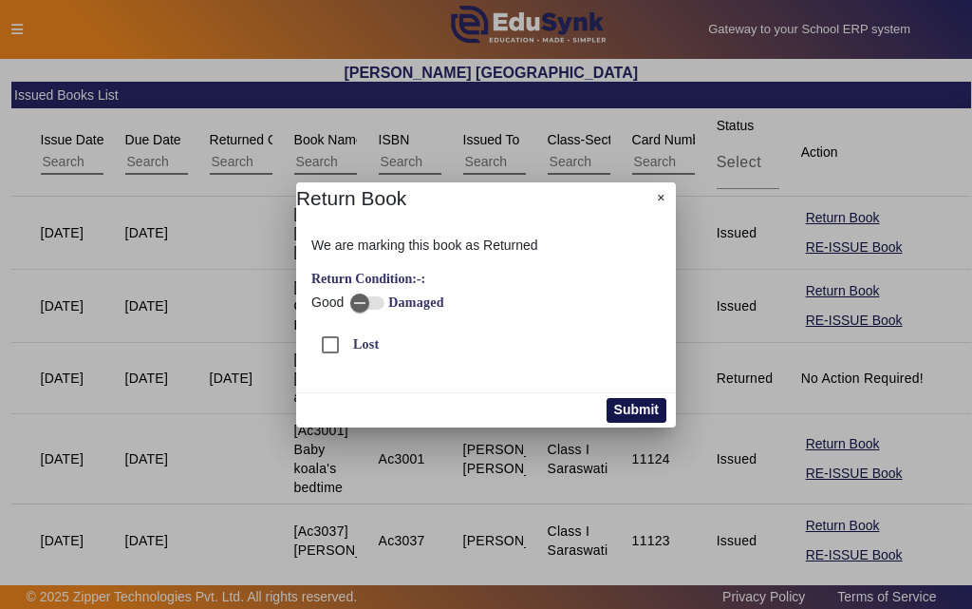
click at [622, 409] on button "Submit" at bounding box center [637, 410] width 60 height 25
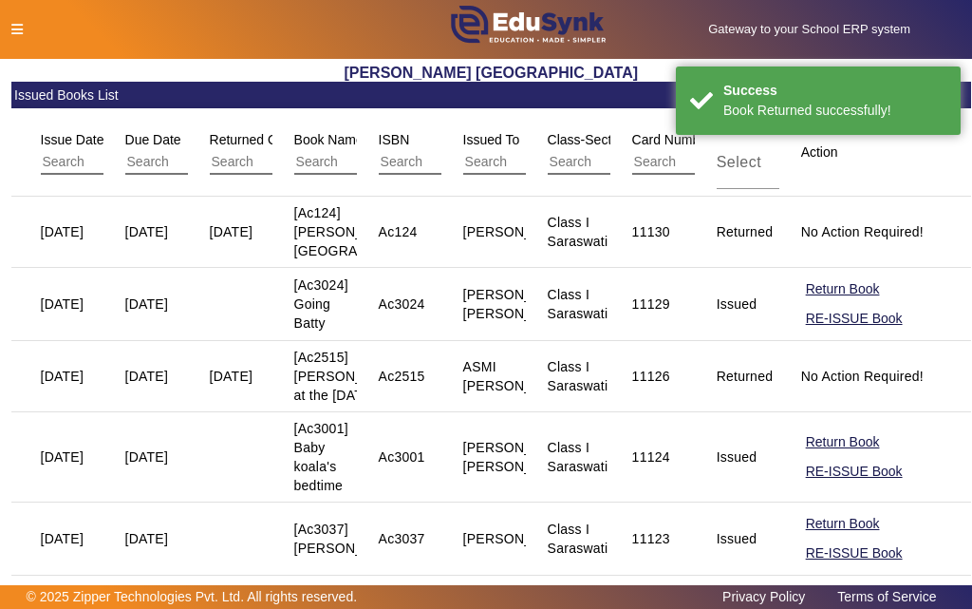
click at [14, 27] on icon at bounding box center [16, 29] width 11 height 13
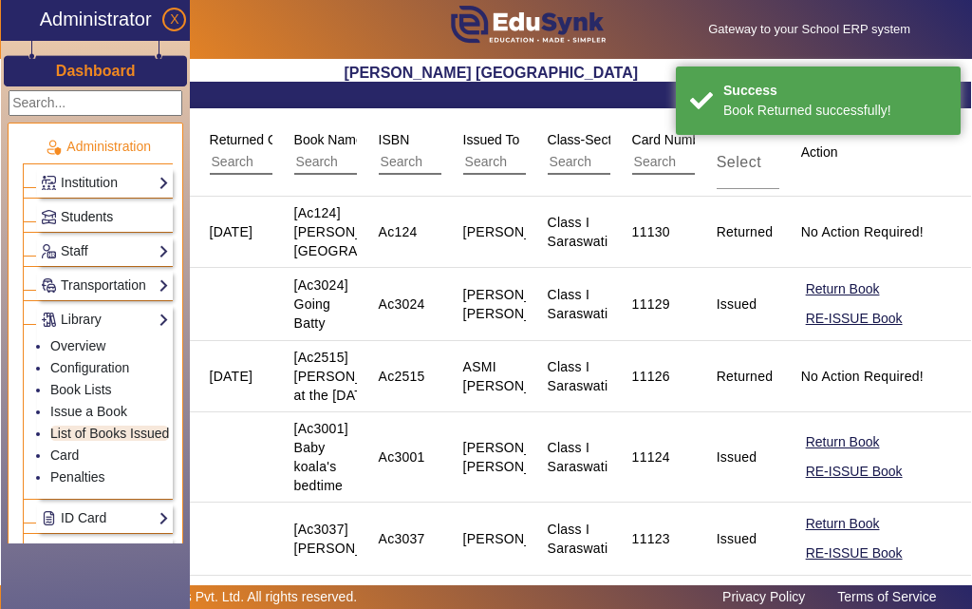
click at [89, 216] on span "Students" at bounding box center [87, 216] width 52 height 15
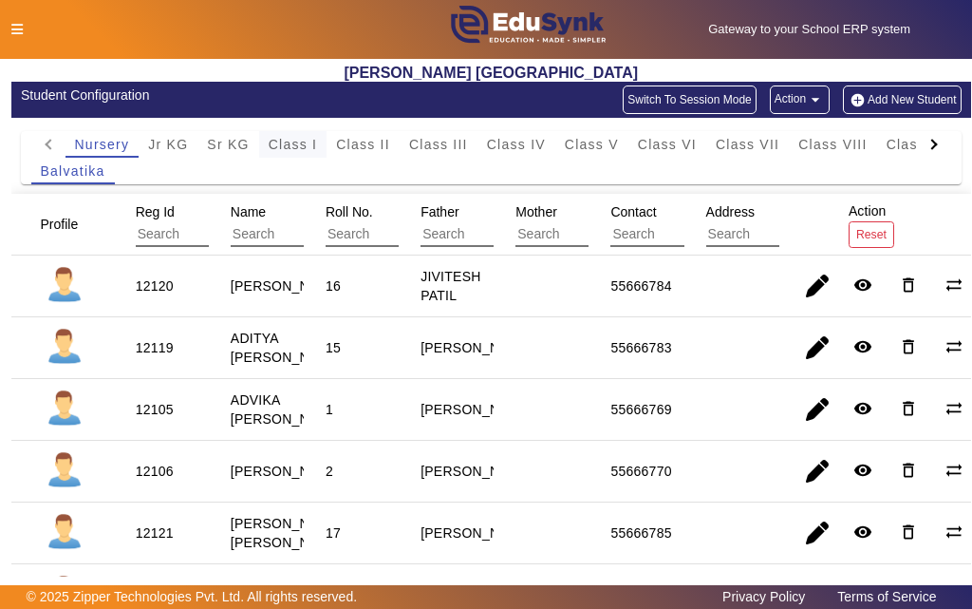
click at [298, 150] on span "Class I" at bounding box center [293, 144] width 49 height 13
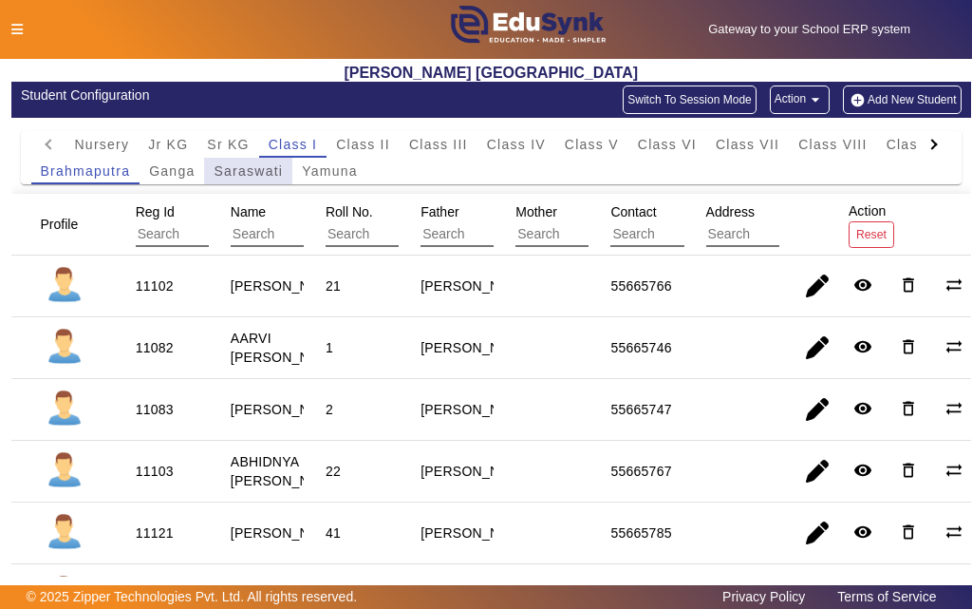
click at [243, 173] on span "Saraswati" at bounding box center [248, 170] width 69 height 13
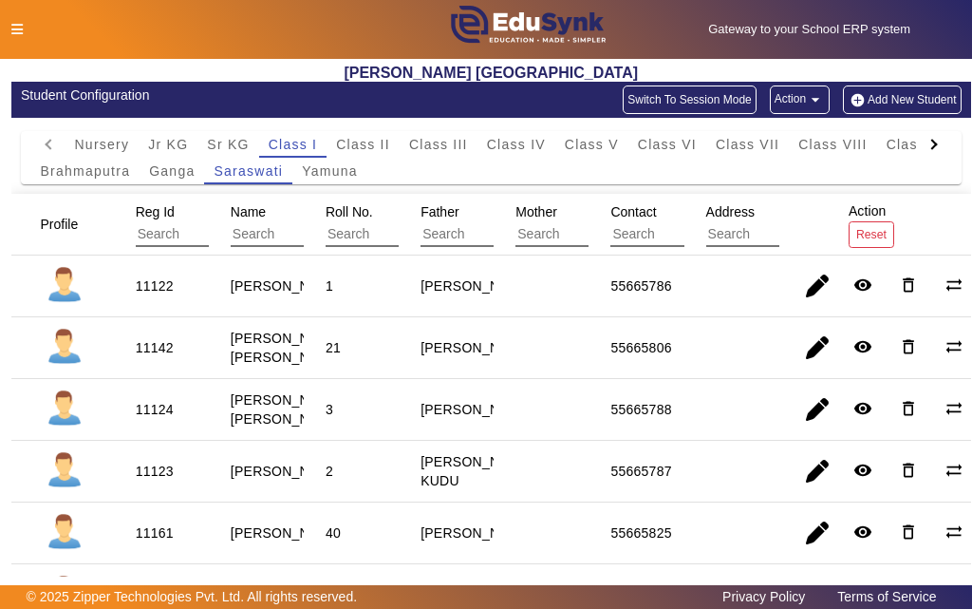
click at [14, 26] on icon at bounding box center [16, 29] width 11 height 13
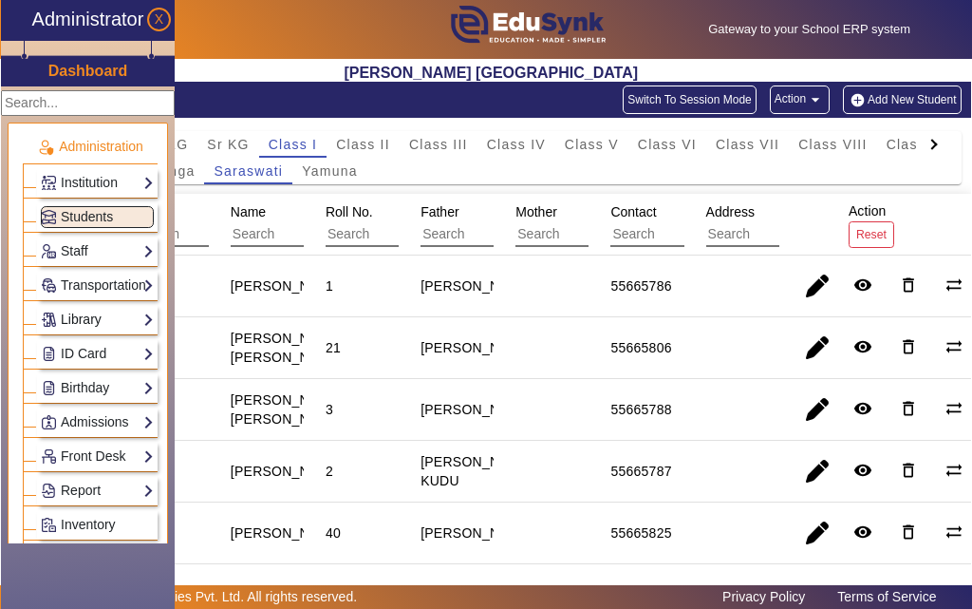
click at [82, 321] on link "Library" at bounding box center [97, 320] width 113 height 22
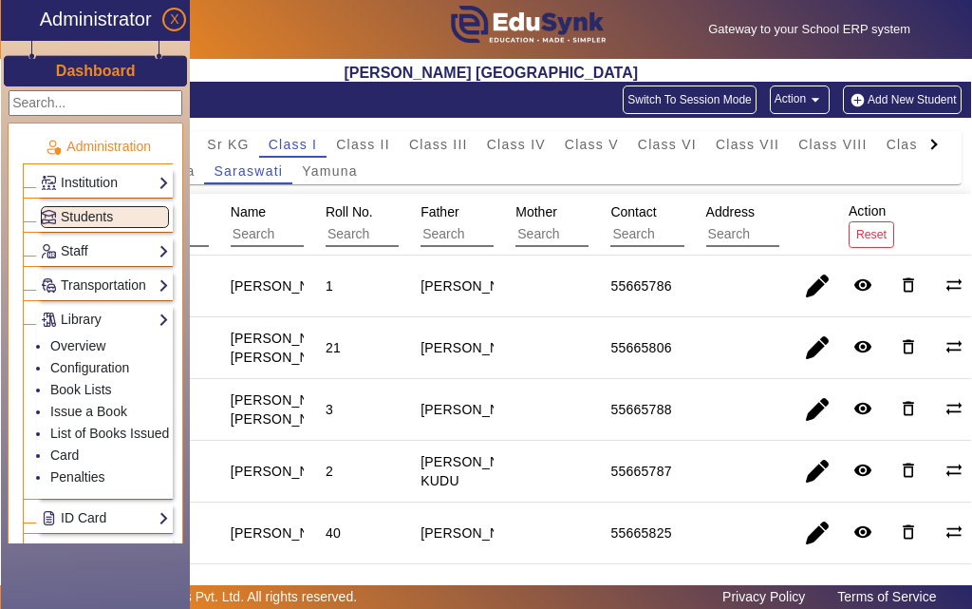
click at [223, 65] on h2 "[PERSON_NAME] [GEOGRAPHIC_DATA]" at bounding box center [491, 73] width 961 height 18
